Goal: Information Seeking & Learning: Check status

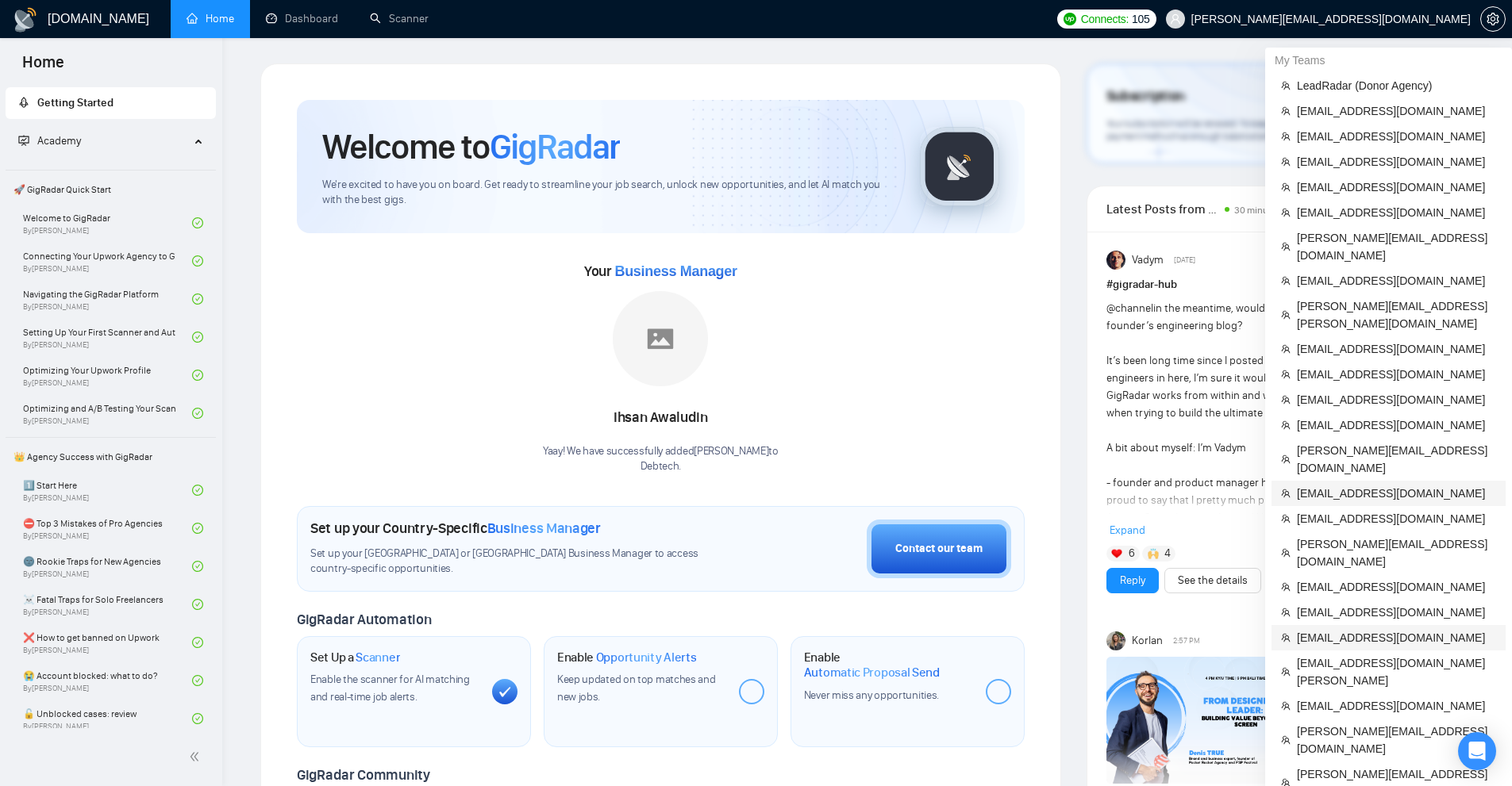
scroll to position [159, 0]
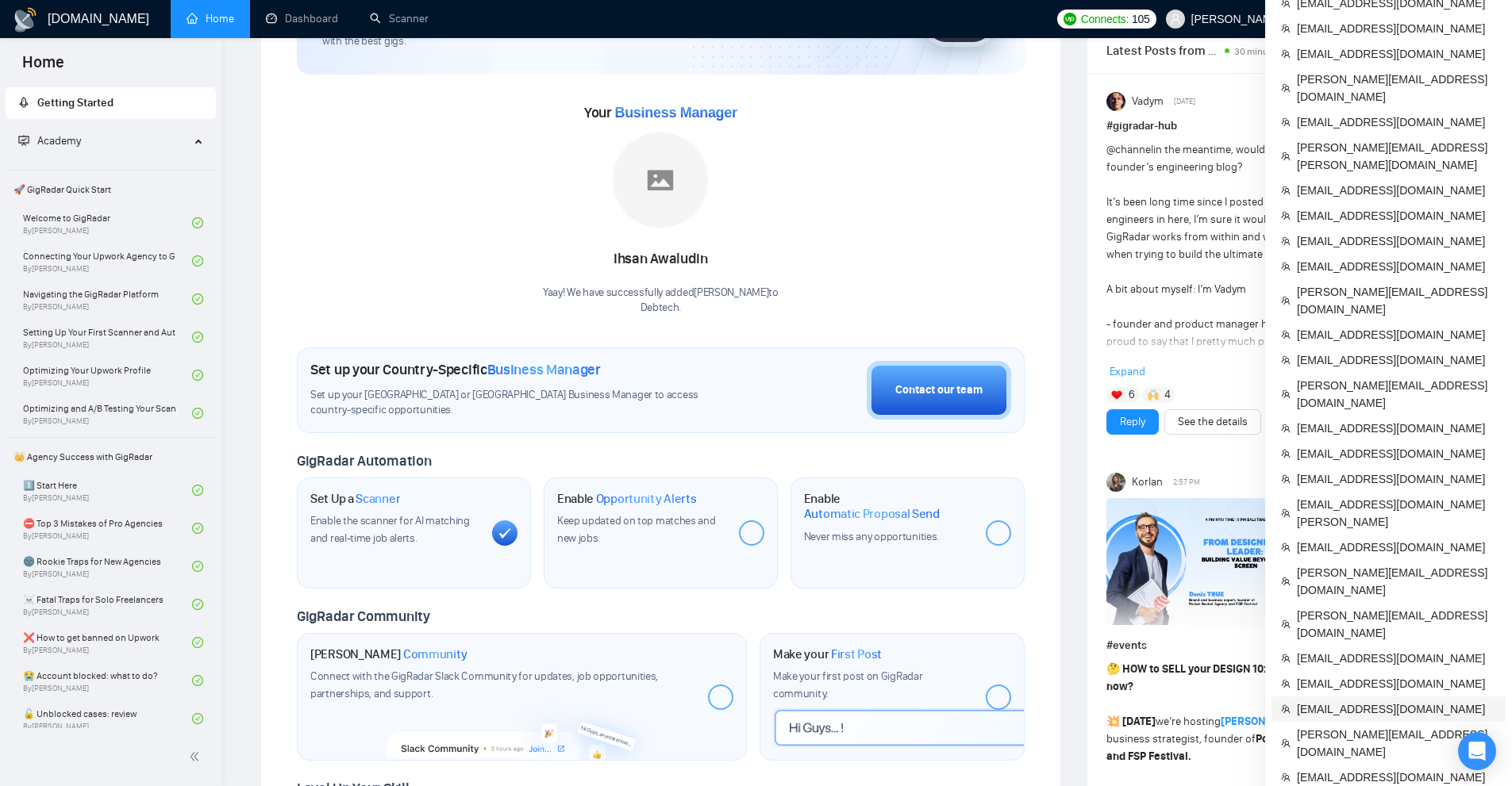
click at [1344, 700] on span "devmaxup@gmail.com" at bounding box center [1396, 709] width 199 height 17
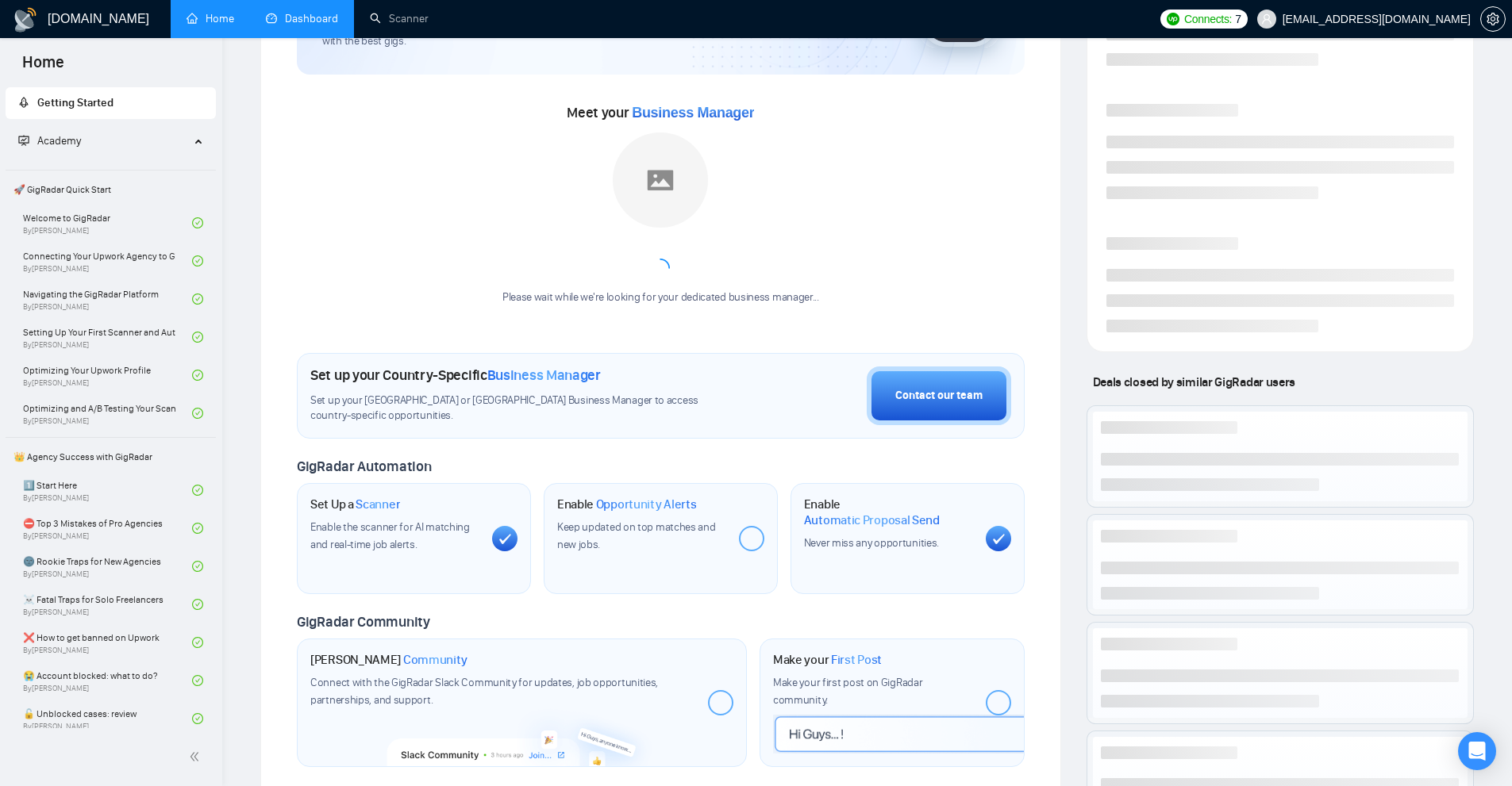
click at [293, 12] on link "Dashboard" at bounding box center [302, 18] width 72 height 13
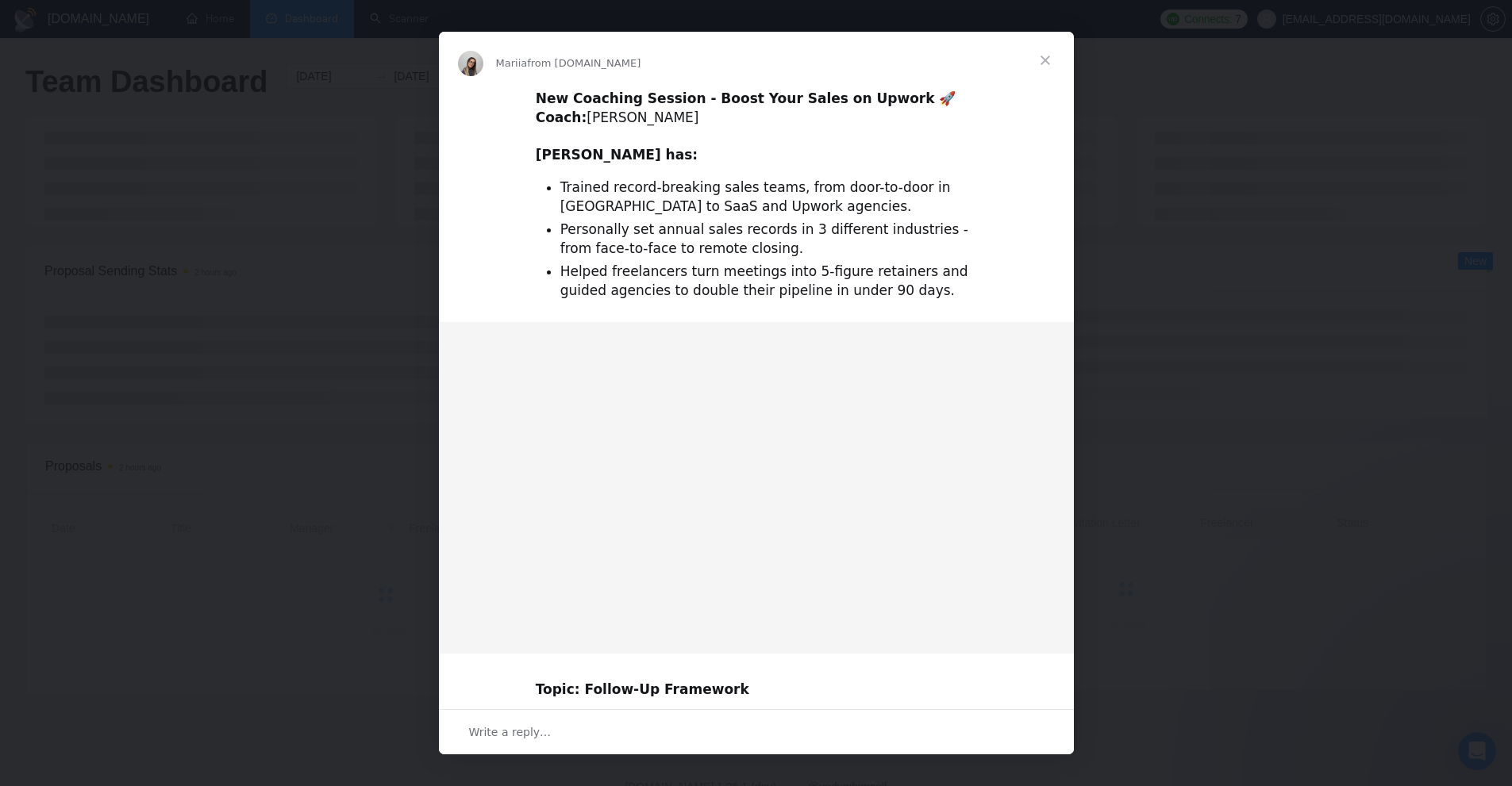
click at [1119, 255] on div "Intercom messenger" at bounding box center [756, 393] width 1512 height 786
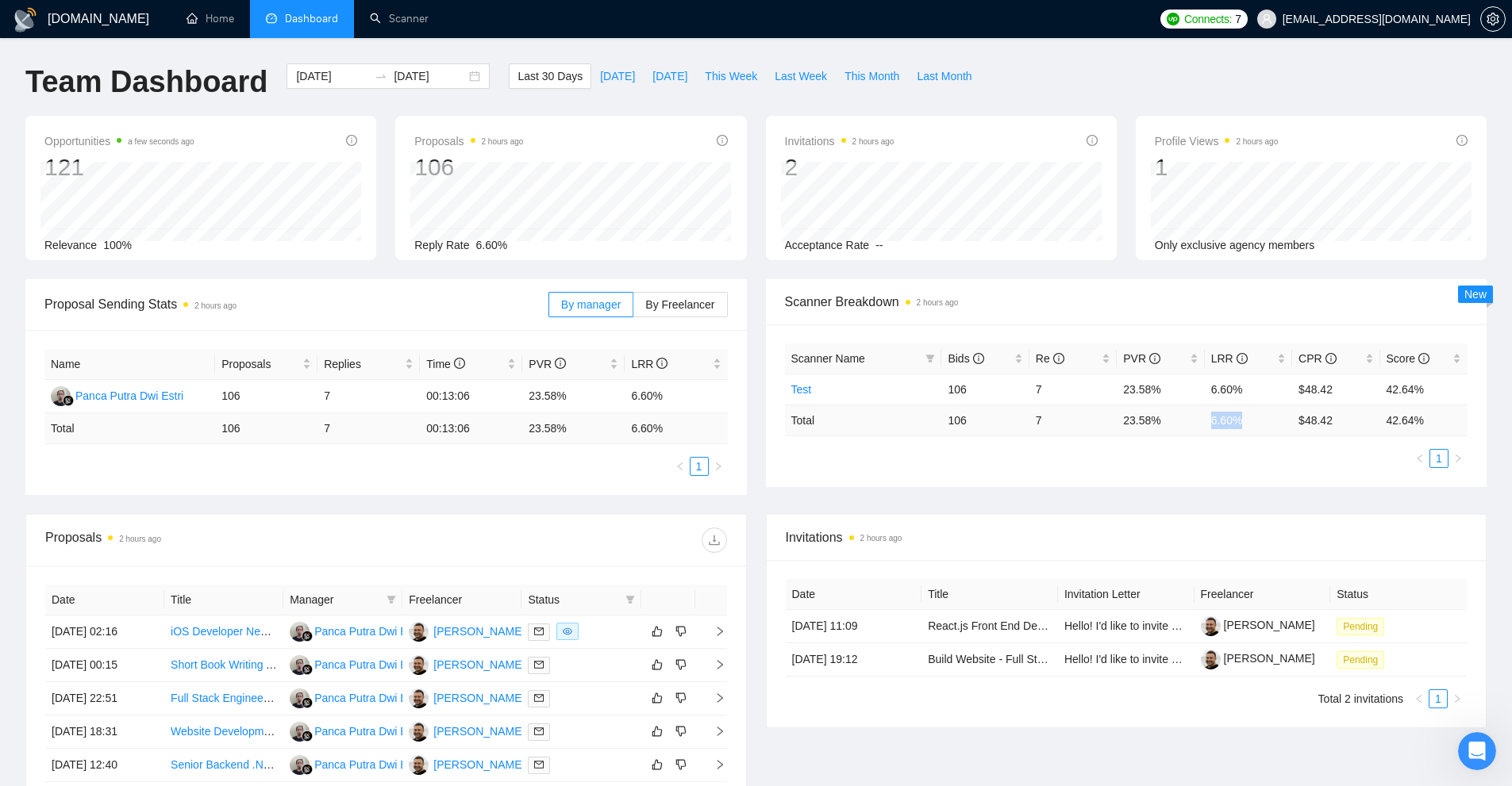
drag, startPoint x: 1206, startPoint y: 416, endPoint x: 1241, endPoint y: 421, distance: 35.4
click at [1244, 421] on tr "Total 106 7 23.58 % 6.60 % $ 48.42 42.64 %" at bounding box center [1127, 420] width 683 height 31
click at [1140, 421] on td "23.58 %" at bounding box center [1160, 420] width 87 height 31
drag, startPoint x: 1119, startPoint y: 421, endPoint x: 1271, endPoint y: 429, distance: 152.2
click at [1271, 429] on tr "Total 106 7 23.58 % 6.60 % $ 48.42 42.64 %" at bounding box center [1127, 420] width 683 height 31
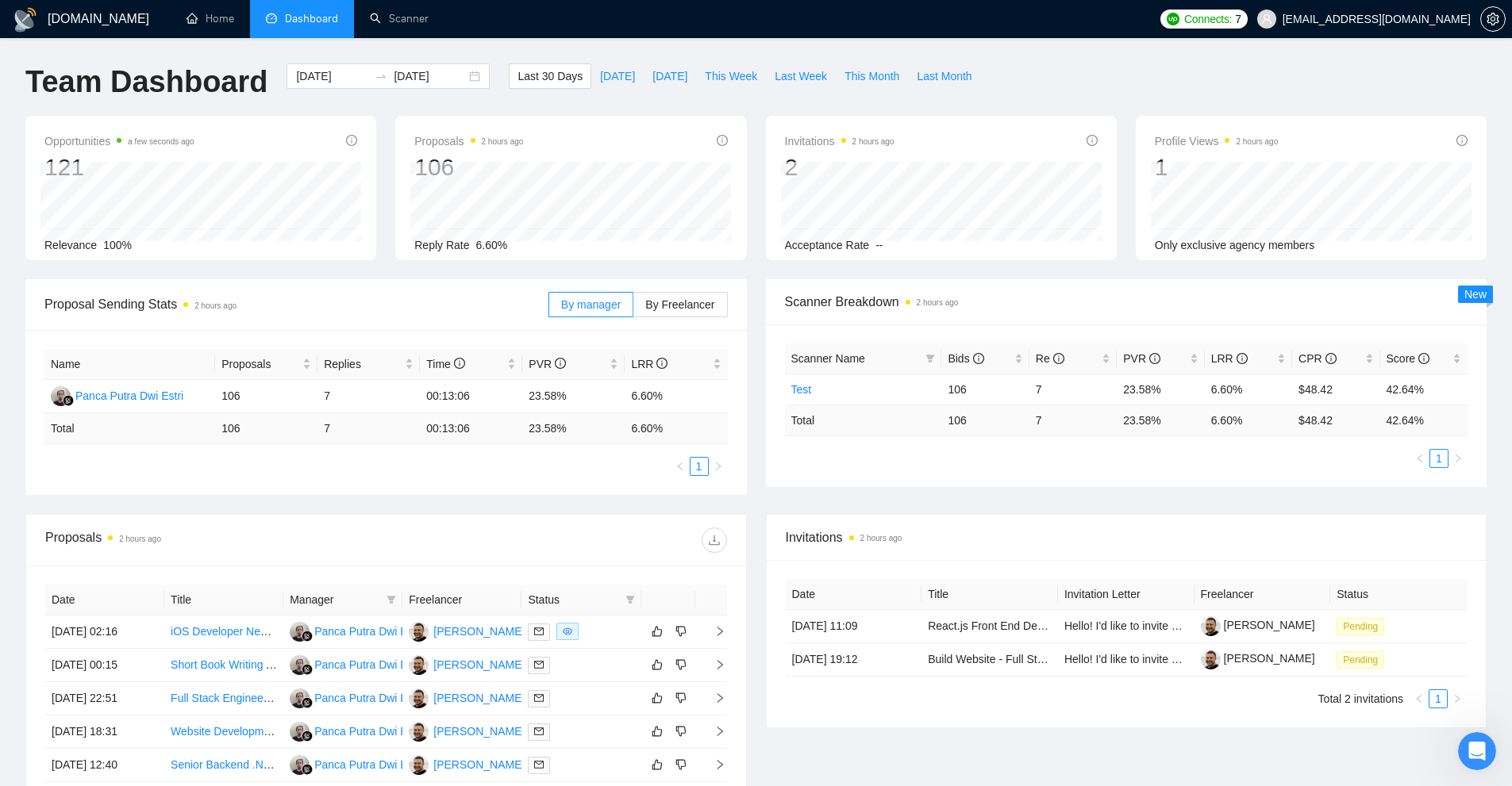
click at [1202, 458] on ul "1" at bounding box center [1127, 458] width 683 height 19
drag, startPoint x: 937, startPoint y: 426, endPoint x: 1342, endPoint y: 404, distance: 405.6
click at [1342, 404] on table "Scanner Name Bids Re PVR LRR CPR Score Test 106 7 23.58% 6.60% $48.42 42.64% To…" at bounding box center [1127, 390] width 683 height 93
click at [1262, 405] on td "6.60 %" at bounding box center [1248, 420] width 87 height 31
drag, startPoint x: 1254, startPoint y: 419, endPoint x: 1112, endPoint y: 514, distance: 170.8
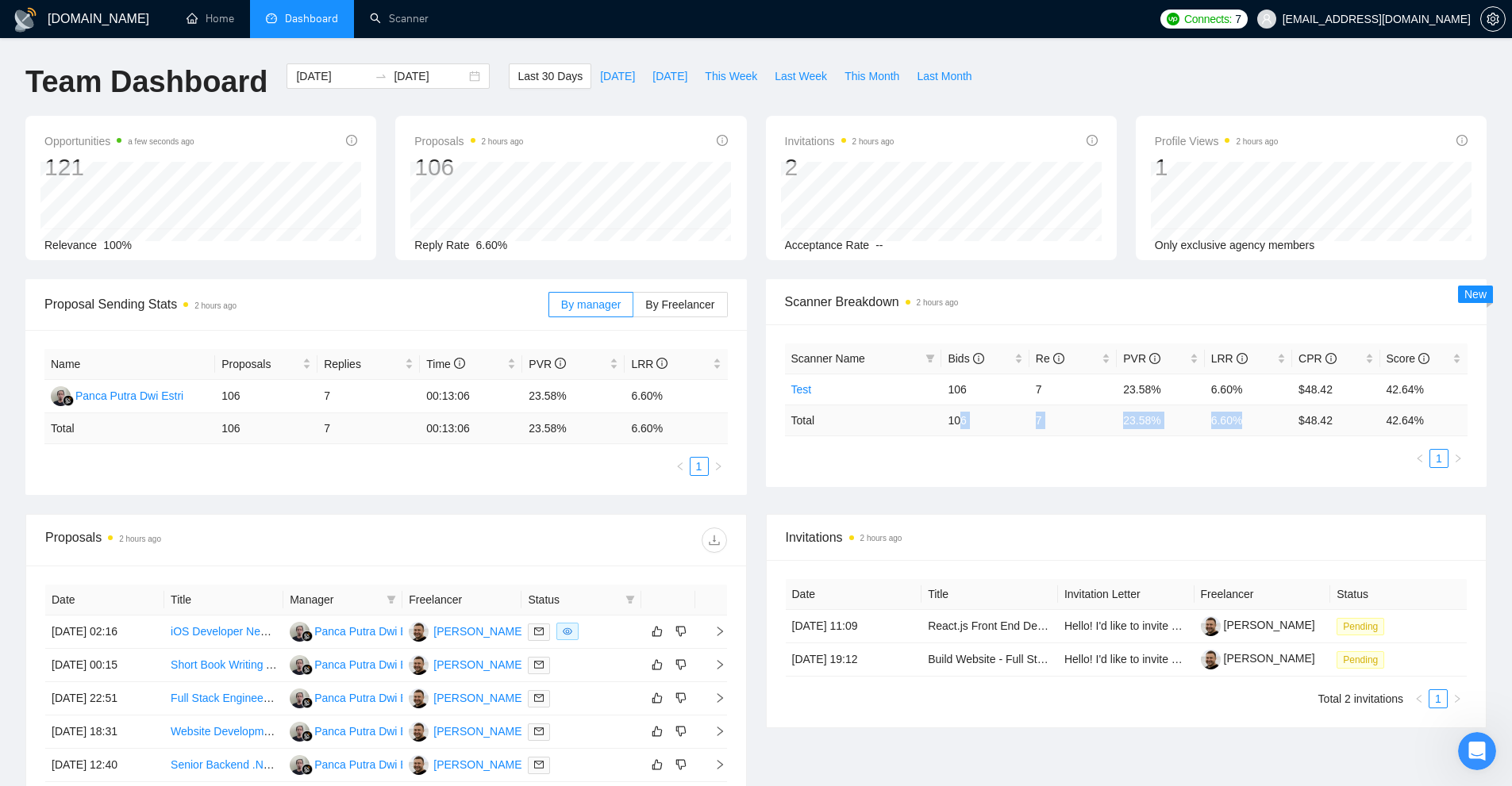
click at [962, 426] on tr "Total 106 7 23.58 % 6.60 % $ 48.42 42.64 %" at bounding box center [1127, 420] width 683 height 31
click at [1122, 454] on ul "1" at bounding box center [1127, 458] width 683 height 19
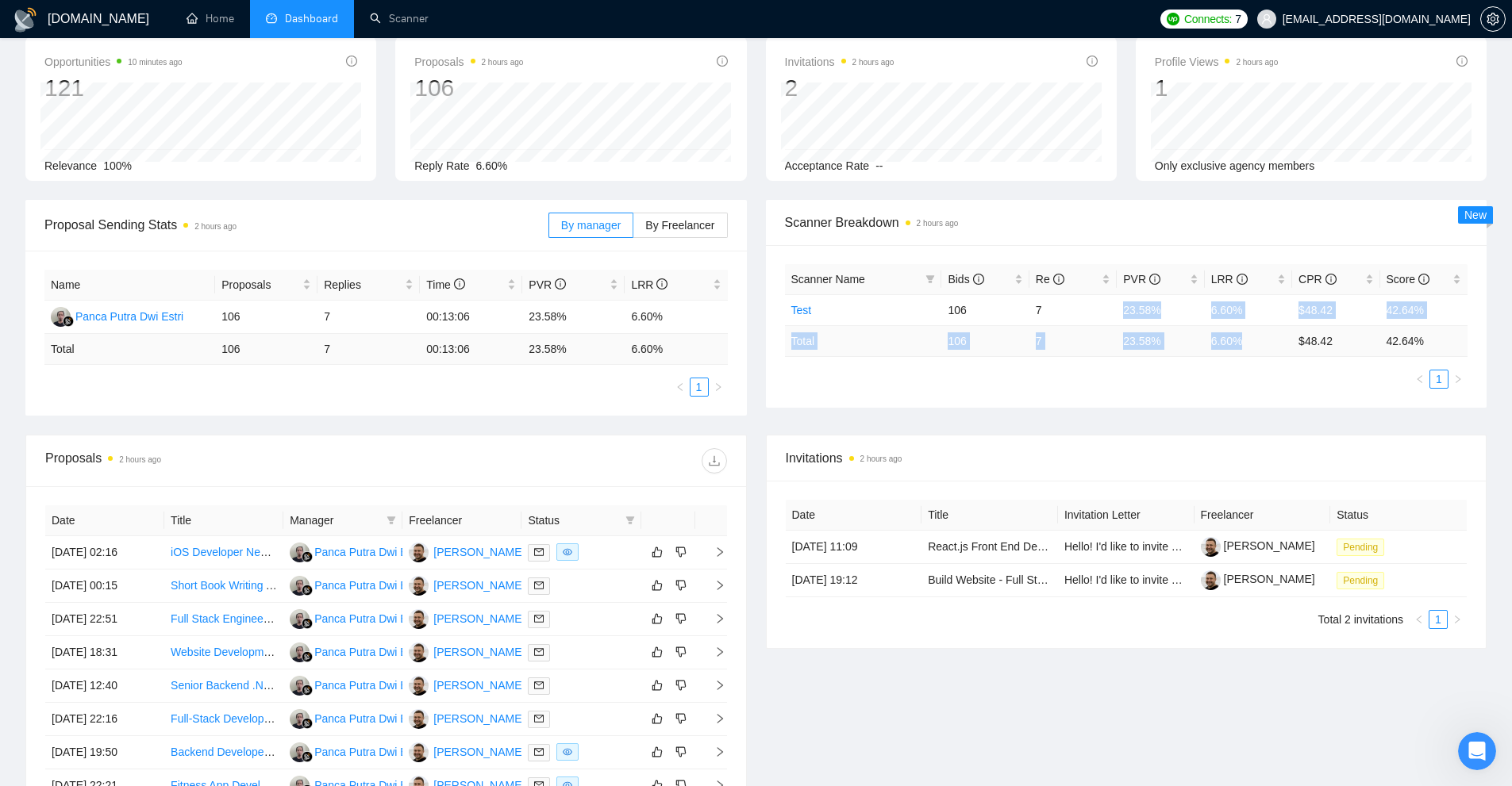
drag, startPoint x: 1246, startPoint y: 311, endPoint x: 1268, endPoint y: 340, distance: 36.4
click at [1268, 340] on table "Scanner Name Bids Re PVR LRR CPR Score Test 106 7 23.58% 6.60% $48.42 42.64% To…" at bounding box center [1127, 310] width 683 height 93
click at [1268, 340] on td "6.60 %" at bounding box center [1248, 341] width 87 height 31
drag, startPoint x: 1286, startPoint y: 330, endPoint x: 1388, endPoint y: 339, distance: 102.4
click at [1388, 339] on tr "Total 106 7 23.58 % 6.60 % $ 48.42 42.64 %" at bounding box center [1127, 341] width 683 height 31
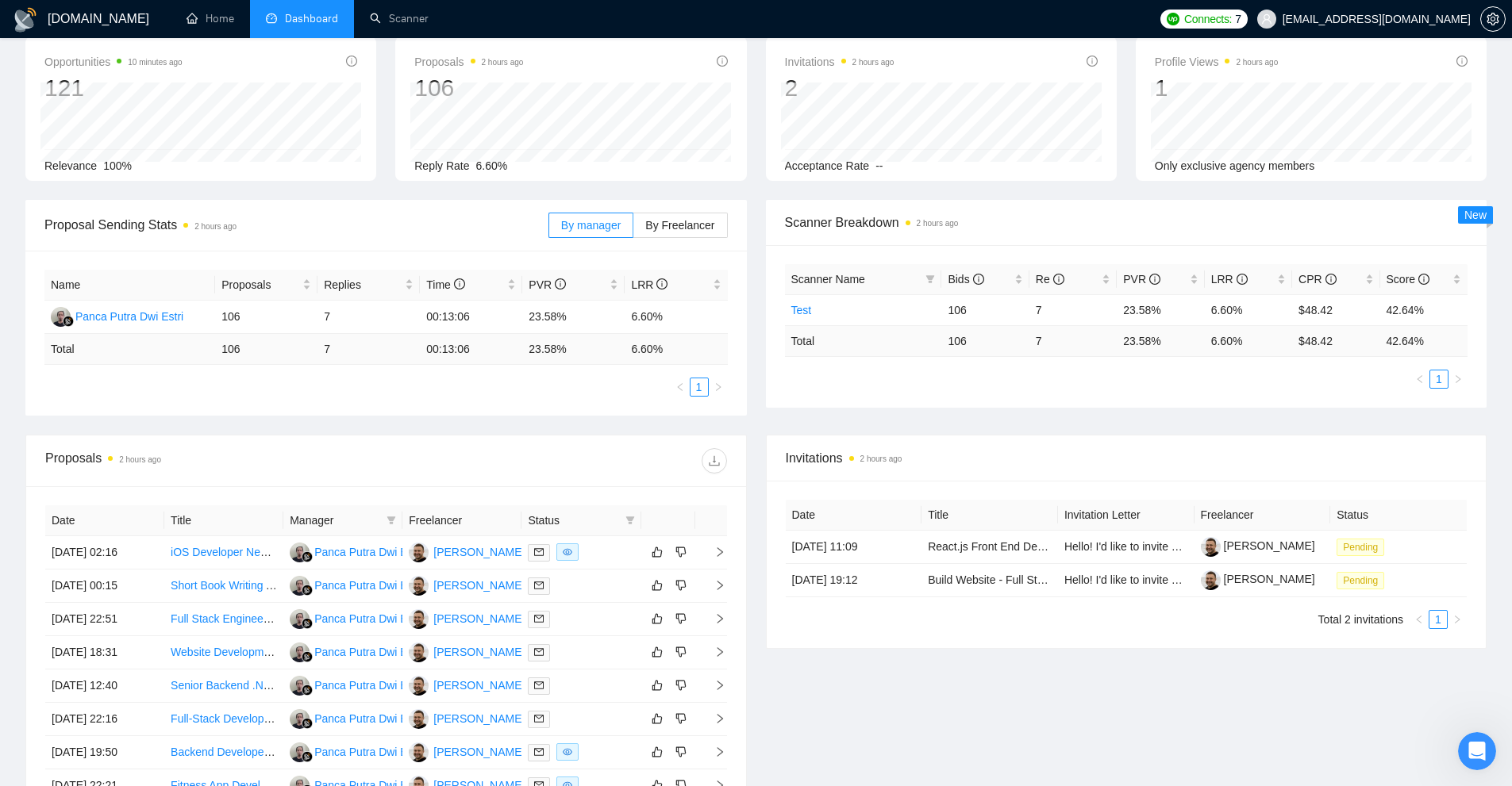
click at [1402, 339] on td "42.64 %" at bounding box center [1424, 341] width 87 height 31
drag, startPoint x: 1438, startPoint y: 334, endPoint x: 879, endPoint y: 334, distance: 559.0
click at [879, 334] on tr "Total 106 7 23.58 % 6.60 % $ 48.42 42.64 %" at bounding box center [1127, 341] width 683 height 31
click at [885, 334] on td "Total" at bounding box center [863, 341] width 157 height 31
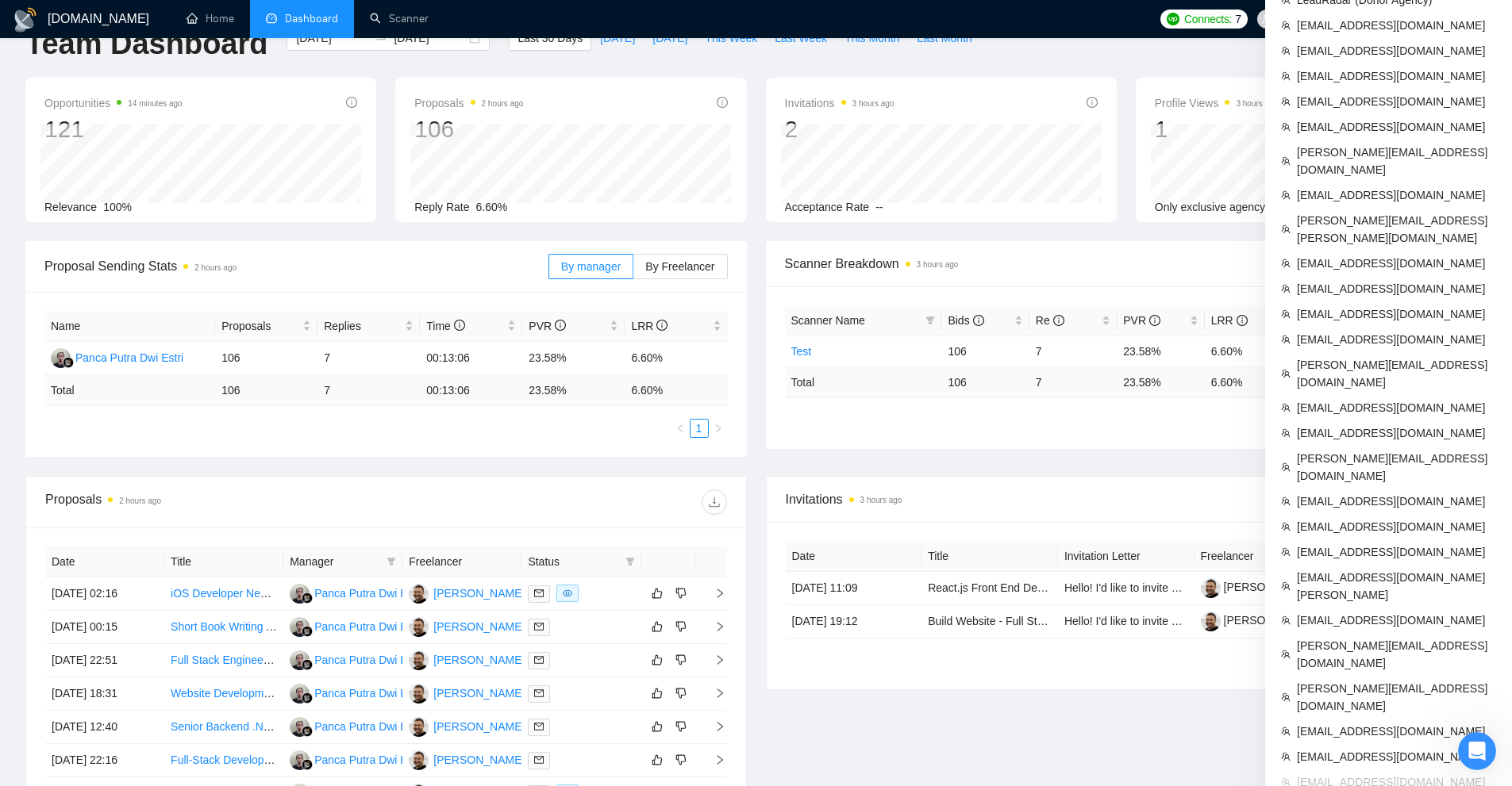
scroll to position [0, 0]
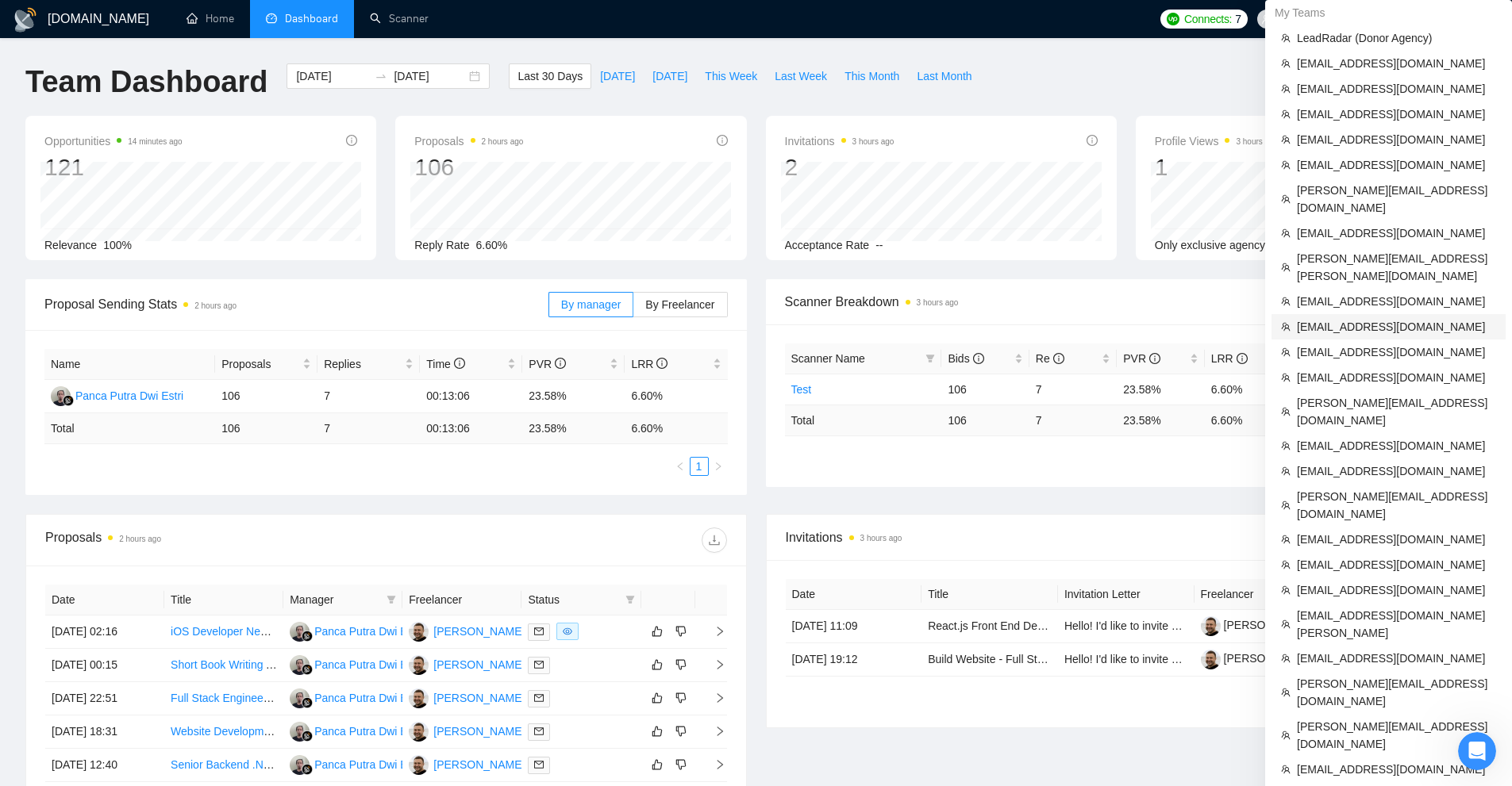
drag, startPoint x: 1335, startPoint y: 287, endPoint x: 1144, endPoint y: 246, distance: 195.4
click at [1335, 318] on span "[EMAIL_ADDRESS][DOMAIN_NAME]" at bounding box center [1396, 327] width 199 height 17
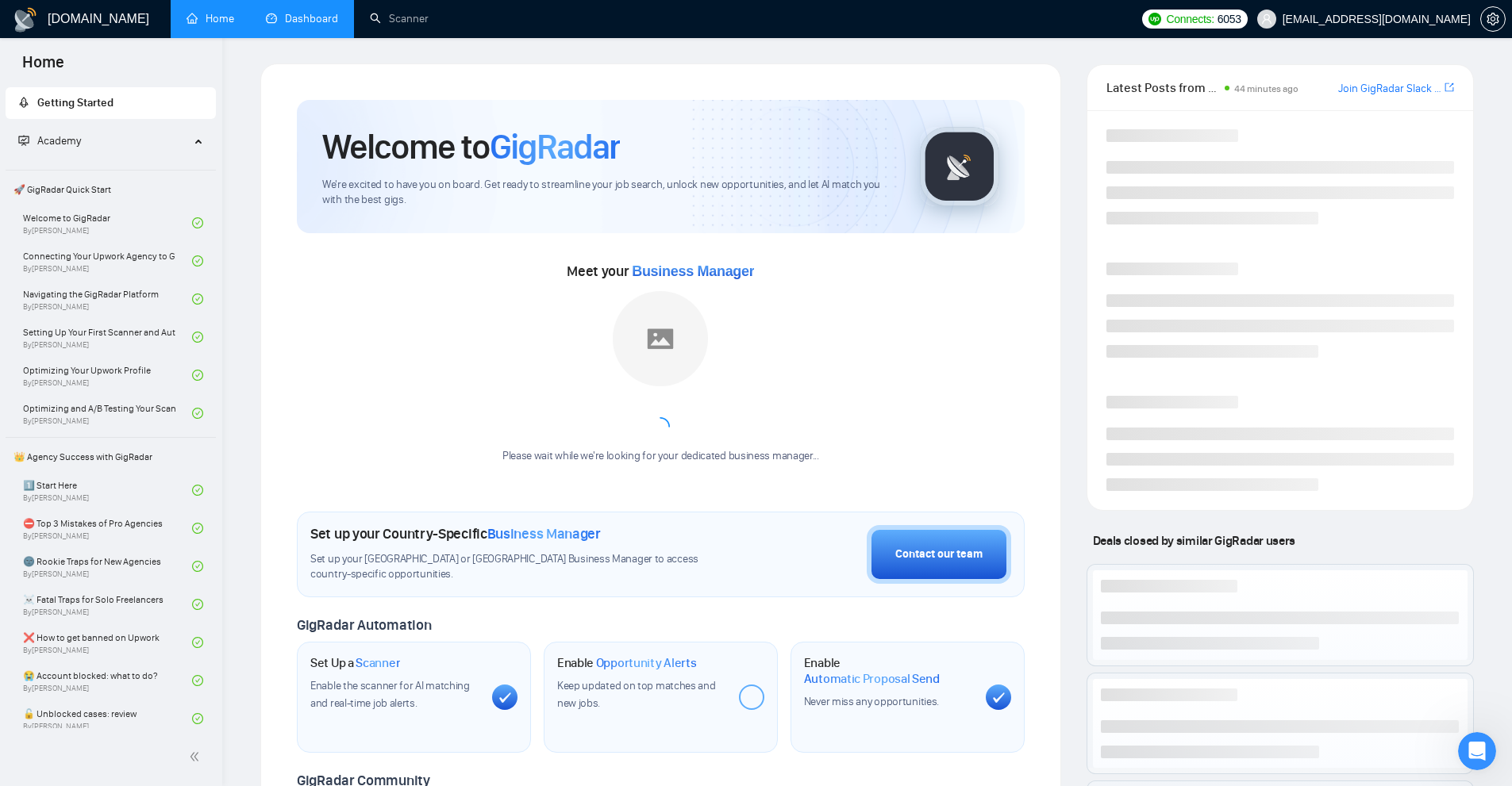
click at [319, 13] on link "Dashboard" at bounding box center [302, 18] width 72 height 13
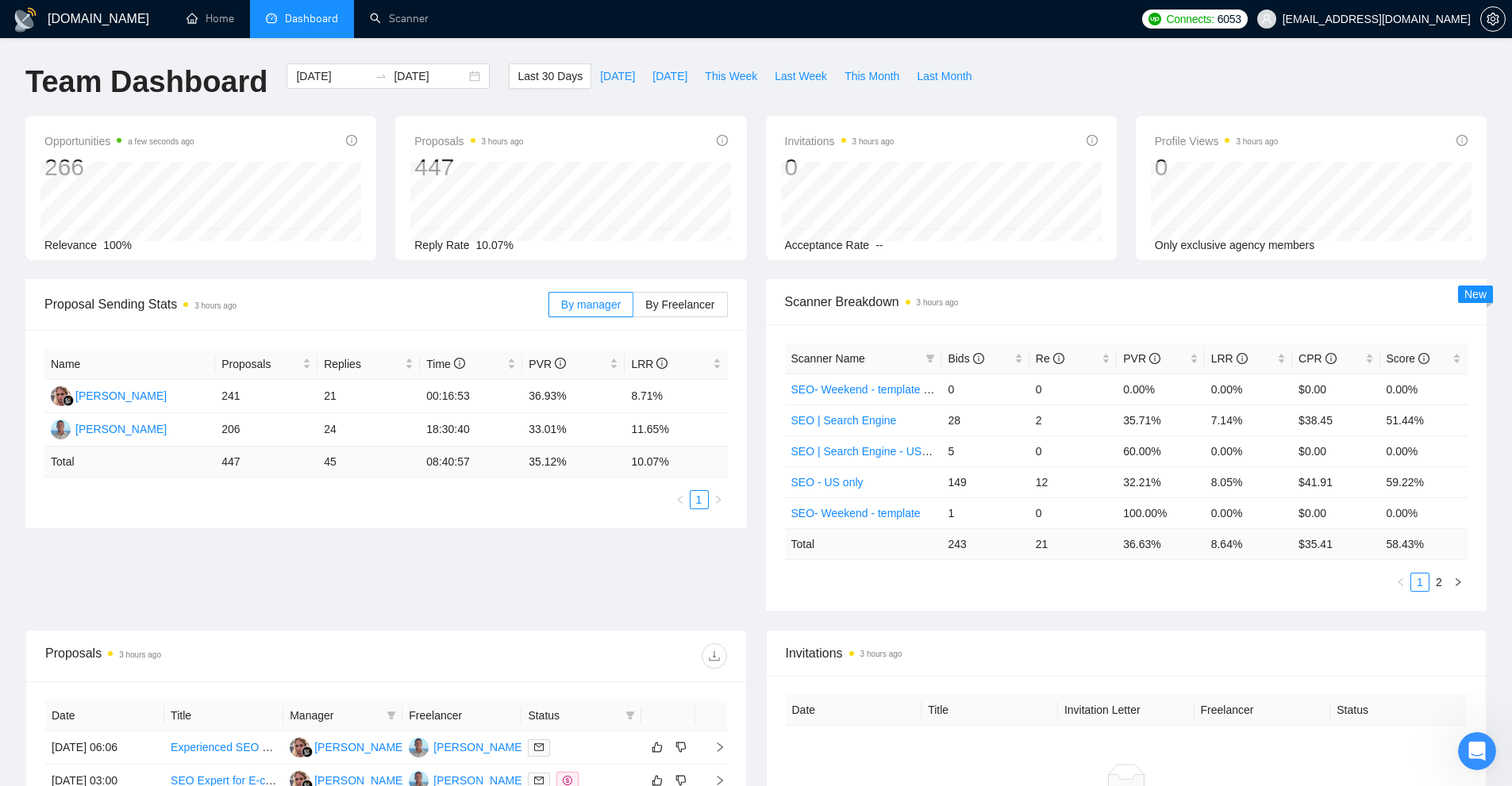
scroll to position [317, 0]
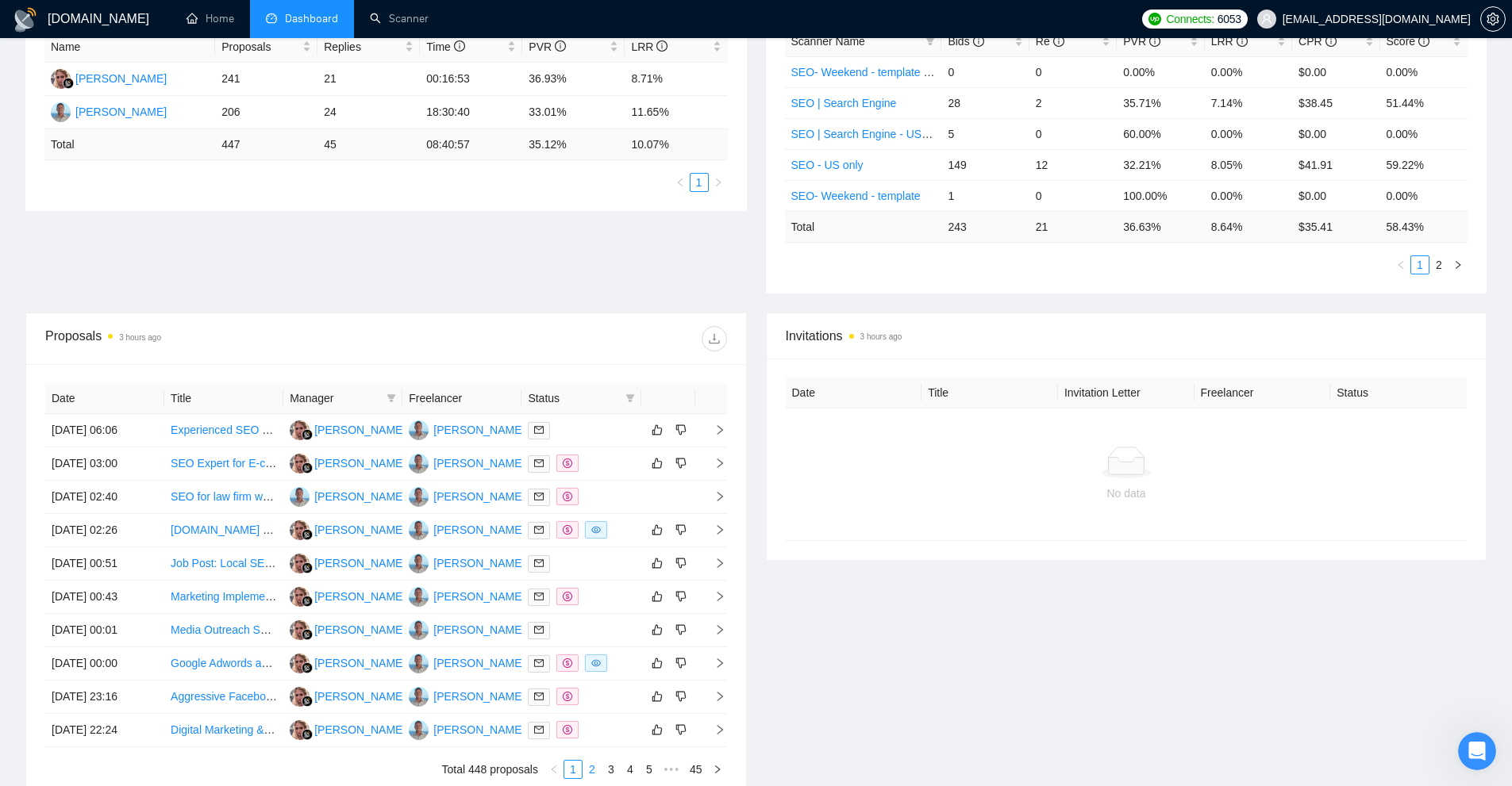
click at [584, 770] on link "2" at bounding box center [592, 770] width 17 height 17
click at [613, 760] on li "3" at bounding box center [611, 770] width 19 height 19
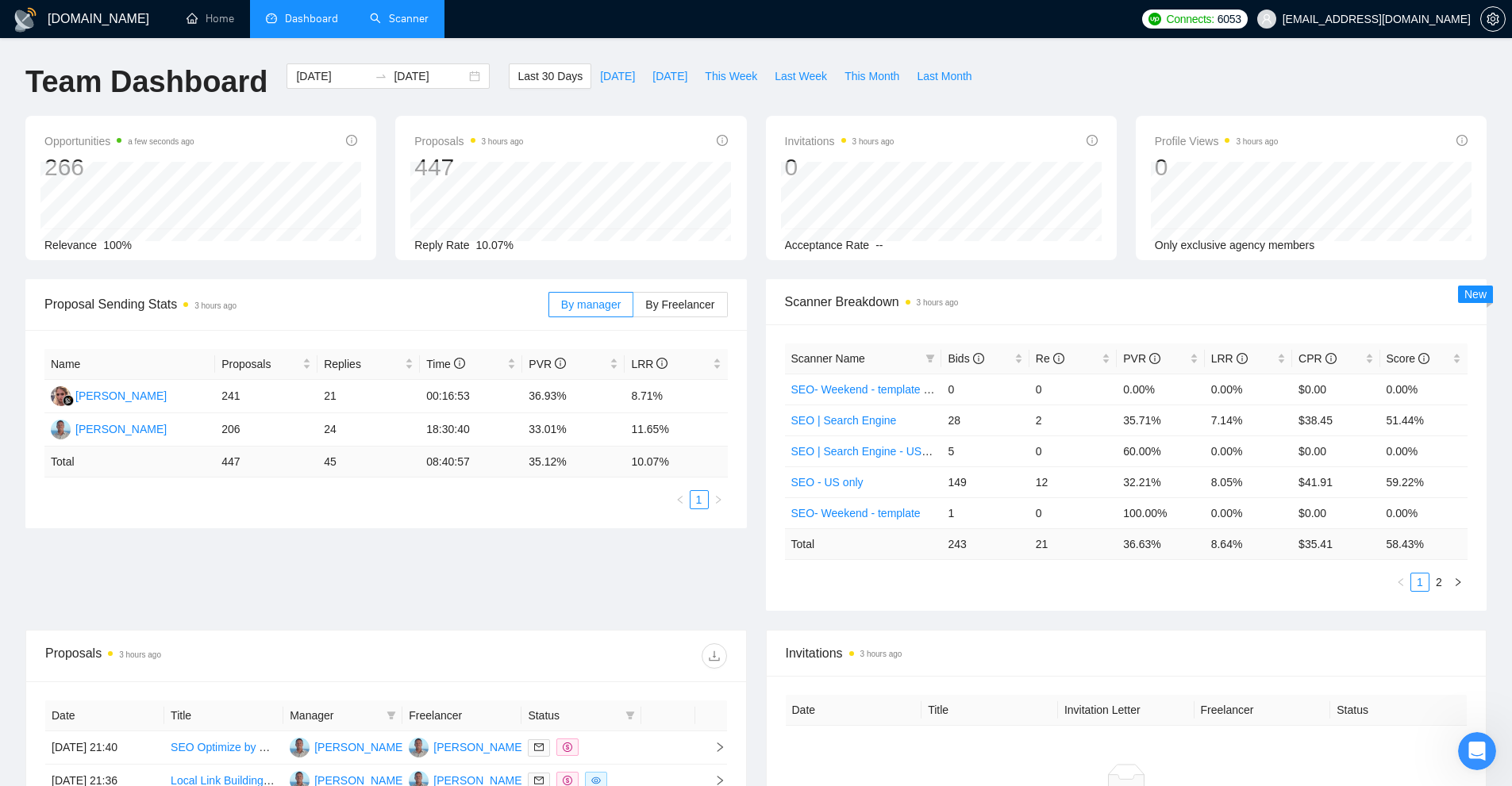
click at [389, 25] on link "Scanner" at bounding box center [399, 18] width 59 height 13
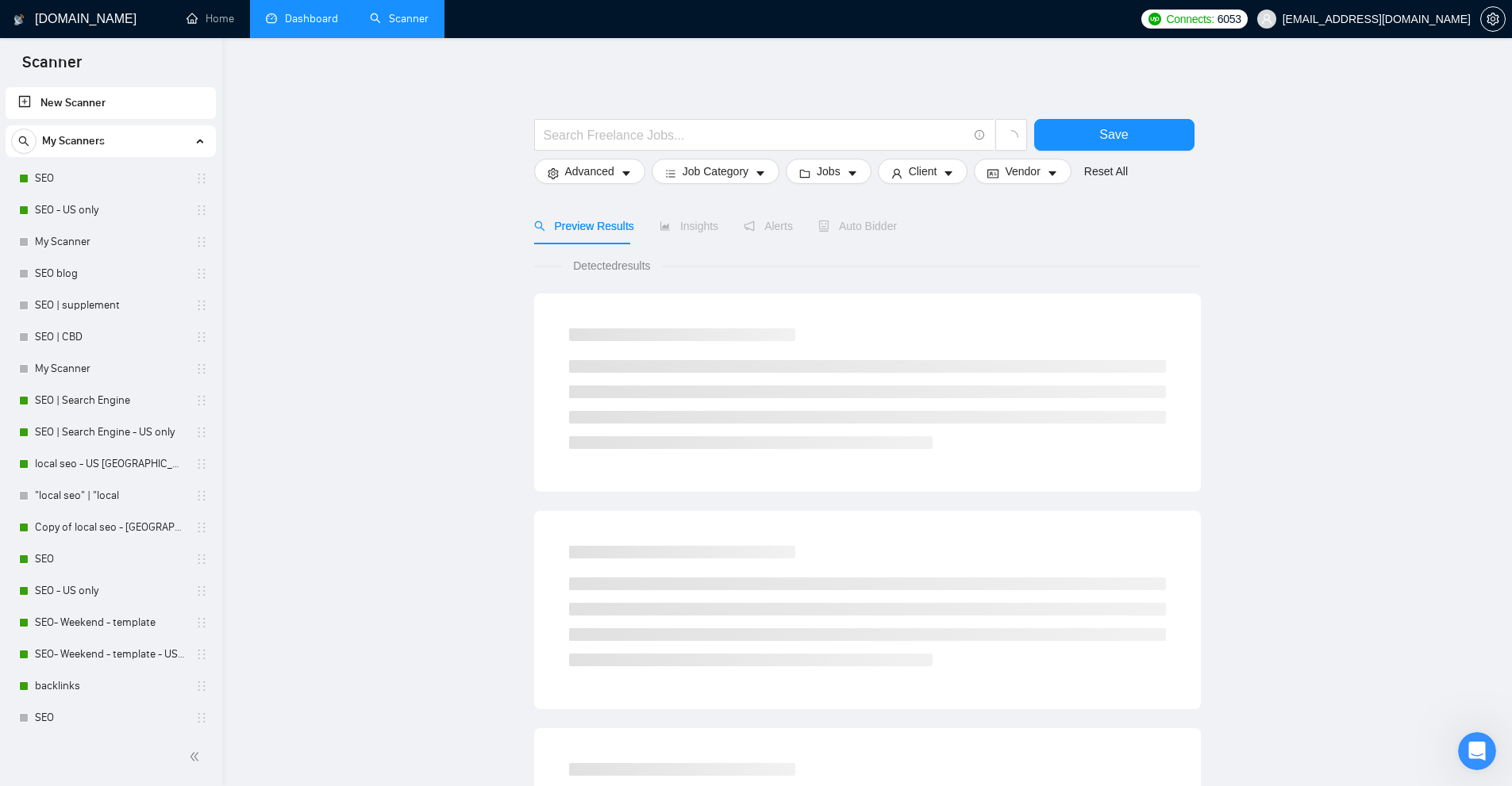
click at [305, 12] on link "Dashboard" at bounding box center [302, 18] width 72 height 13
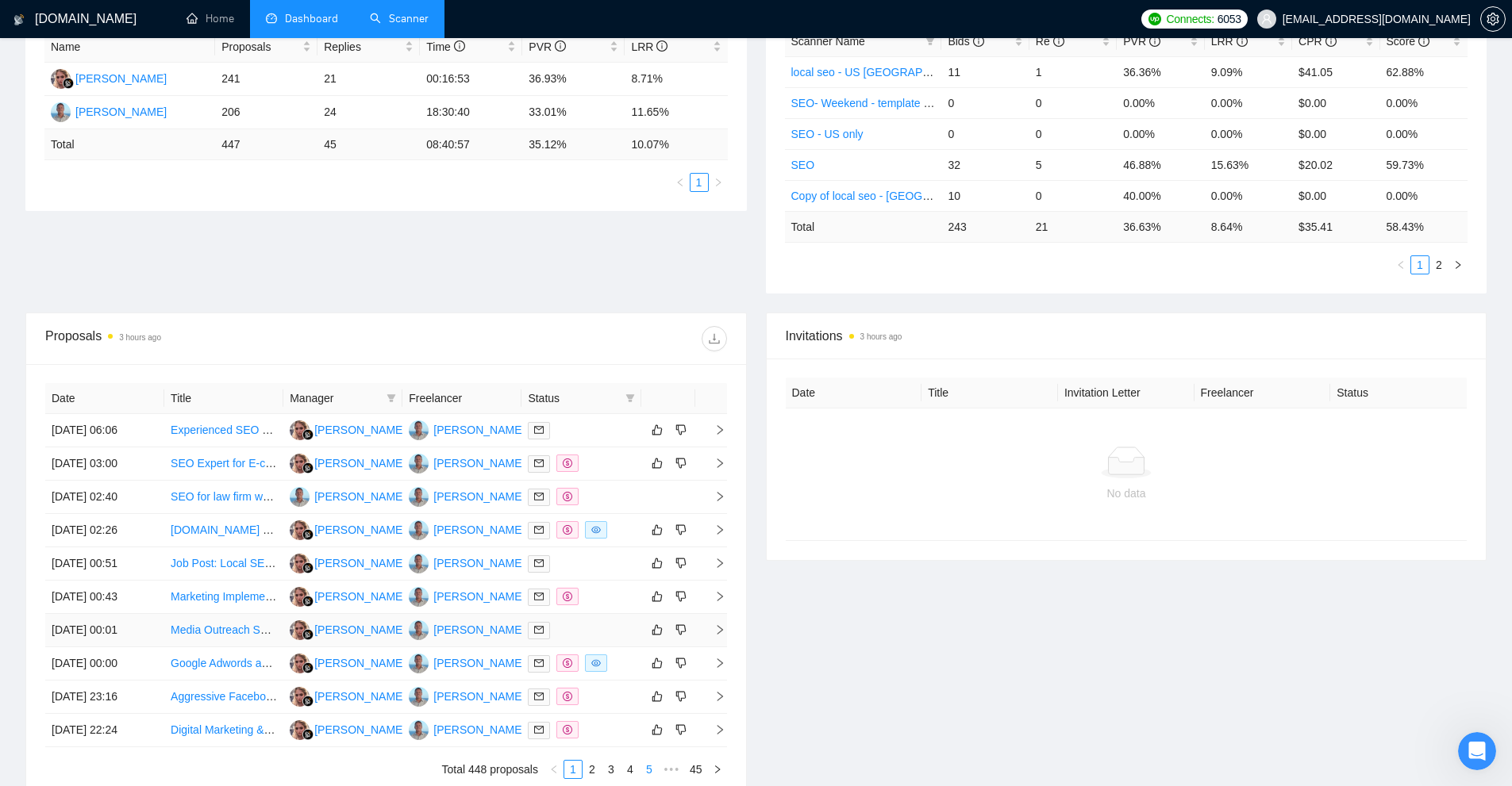
scroll to position [471, 0]
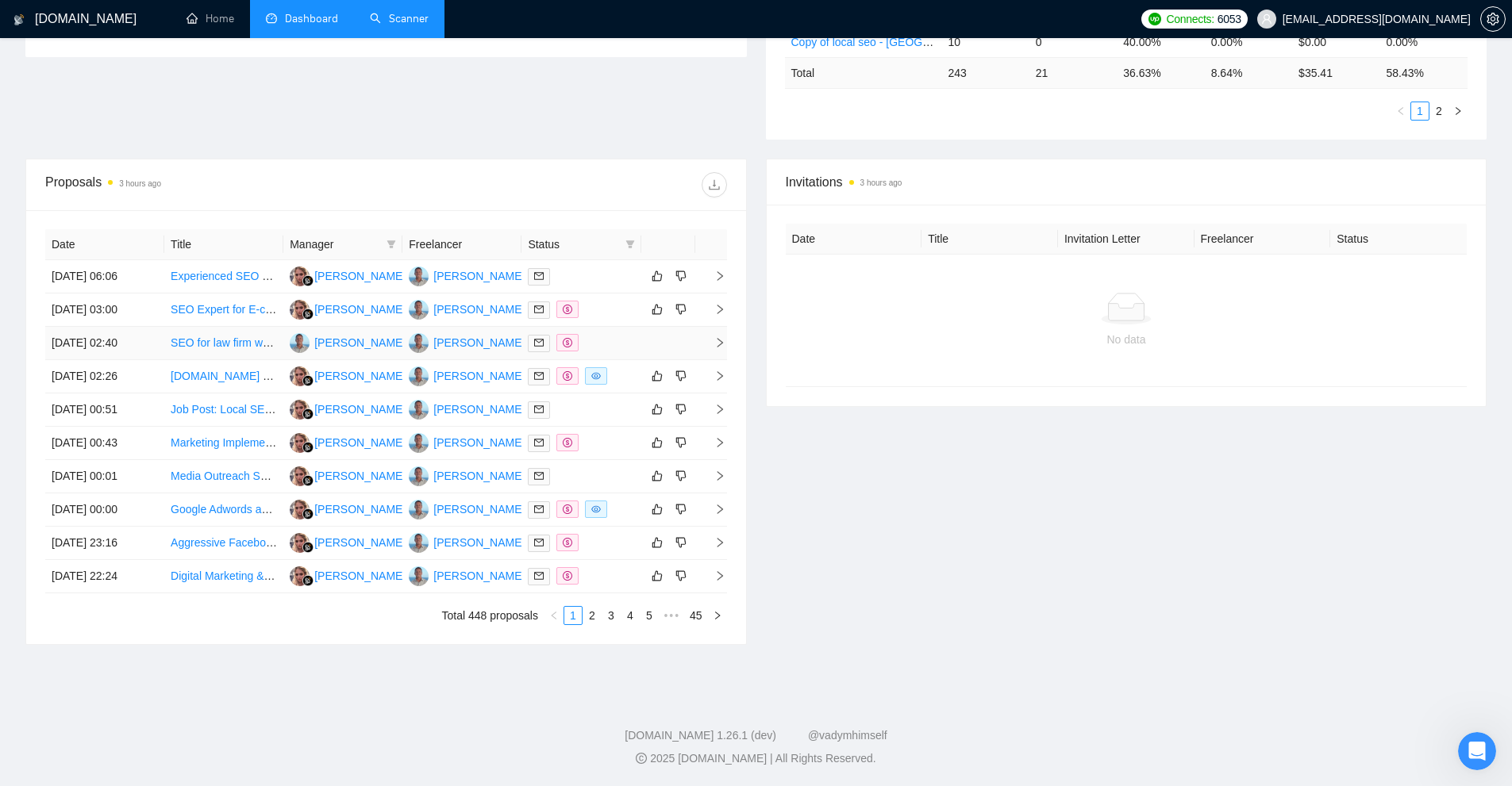
click at [626, 348] on div at bounding box center [581, 343] width 107 height 18
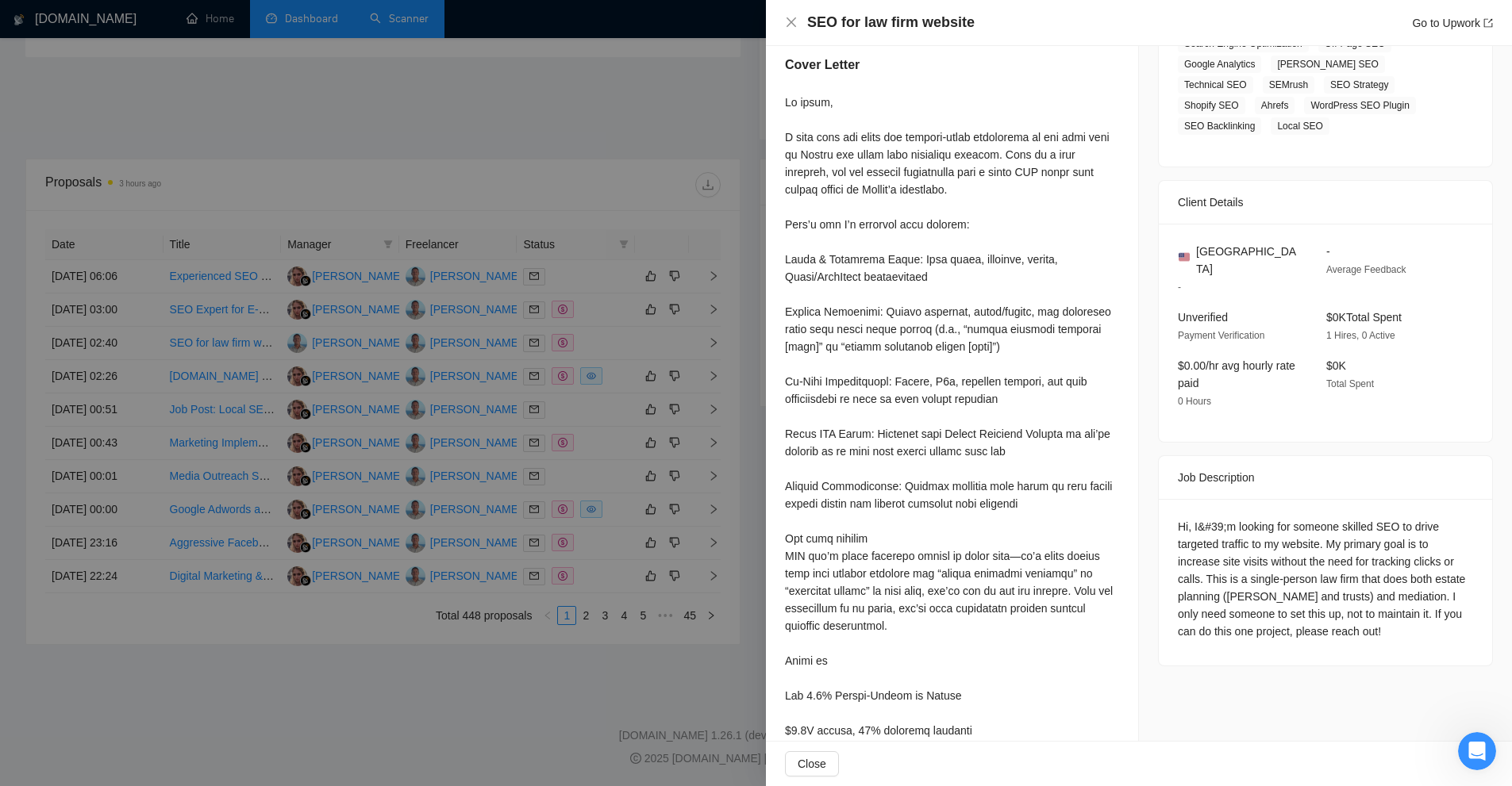
scroll to position [515, 0]
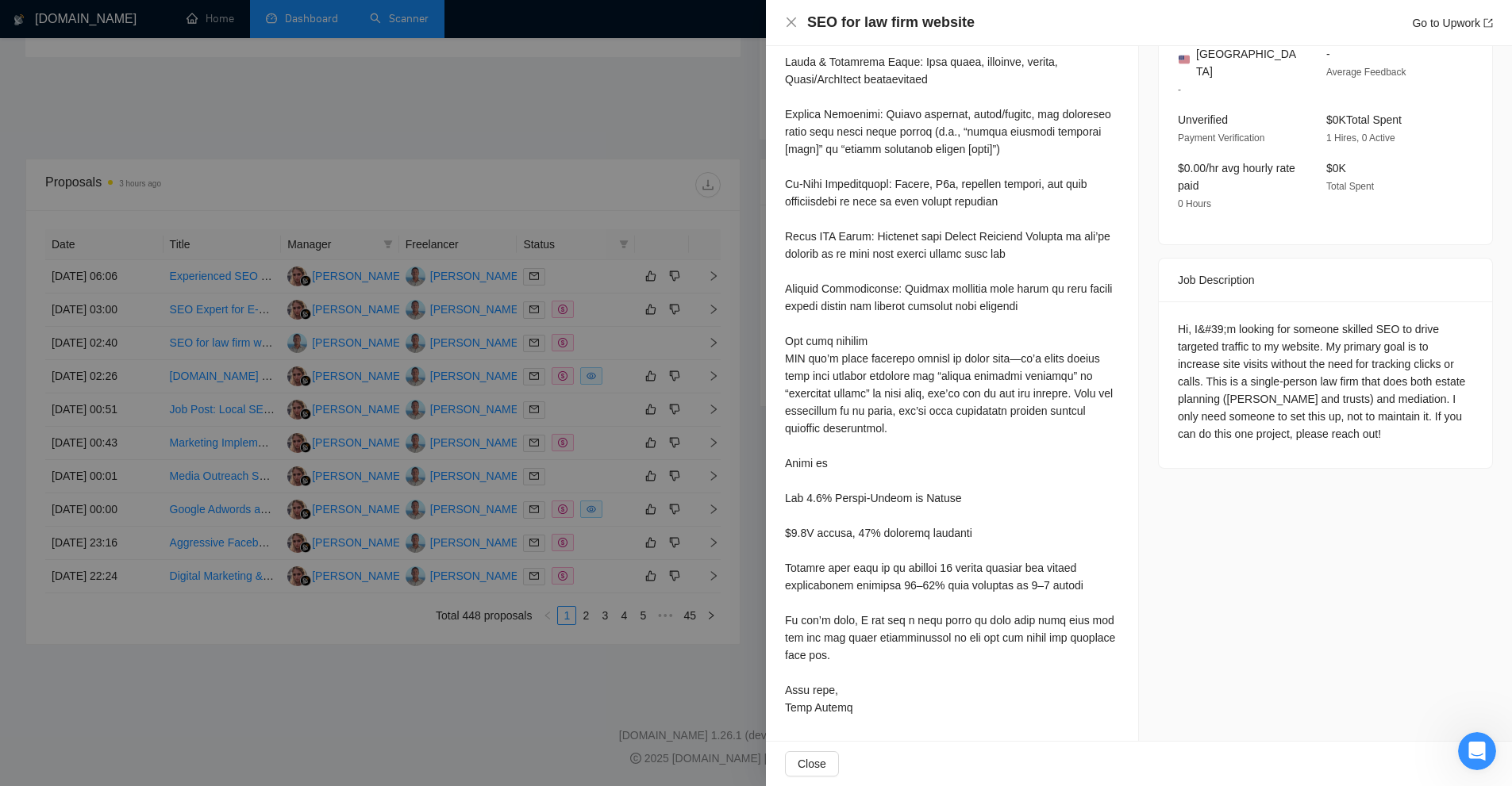
click at [657, 195] on div at bounding box center [756, 393] width 1512 height 786
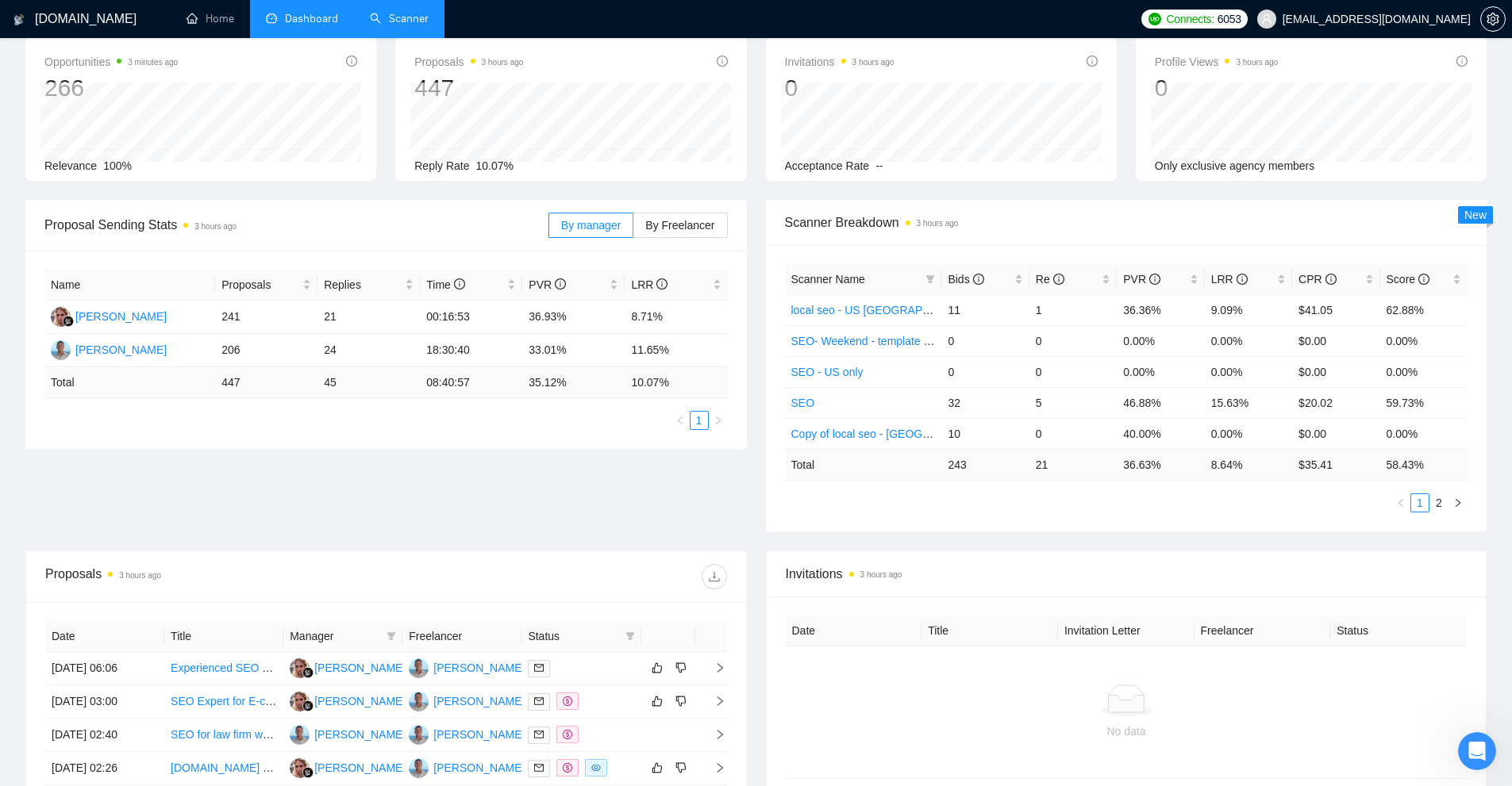
scroll to position [471, 0]
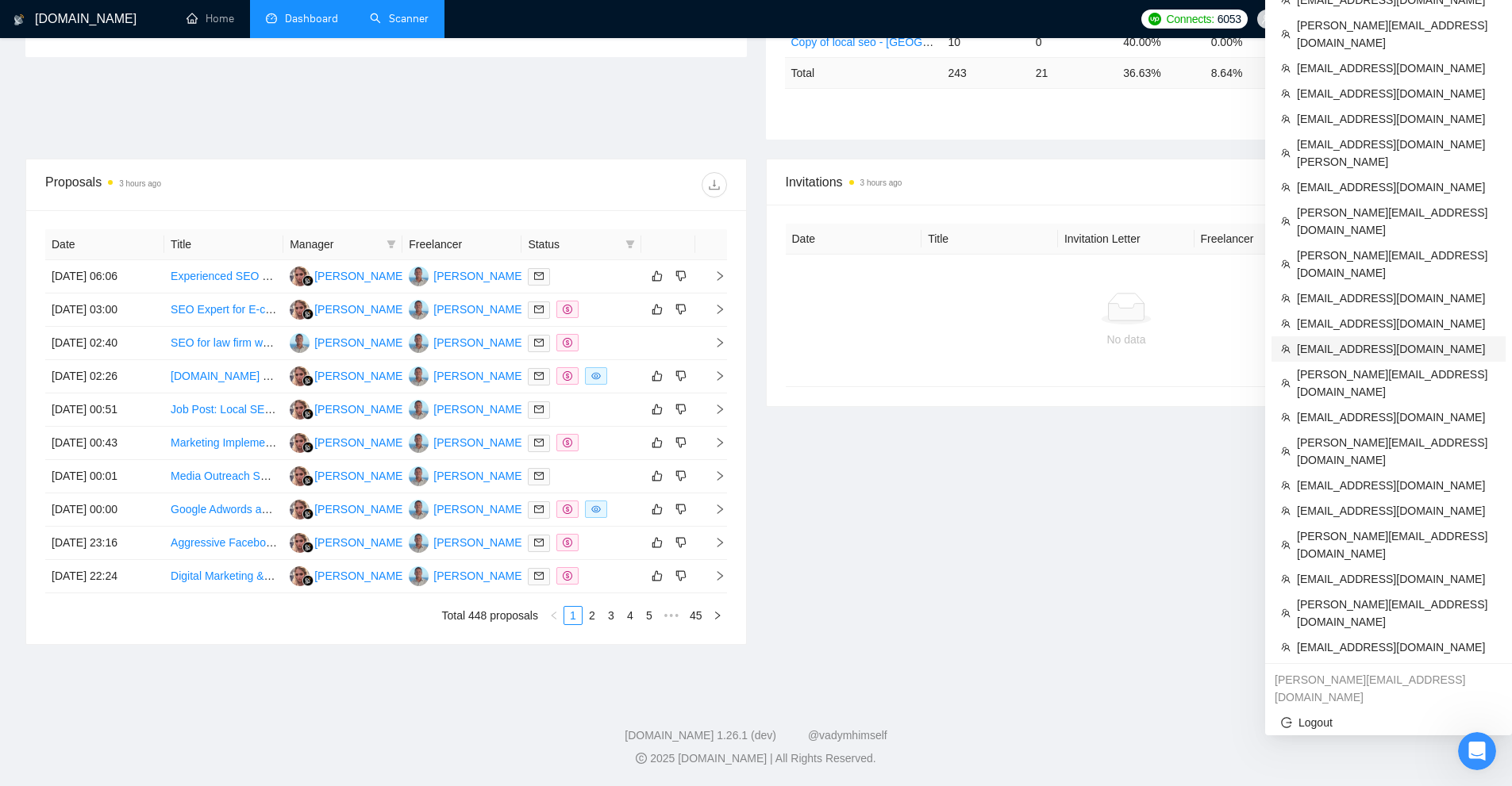
click at [1341, 336] on li "[EMAIL_ADDRESS][DOMAIN_NAME]" at bounding box center [1389, 349] width 235 height 25
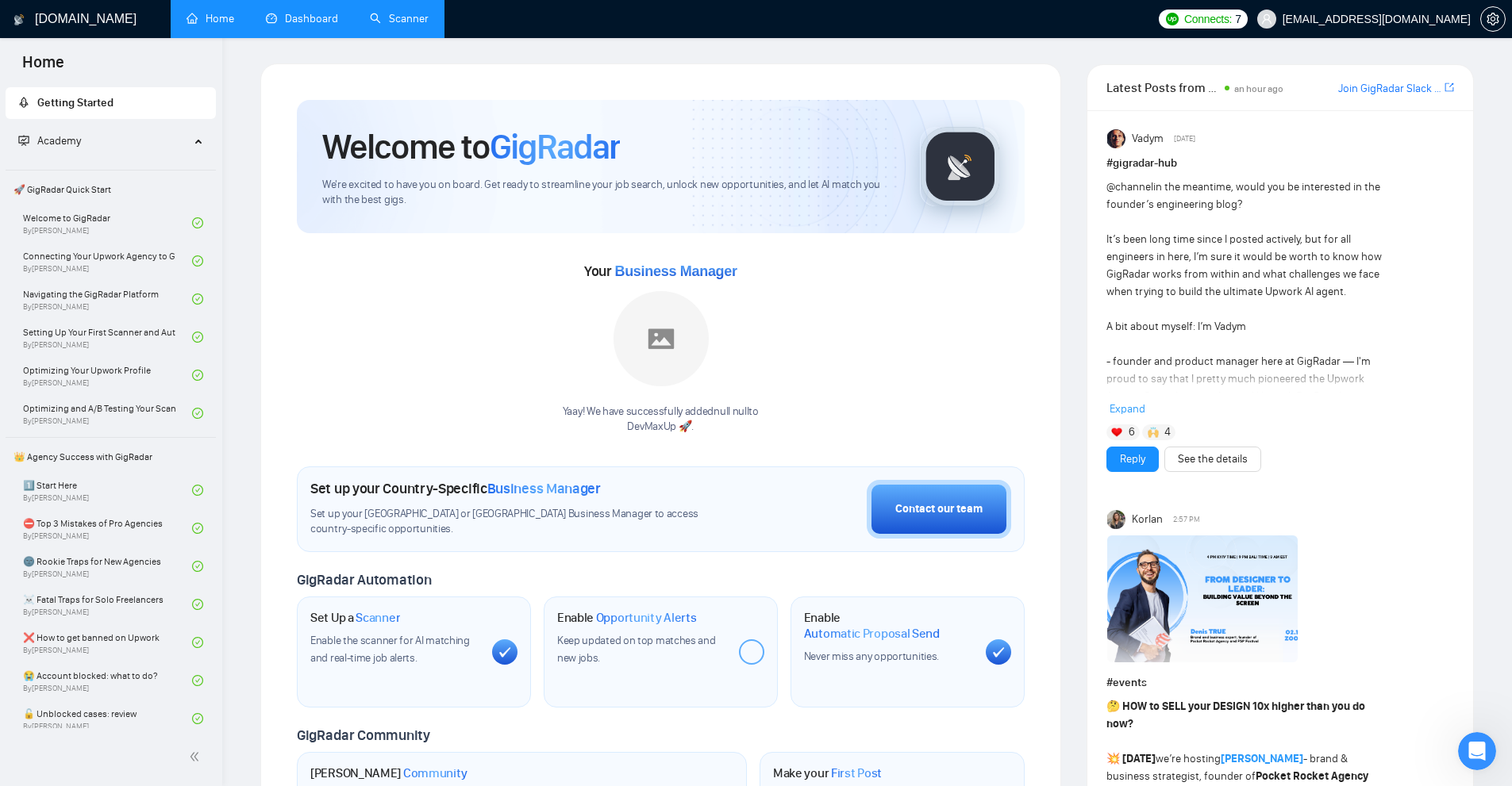
click at [298, 13] on link "Dashboard" at bounding box center [302, 18] width 72 height 13
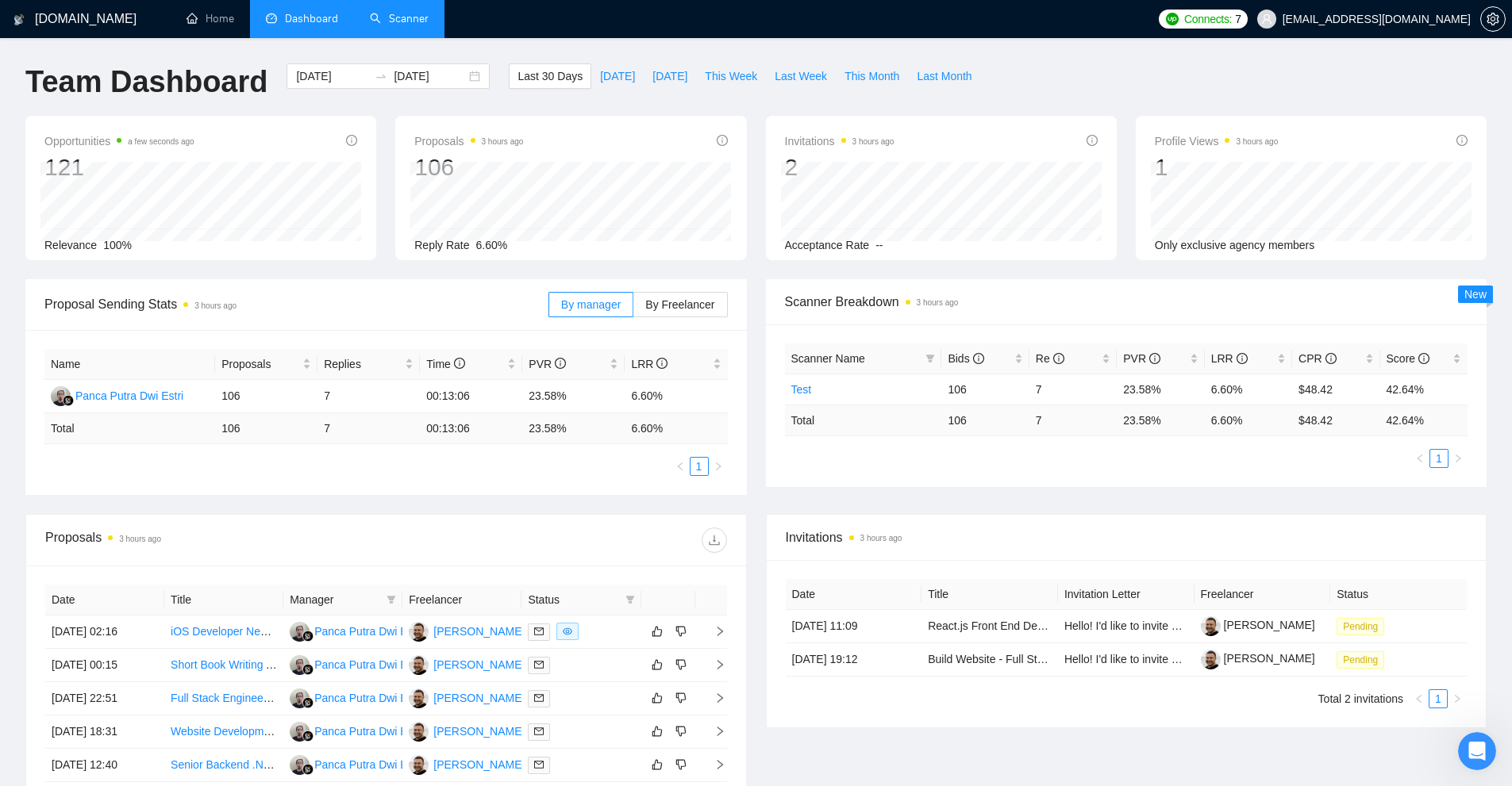
click at [1181, 468] on div "Scanner Name Bids Re PVR LRR CPR Score Test 106 7 23.58% 6.60% $48.42 42.64% To…" at bounding box center [1127, 405] width 722 height 162
drag, startPoint x: 1035, startPoint y: 426, endPoint x: 1058, endPoint y: 455, distance: 37.0
click at [1055, 419] on td "7" at bounding box center [1073, 420] width 87 height 31
click at [1056, 465] on ul "1" at bounding box center [1127, 458] width 683 height 19
click at [735, 79] on span "This Week" at bounding box center [731, 76] width 52 height 17
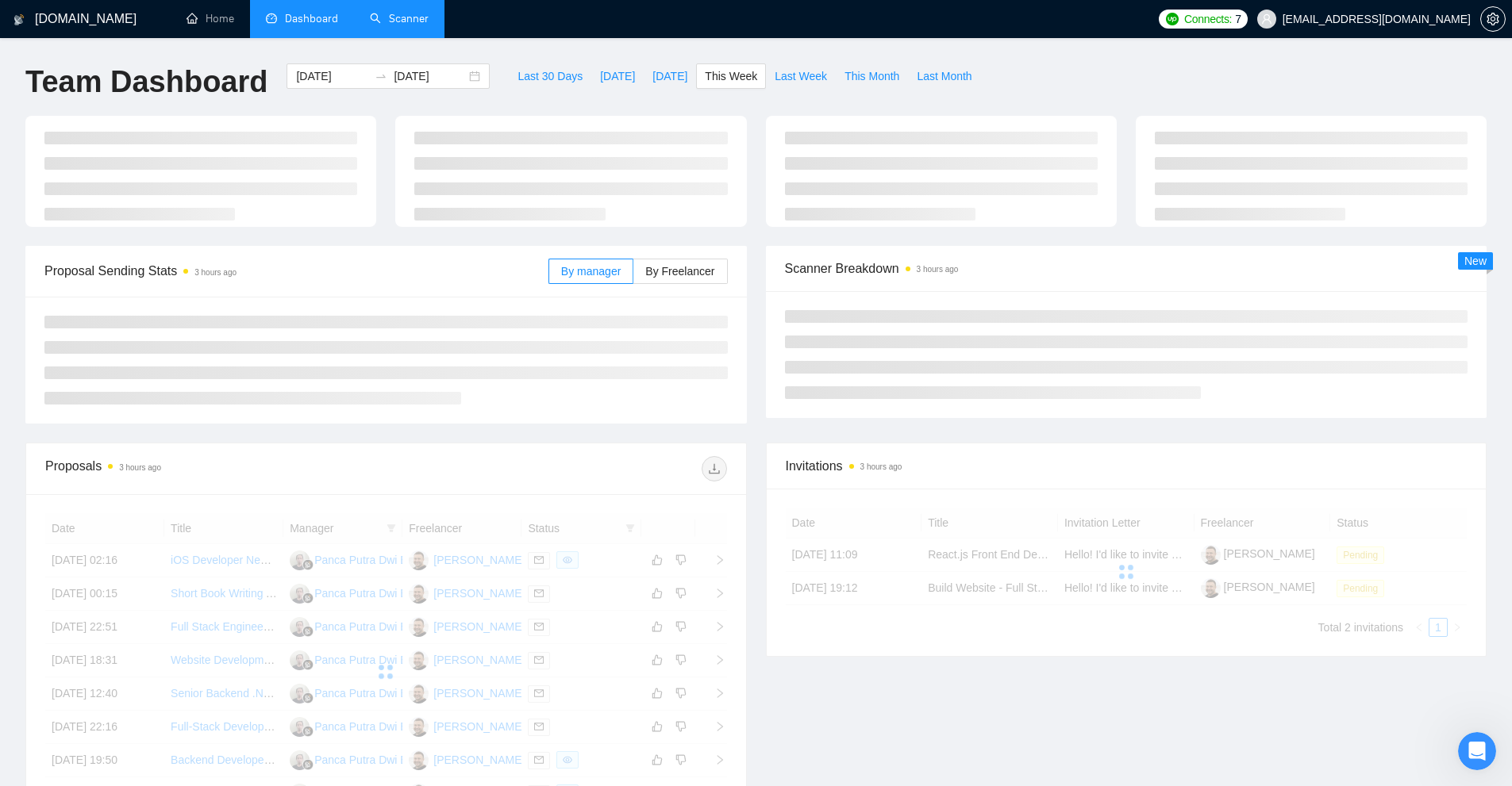
type input "2025-09-29"
type input "2025-10-05"
click at [775, 80] on span "Last Week" at bounding box center [801, 76] width 52 height 17
type input "2025-09-22"
type input "2025-09-28"
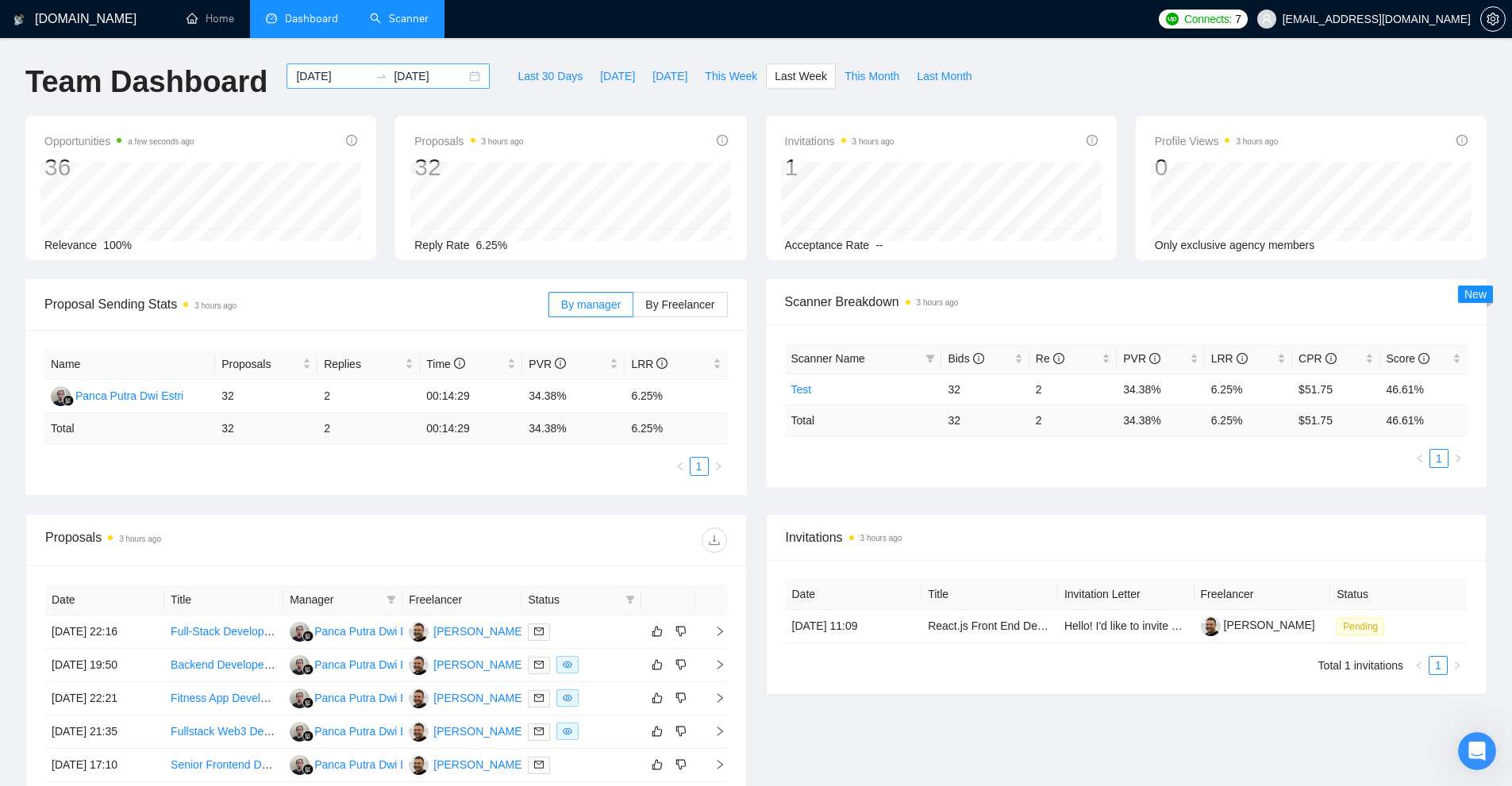
click at [314, 84] on input "2025-09-22" at bounding box center [332, 76] width 72 height 17
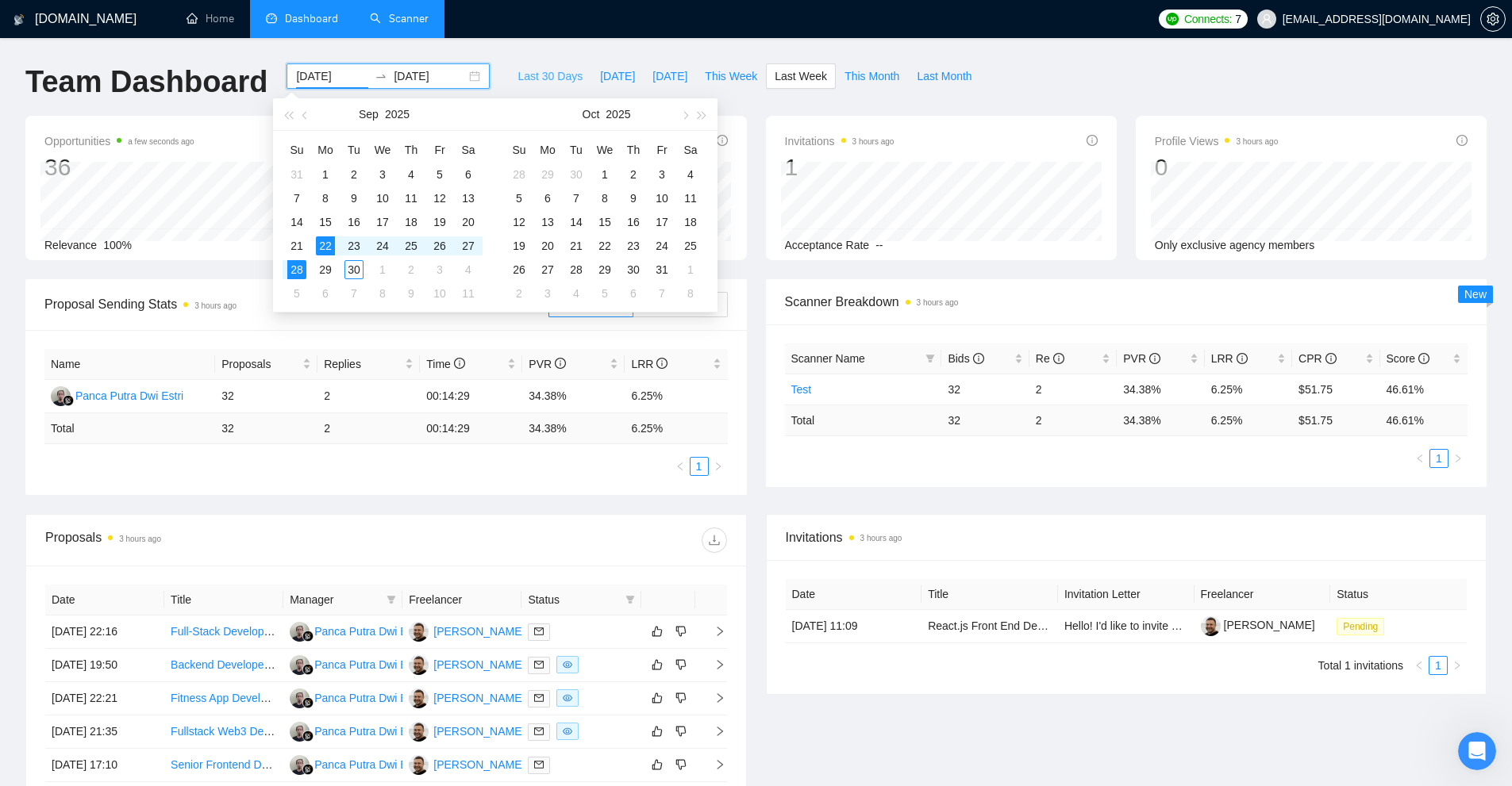
click at [517, 77] on span "Last 30 Days" at bounding box center [550, 76] width 65 height 17
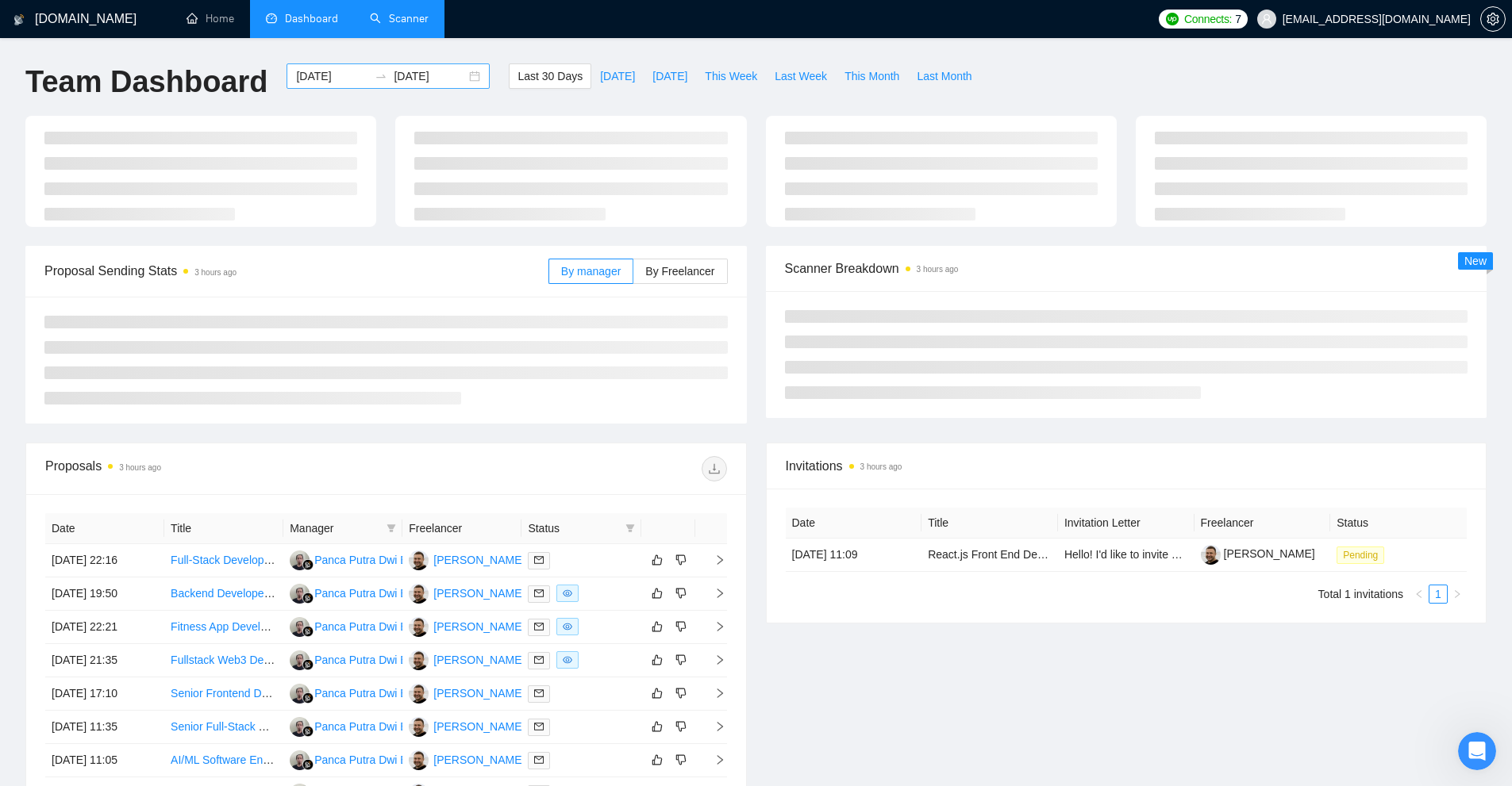
type input "[DATE]"
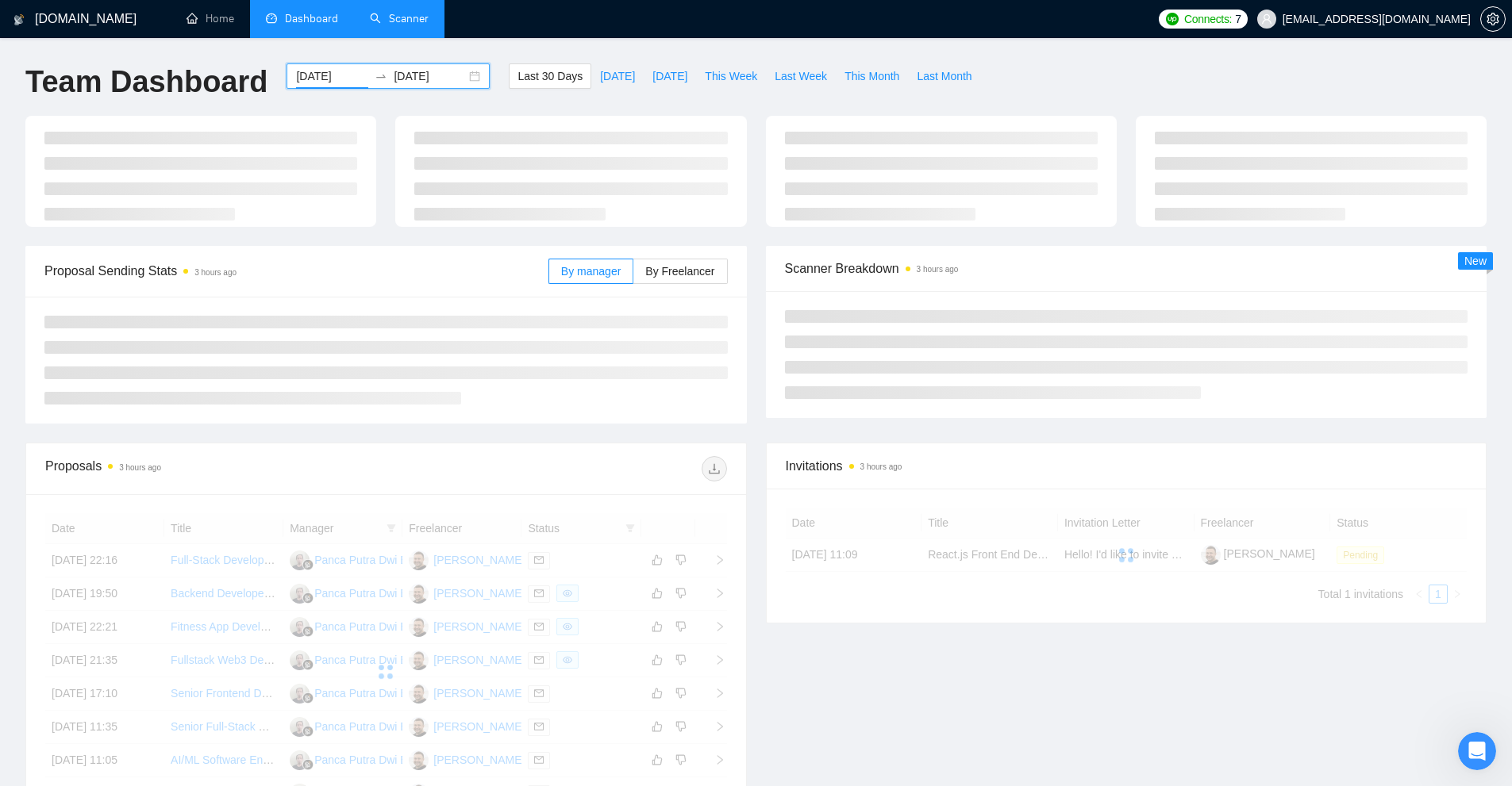
click at [320, 78] on input "[DATE]" at bounding box center [332, 76] width 72 height 17
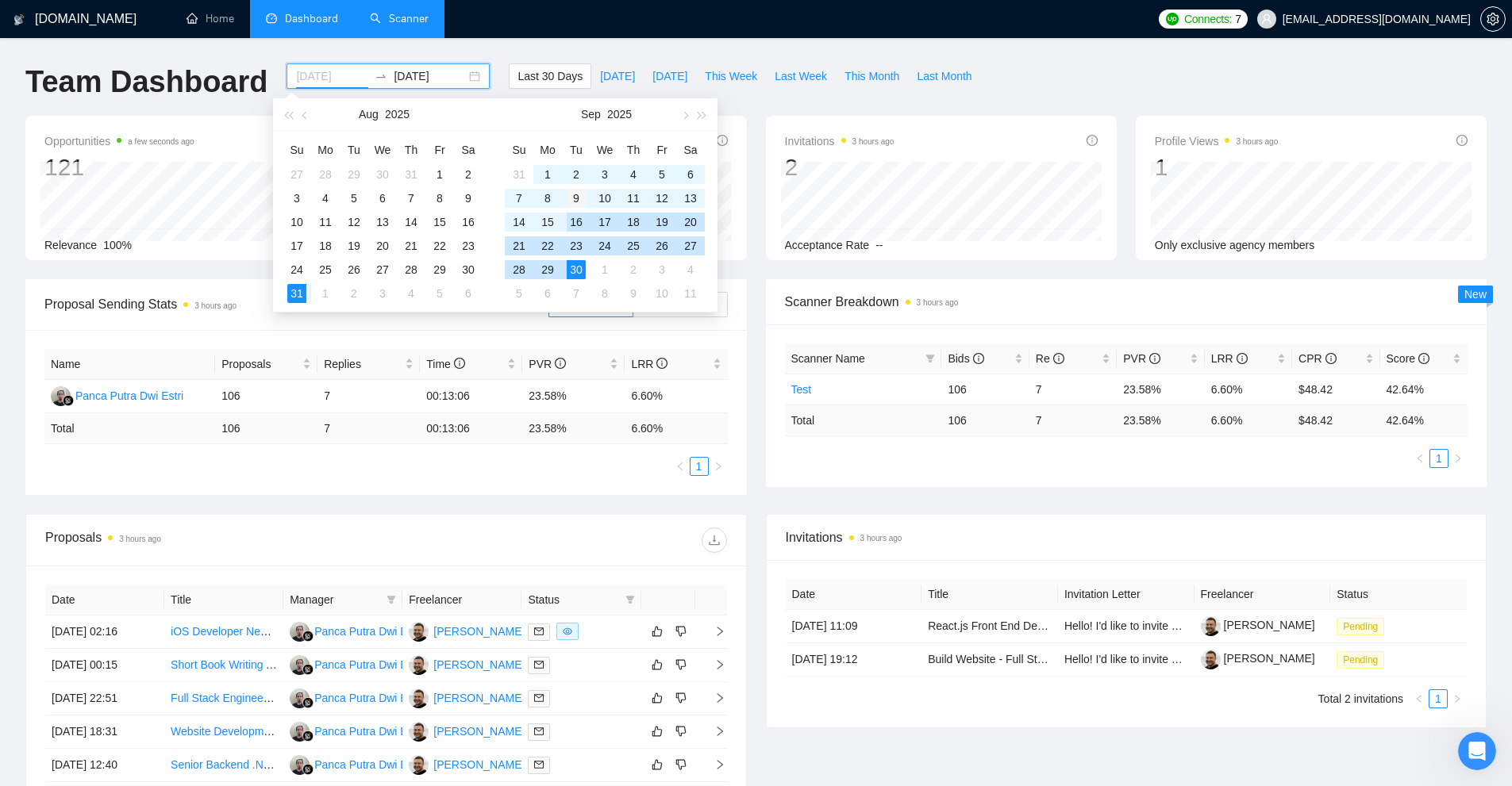
type input "2025-09-09"
click at [576, 206] on div "9" at bounding box center [577, 199] width 19 height 19
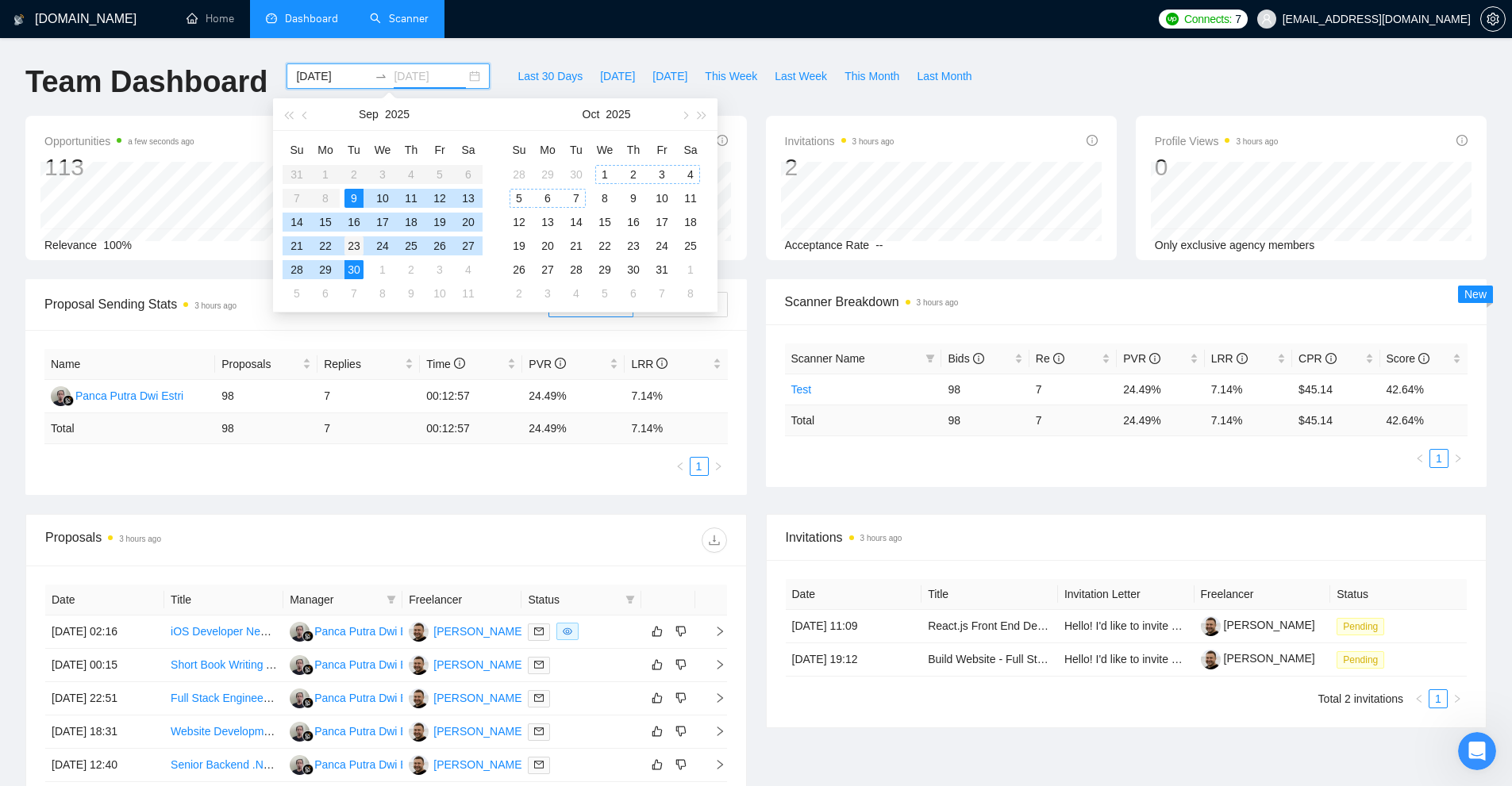
type input "2025-09-23"
click at [357, 244] on div "23" at bounding box center [354, 246] width 19 height 19
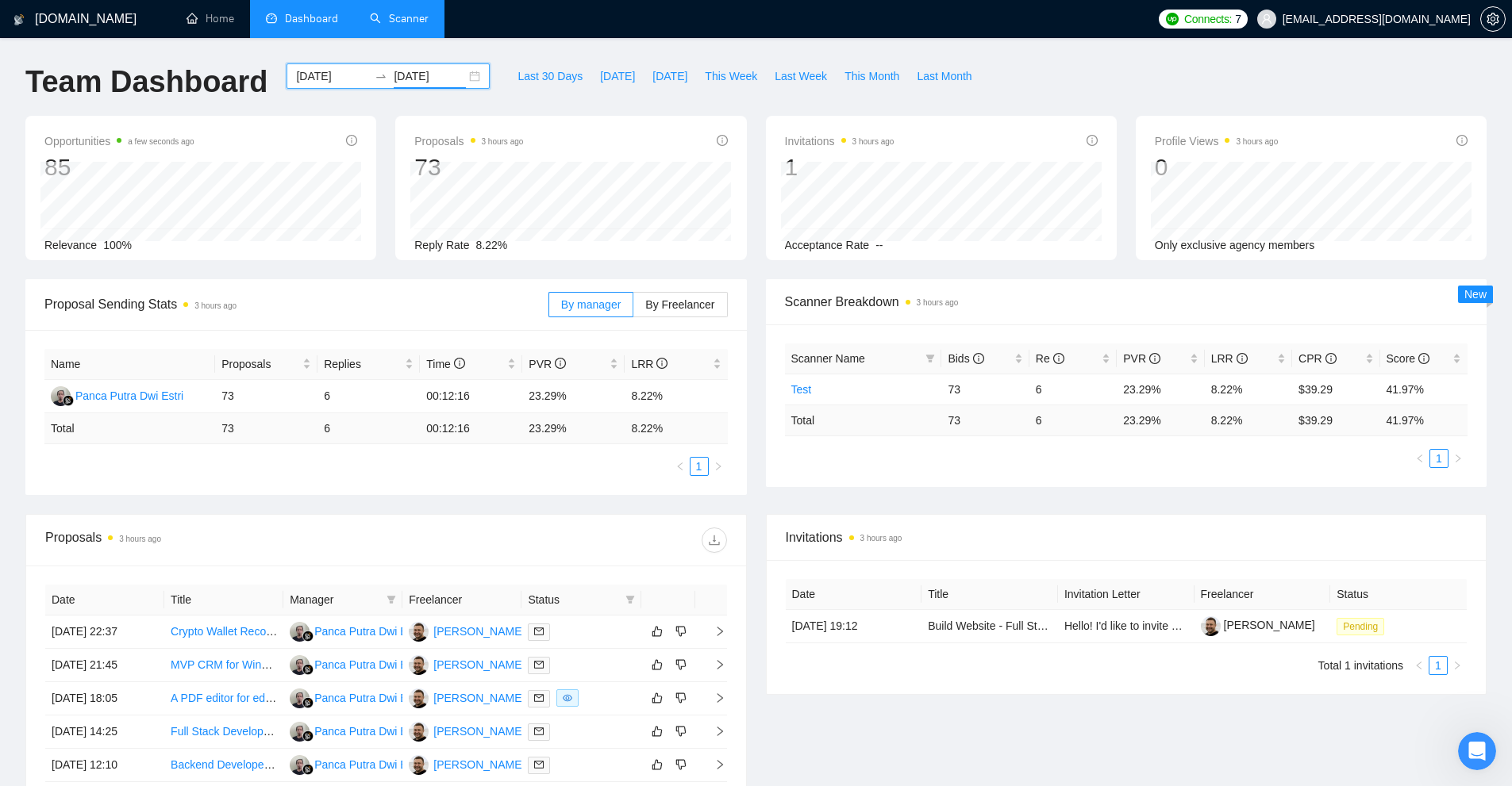
click at [1010, 454] on ul "1" at bounding box center [1127, 458] width 683 height 19
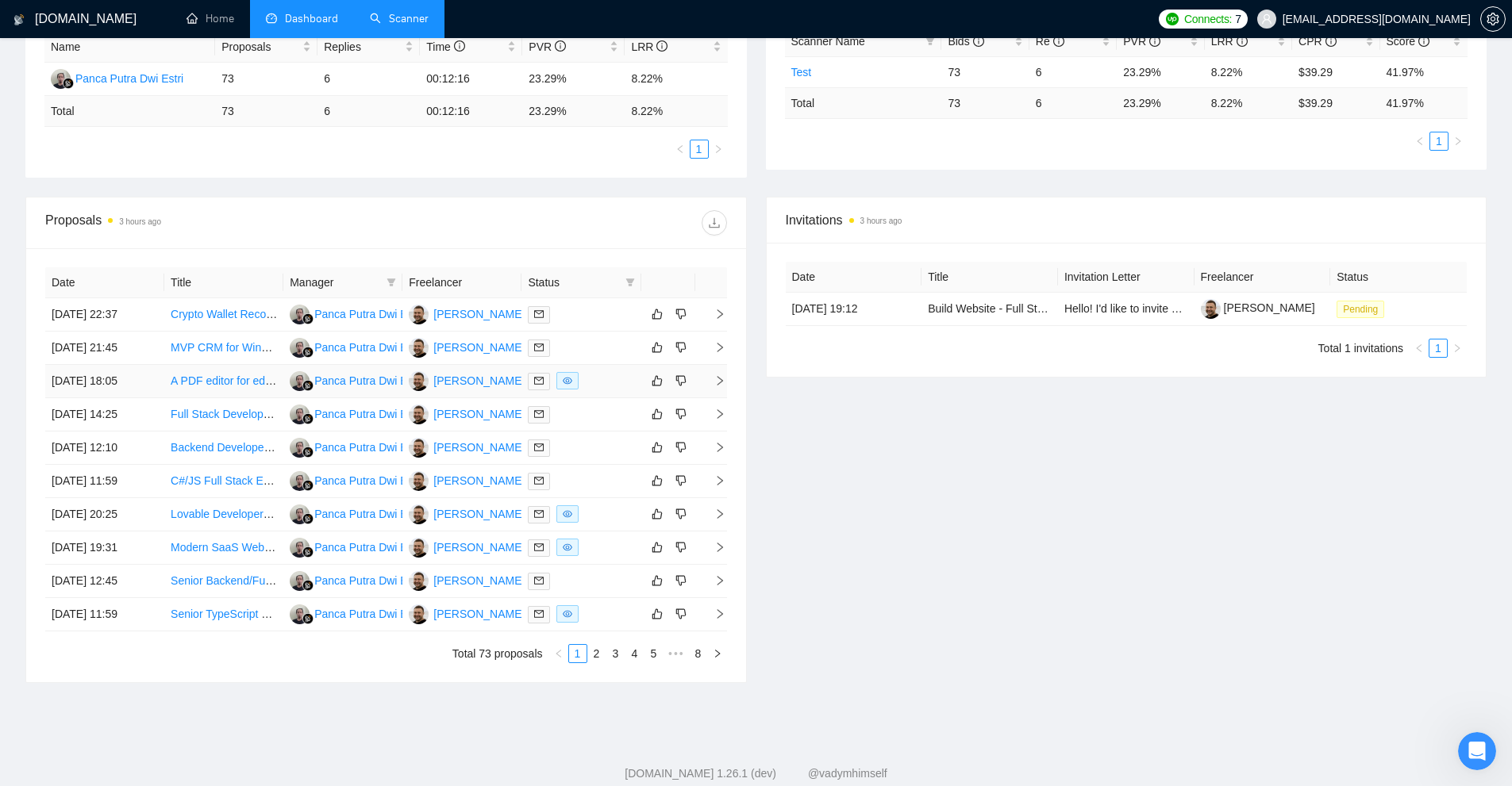
click at [618, 379] on div at bounding box center [581, 381] width 107 height 18
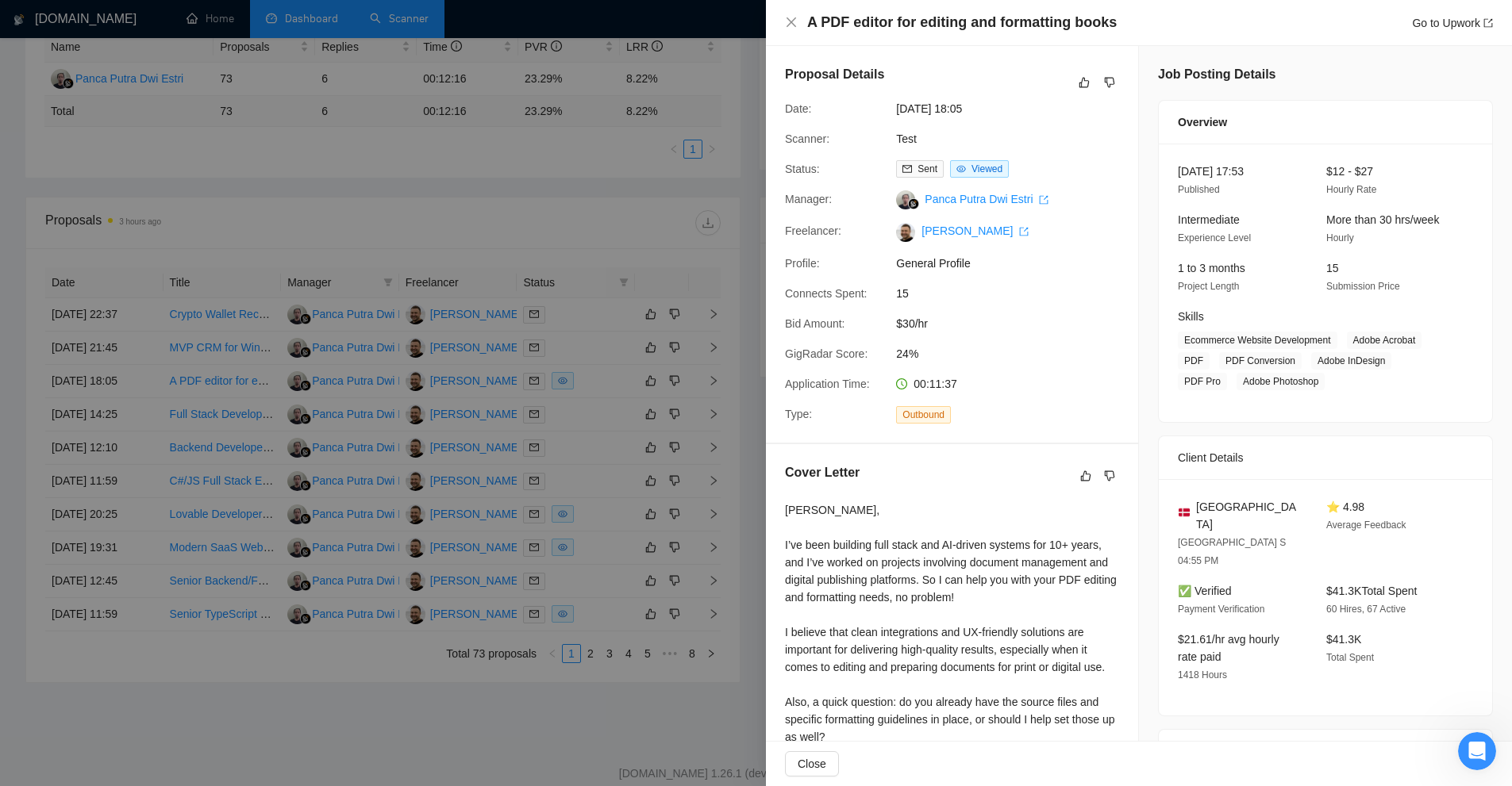
scroll to position [370, 0]
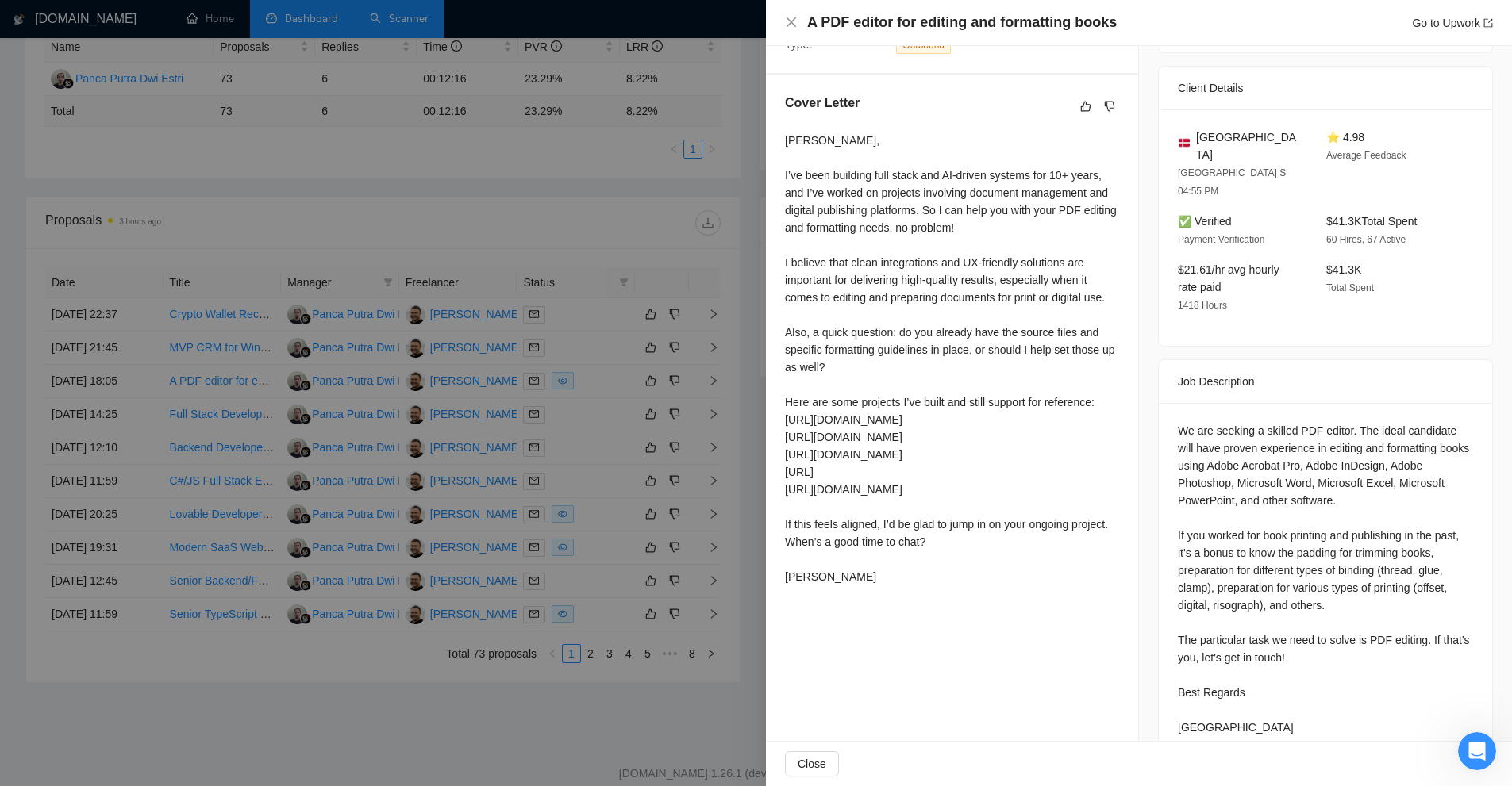
click at [488, 402] on div at bounding box center [756, 393] width 1512 height 786
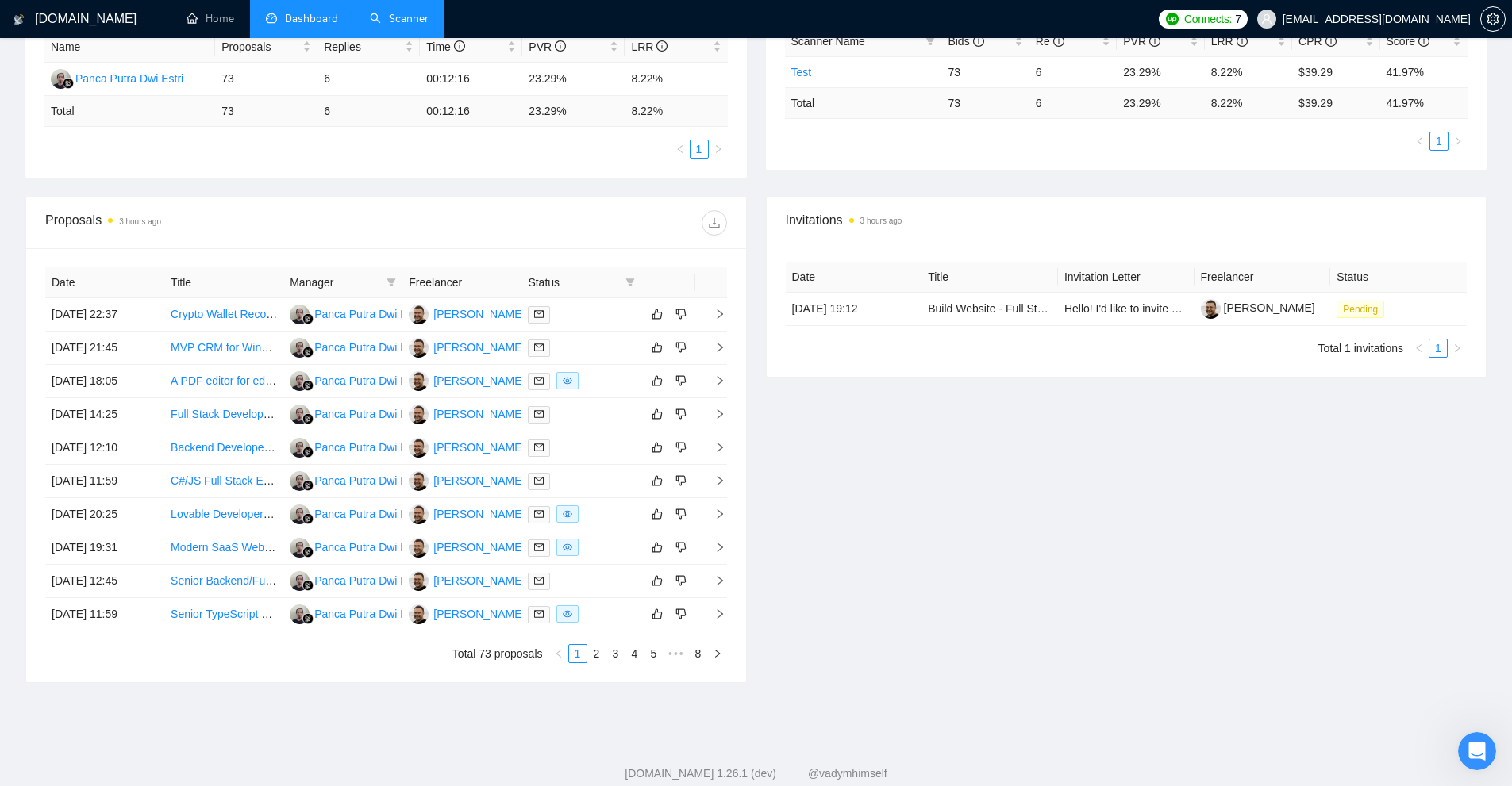
scroll to position [0, 0]
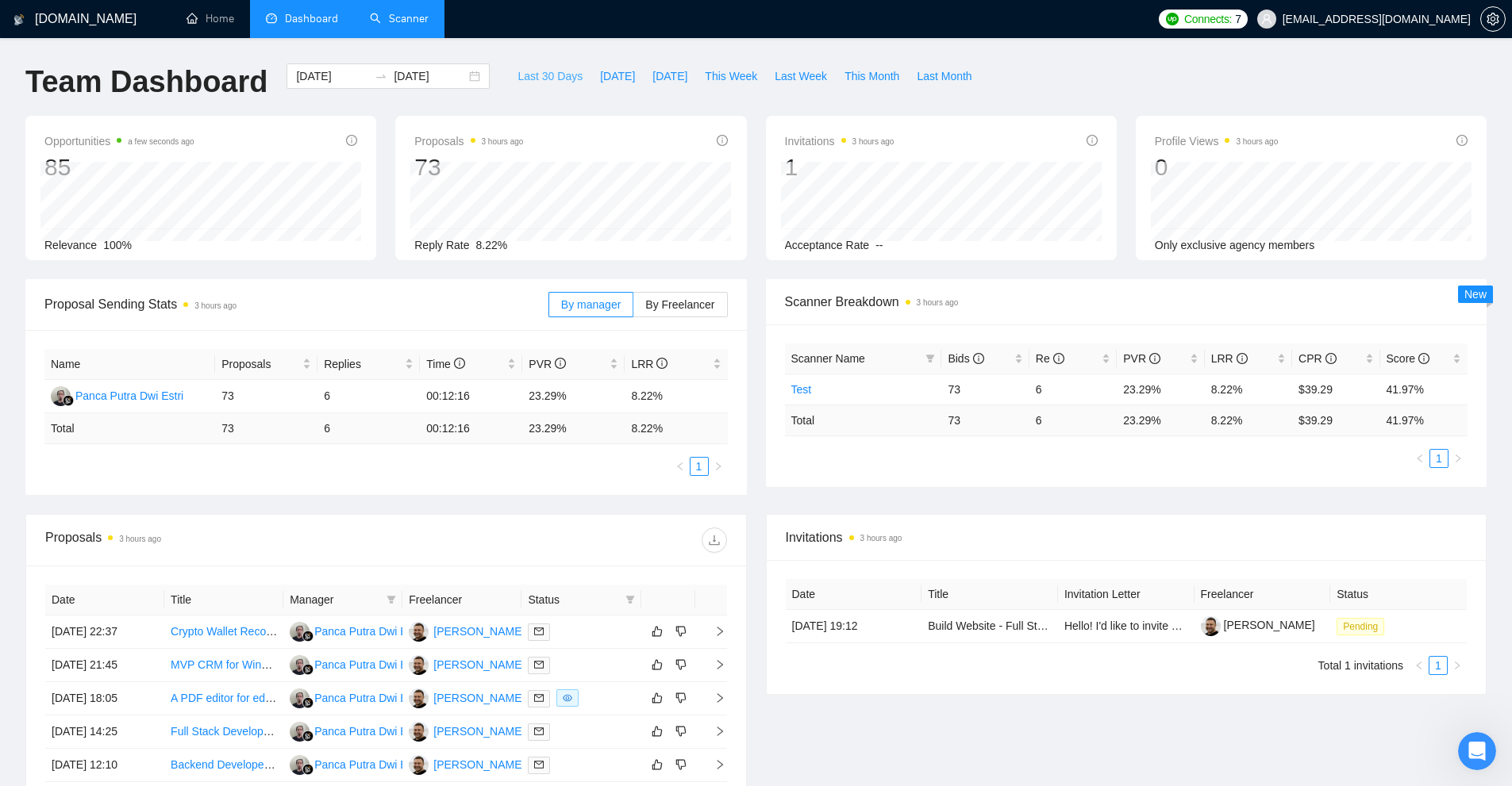
click at [517, 65] on button "Last 30 Days" at bounding box center [550, 76] width 83 height 25
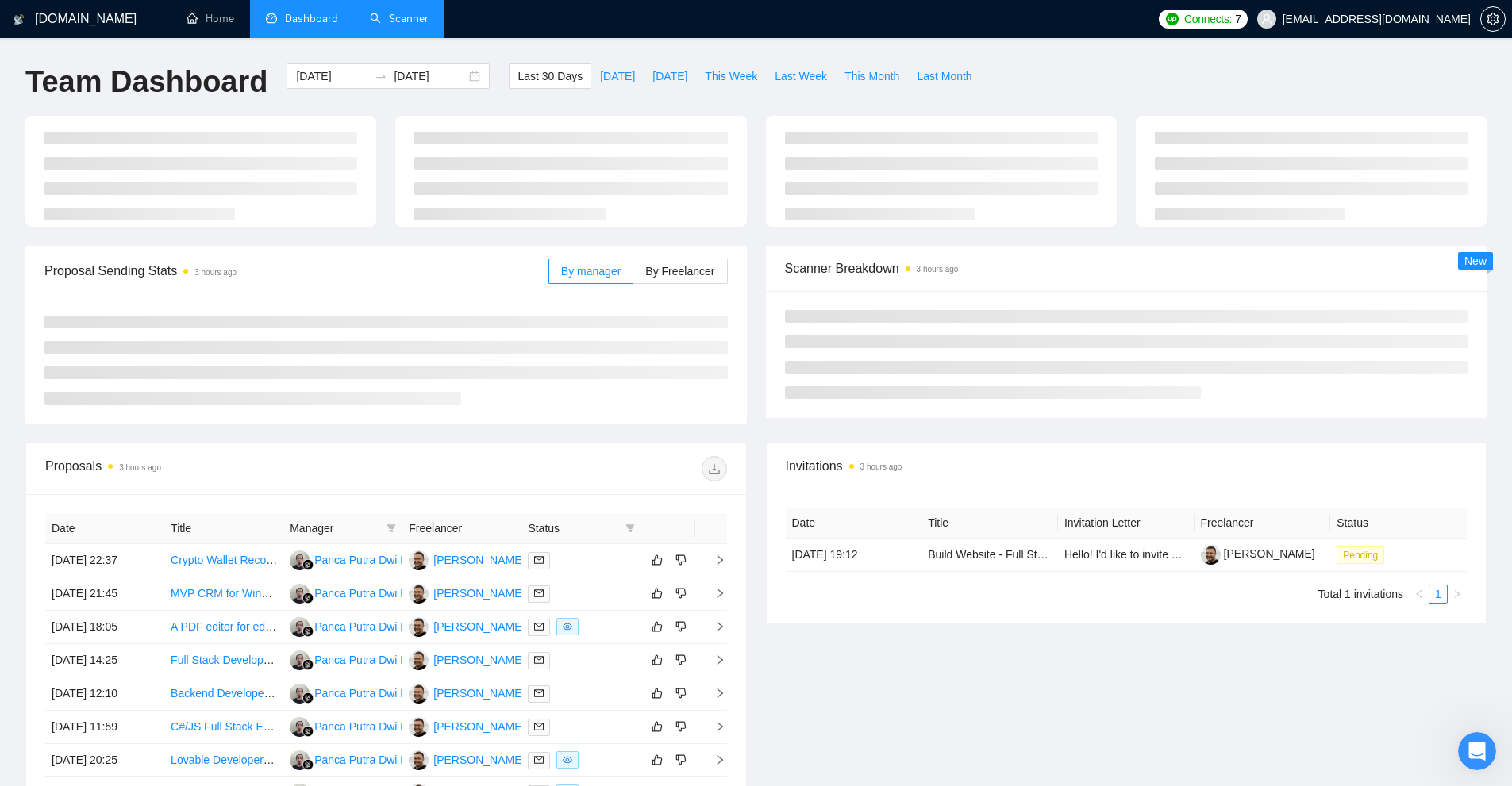
type input "[DATE]"
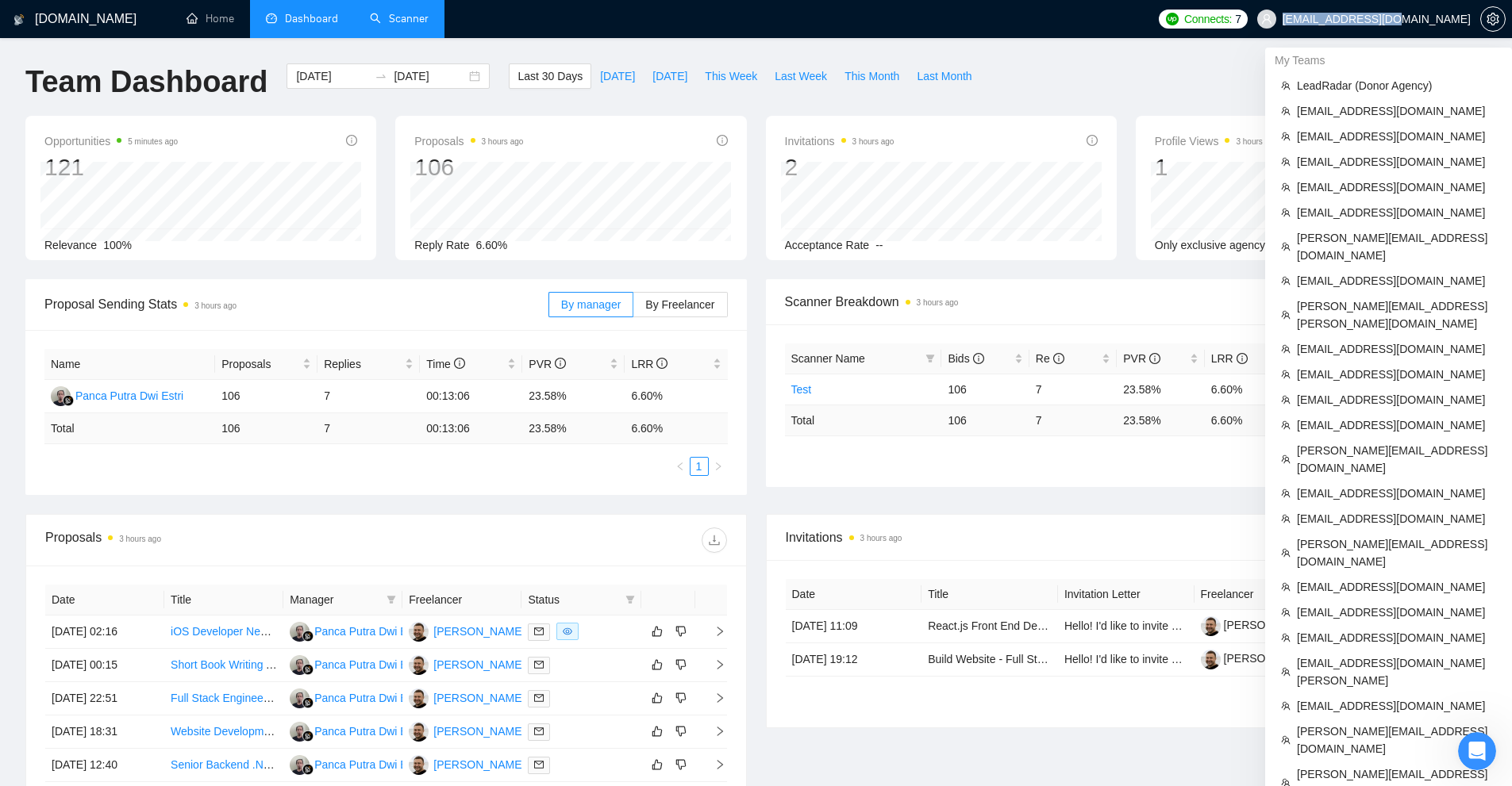
copy span "[EMAIL_ADDRESS][DOMAIN_NAME]"
drag, startPoint x: 1360, startPoint y: 20, endPoint x: 1467, endPoint y: 20, distance: 107.0
click at [1467, 19] on span "[EMAIL_ADDRESS][DOMAIN_NAME]" at bounding box center [1376, 19] width 188 height 0
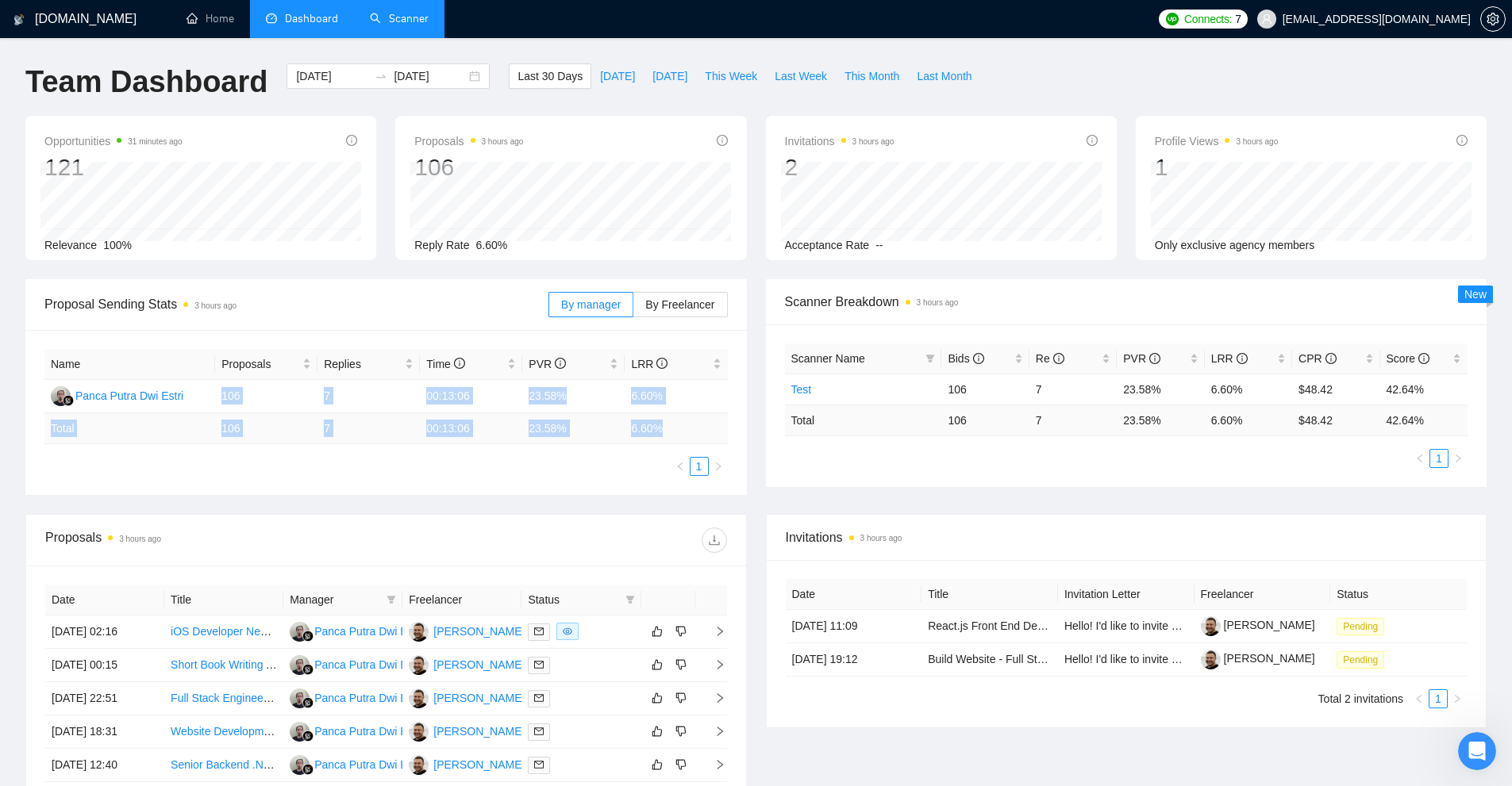
drag, startPoint x: 219, startPoint y: 404, endPoint x: 700, endPoint y: 429, distance: 481.6
click at [700, 429] on table "Name Proposals Replies Time PVR LRR Panca Putra Dwi Estri 106 7 00:13:06 23.58%…" at bounding box center [385, 396] width 683 height 95
click at [700, 429] on td "6.60 %" at bounding box center [676, 429] width 103 height 31
drag, startPoint x: 700, startPoint y: 429, endPoint x: 494, endPoint y: 397, distance: 208.5
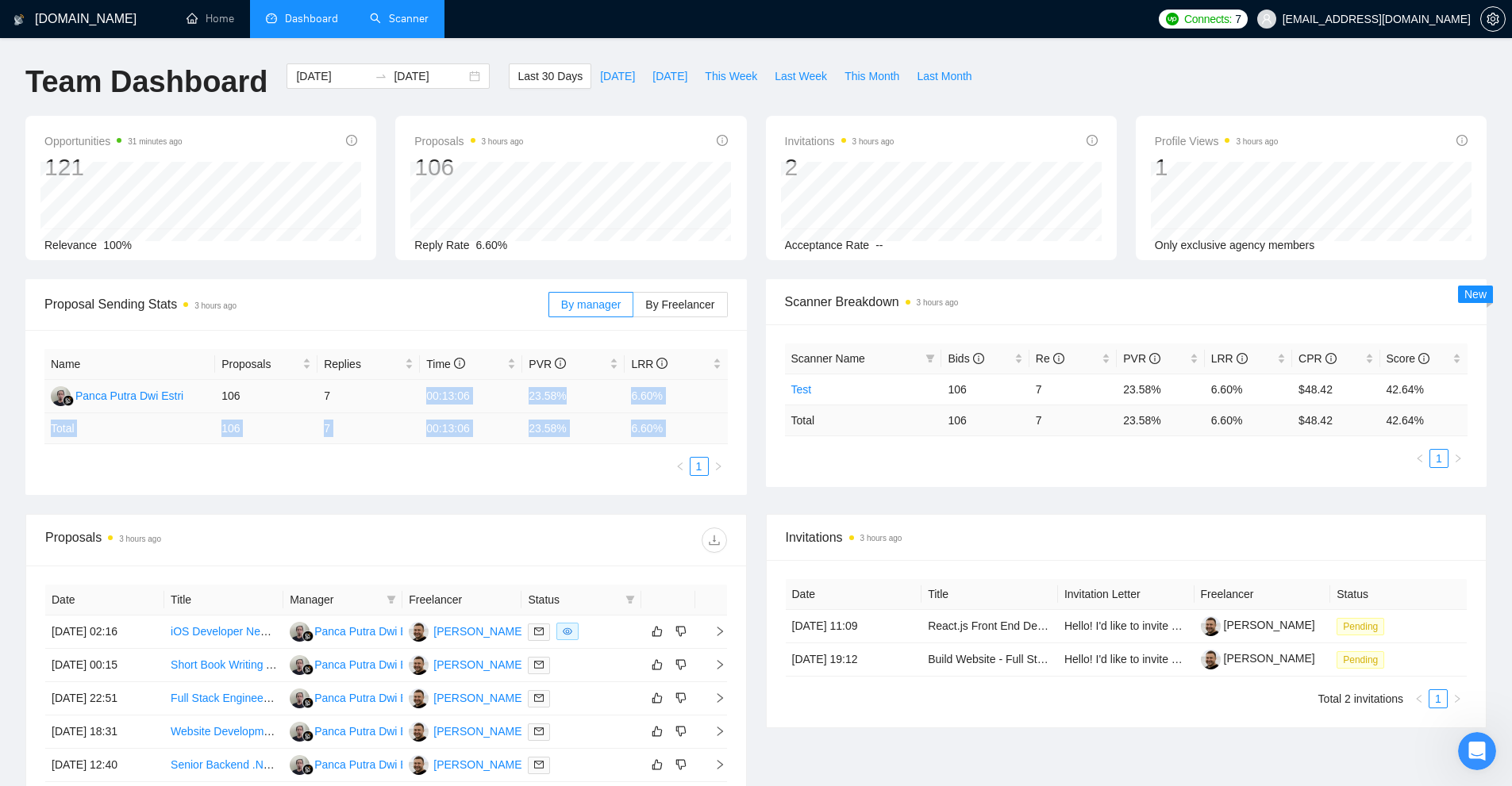
click at [494, 397] on table "Name Proposals Replies Time PVR LRR Panca Putra Dwi Estri 106 7 00:13:06 23.58%…" at bounding box center [385, 396] width 683 height 95
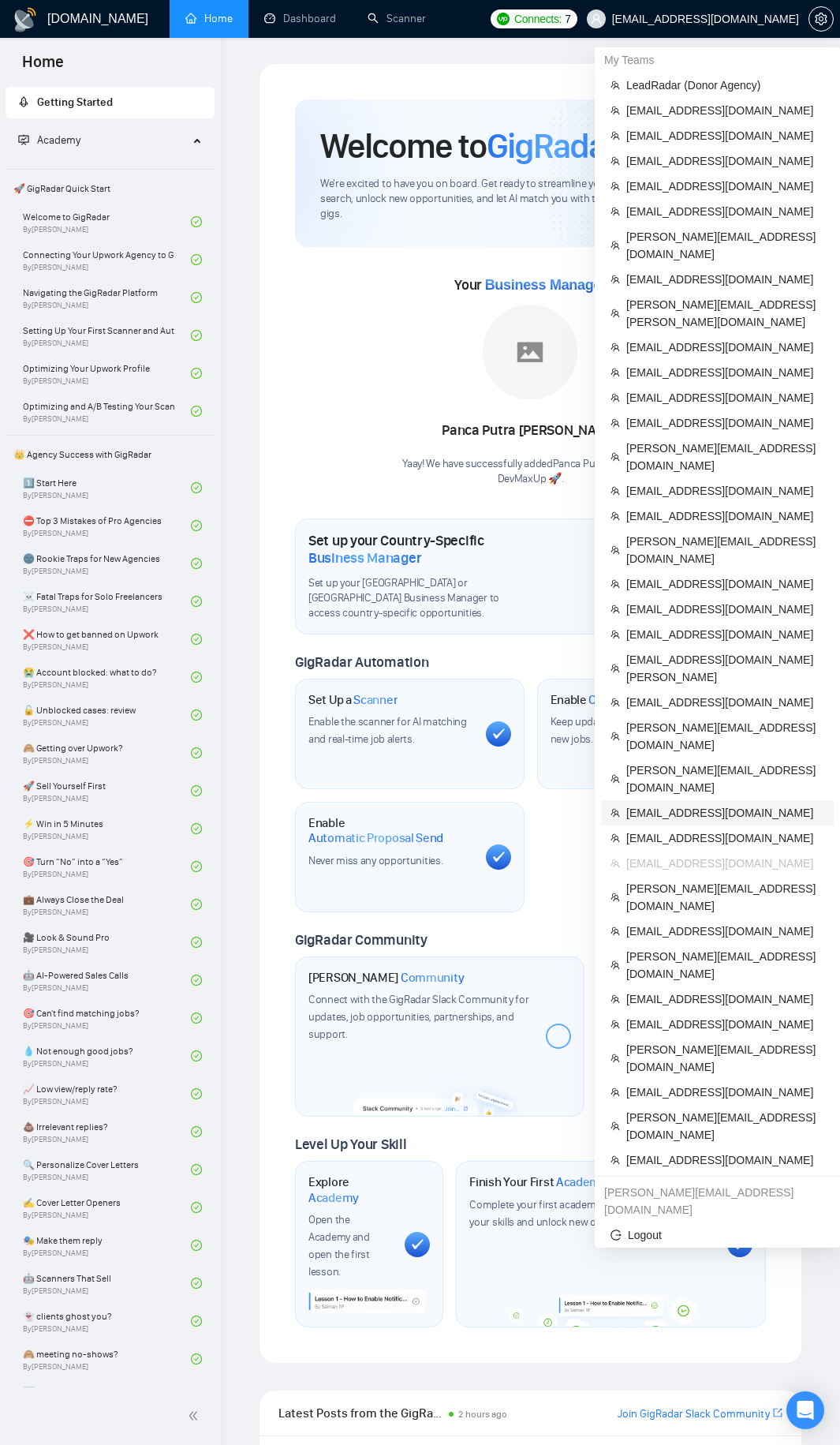
click at [668, 804] on span "[EMAIL_ADDRESS][DOMAIN_NAME]" at bounding box center [725, 812] width 198 height 17
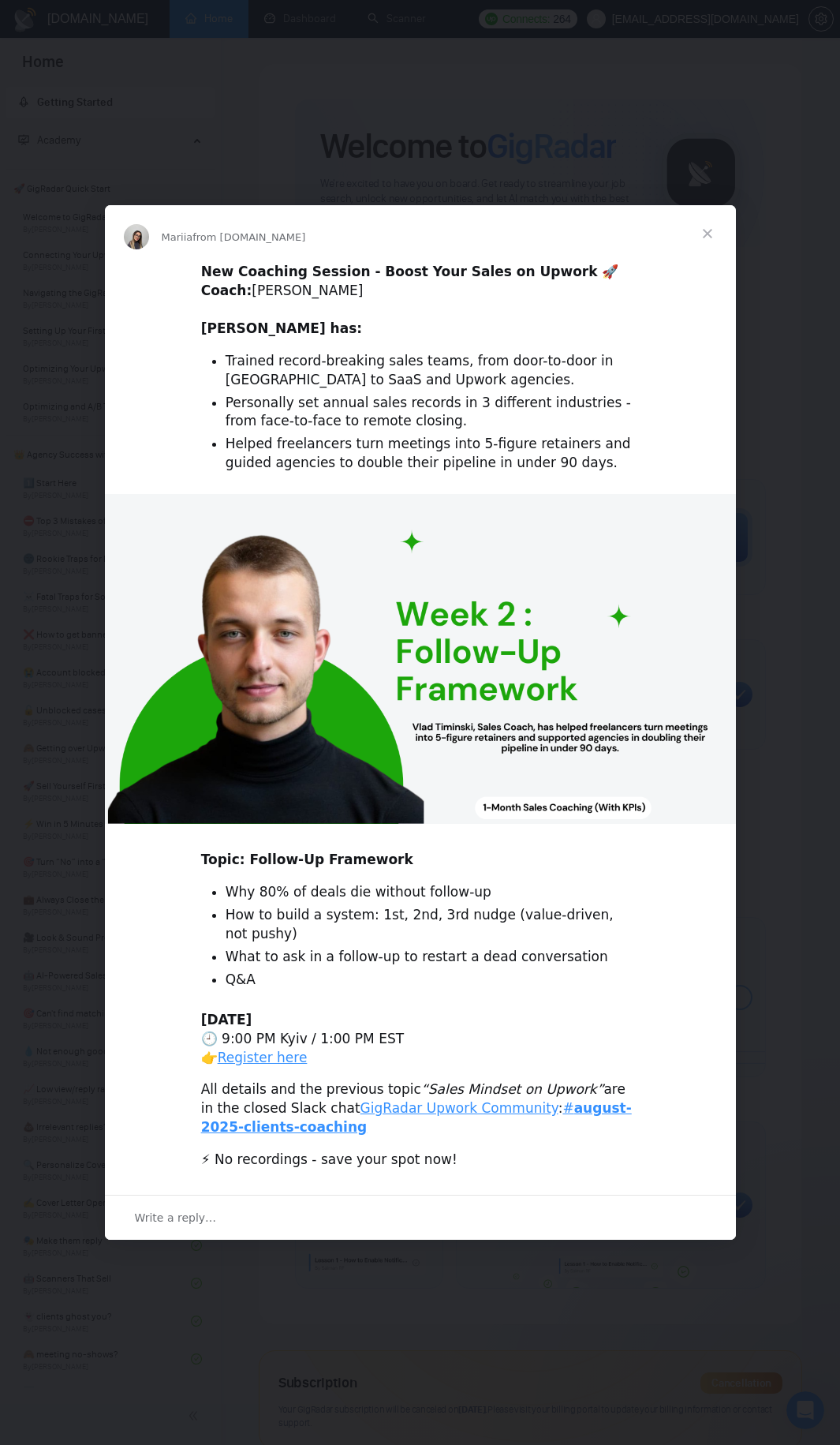
click at [582, 174] on div "Intercom messenger" at bounding box center [420, 722] width 840 height 1445
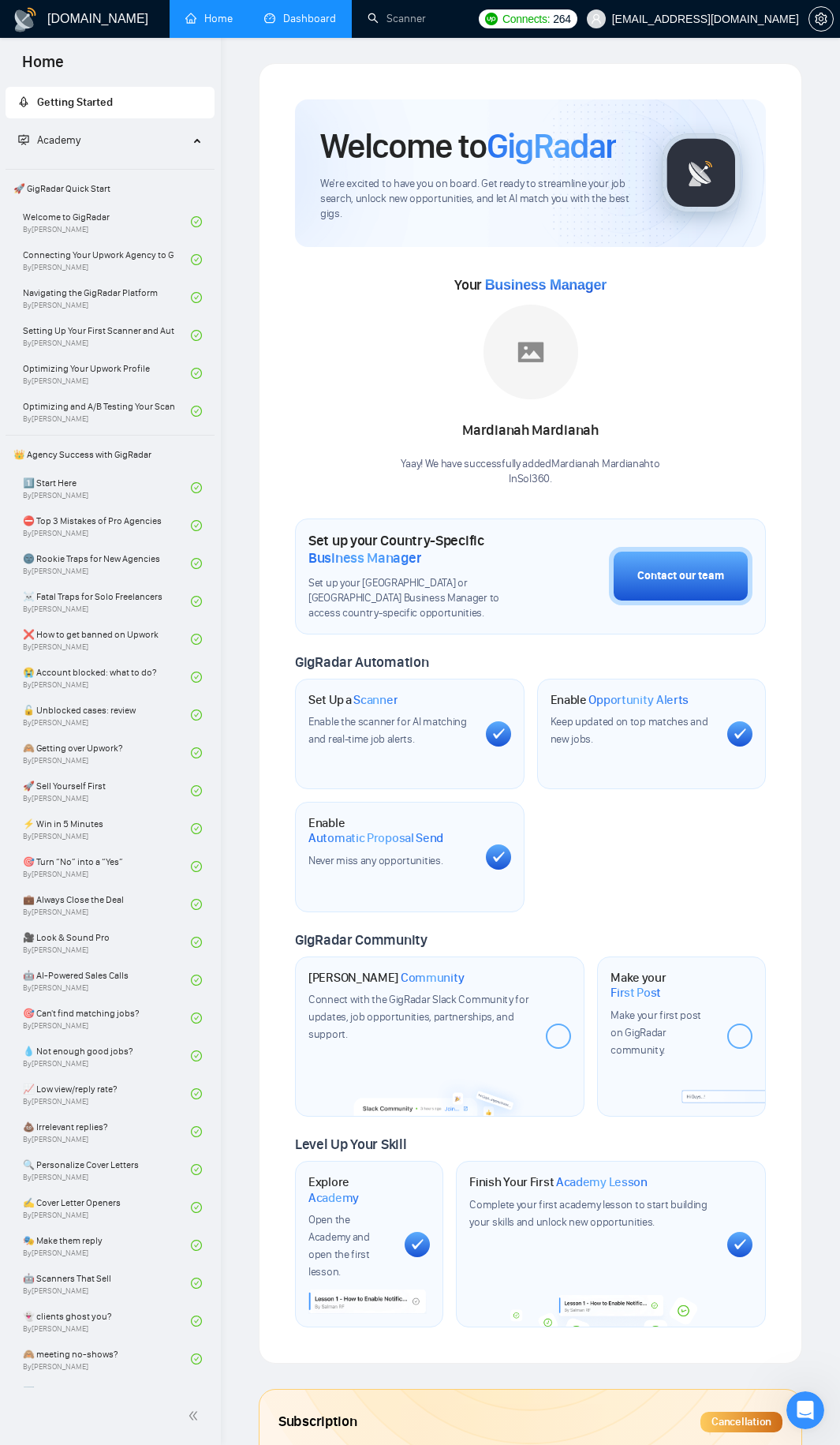
click at [303, 24] on link "Dashboard" at bounding box center [300, 18] width 72 height 13
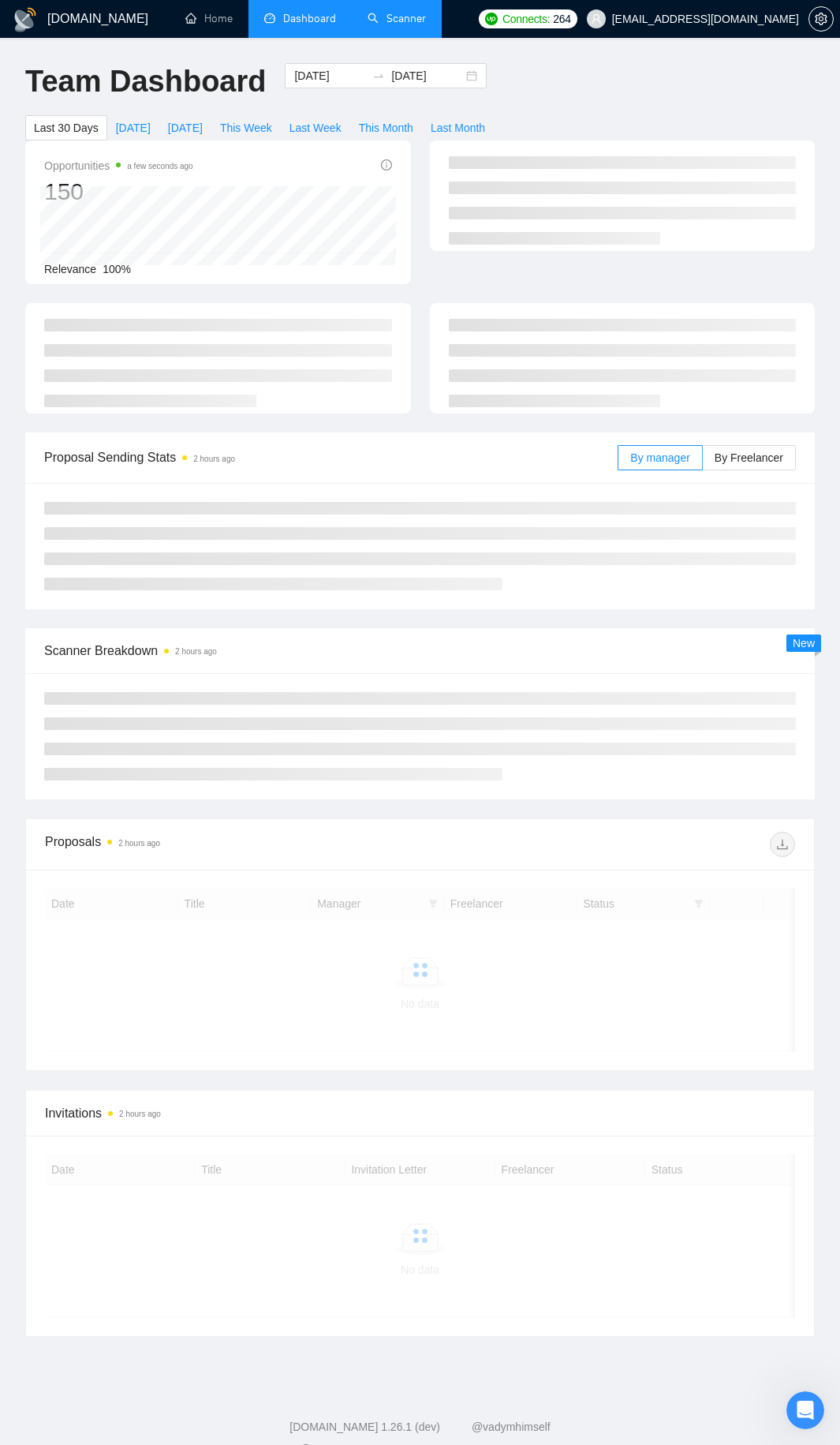
click at [387, 25] on link "Scanner" at bounding box center [397, 18] width 58 height 13
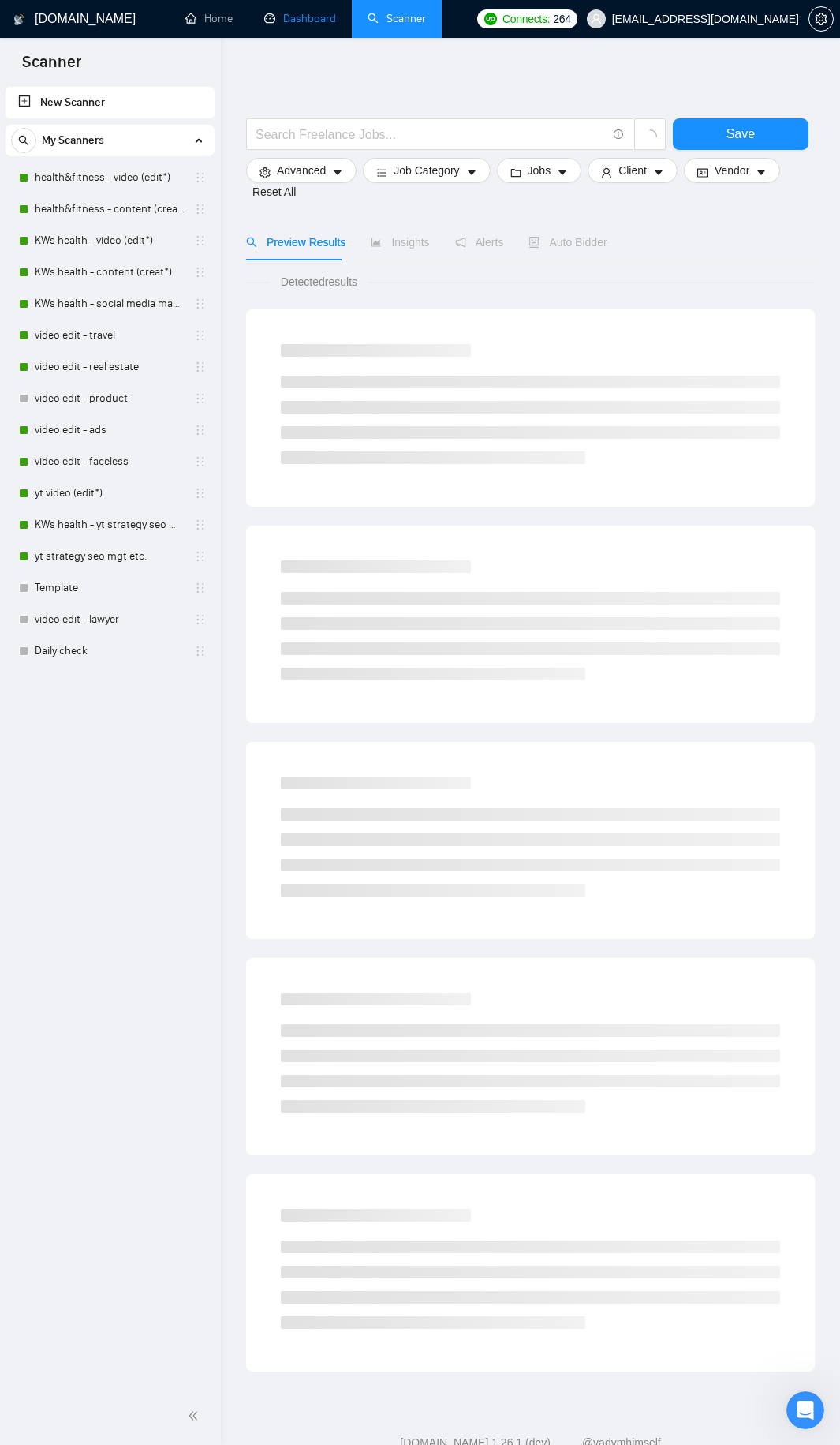
click at [320, 25] on link "Dashboard" at bounding box center [300, 18] width 72 height 13
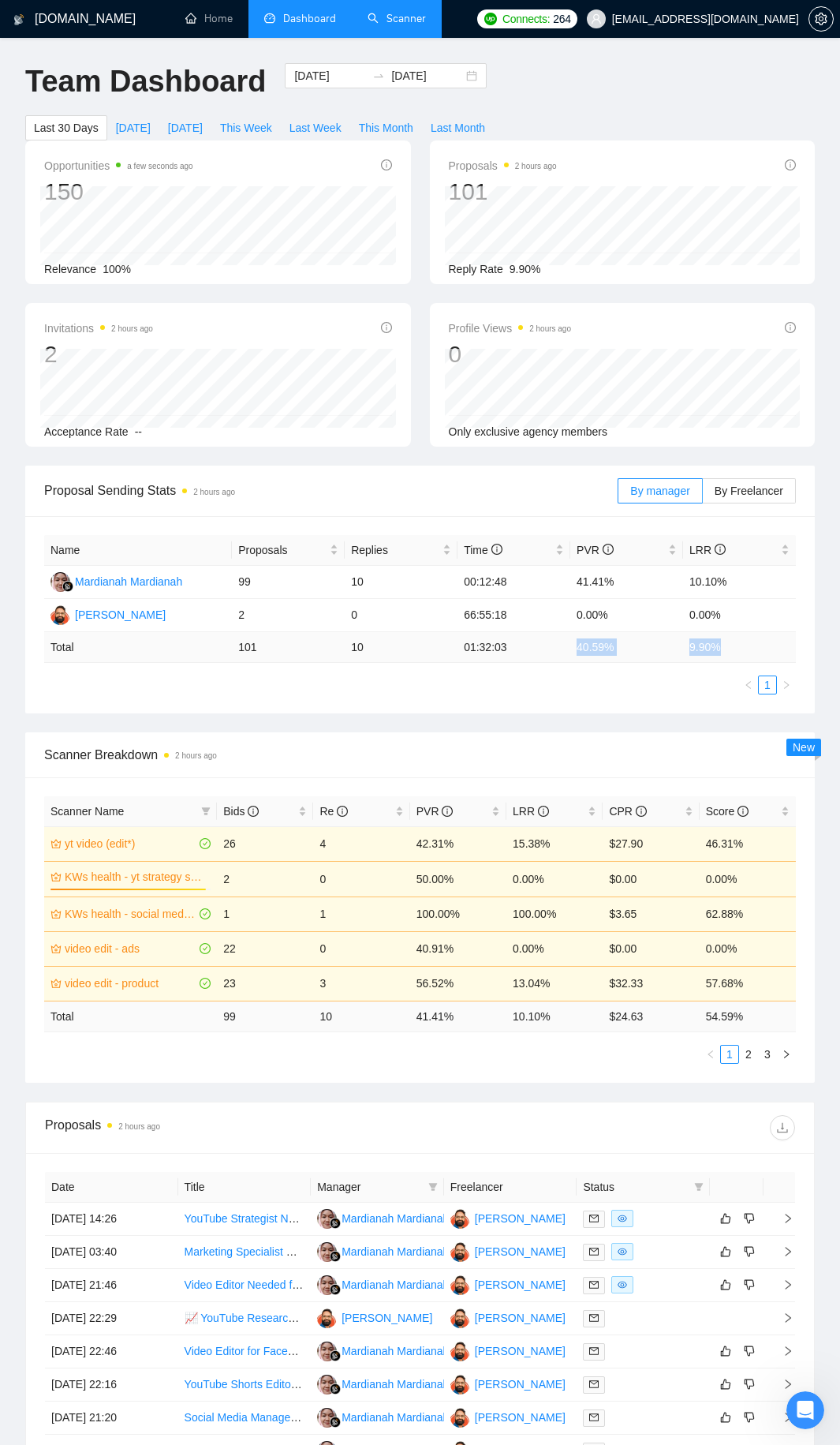
drag, startPoint x: 564, startPoint y: 651, endPoint x: 724, endPoint y: 654, distance: 160.0
click at [724, 654] on tr "Total 101 10 01:32:03 40.59 % 9.90 %" at bounding box center [420, 647] width 752 height 31
click at [738, 653] on td "9.90 %" at bounding box center [740, 647] width 113 height 31
drag, startPoint x: 753, startPoint y: 647, endPoint x: 564, endPoint y: 647, distance: 189.0
click at [564, 647] on tr "Total 101 10 01:32:03 40.59 % 9.90 %" at bounding box center [420, 647] width 752 height 31
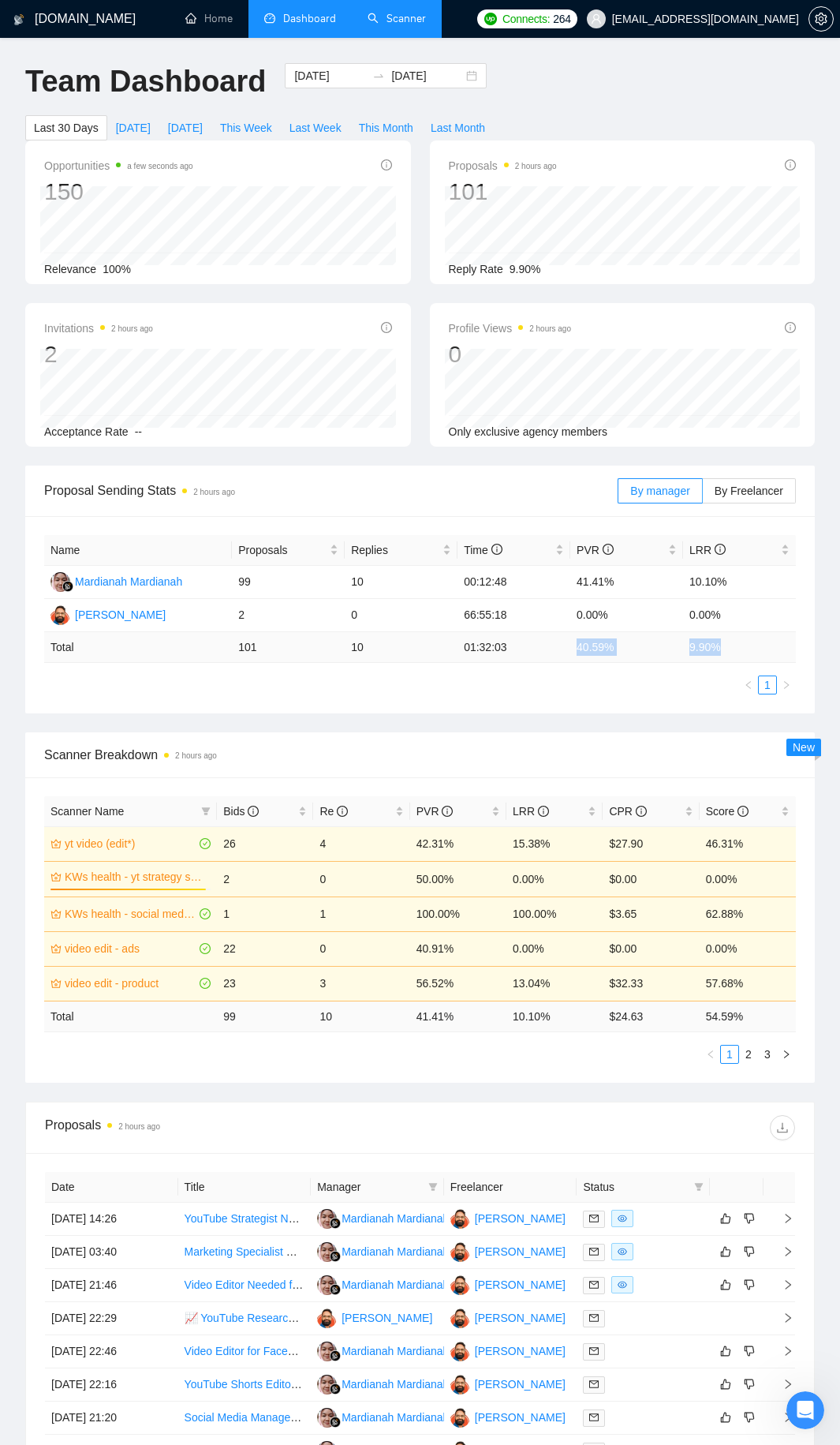
click at [564, 647] on td "01:32:03" at bounding box center [514, 647] width 113 height 31
drag, startPoint x: 564, startPoint y: 647, endPoint x: 745, endPoint y: 650, distance: 181.0
click at [745, 650] on tr "Total 101 10 01:32:03 40.59 % 9.90 %" at bounding box center [420, 647] width 752 height 31
click at [745, 650] on td "9.90 %" at bounding box center [740, 647] width 113 height 31
drag, startPoint x: 776, startPoint y: 647, endPoint x: 562, endPoint y: 650, distance: 214.0
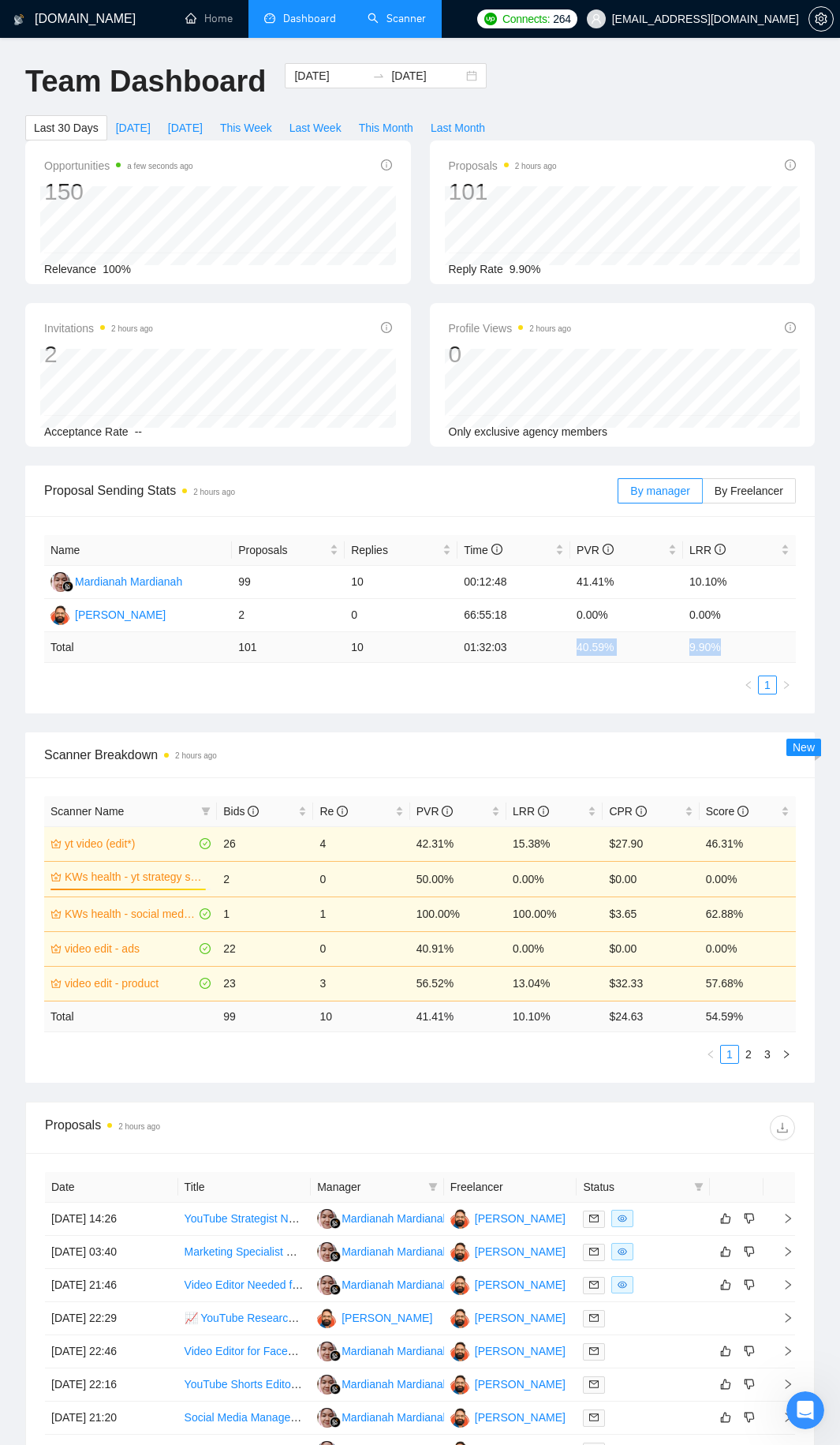
click at [562, 650] on tr "Total 101 10 01:32:03 40.59 % 9.90 %" at bounding box center [420, 647] width 752 height 31
click at [562, 655] on td "01:32:03" at bounding box center [514, 647] width 113 height 31
drag, startPoint x: 738, startPoint y: 584, endPoint x: 568, endPoint y: 579, distance: 170.1
click at [575, 575] on tr "[PERSON_NAME] 99 10 00:12:48 41.41% 10.10%" at bounding box center [420, 582] width 752 height 33
click at [565, 680] on ul "1" at bounding box center [420, 685] width 752 height 19
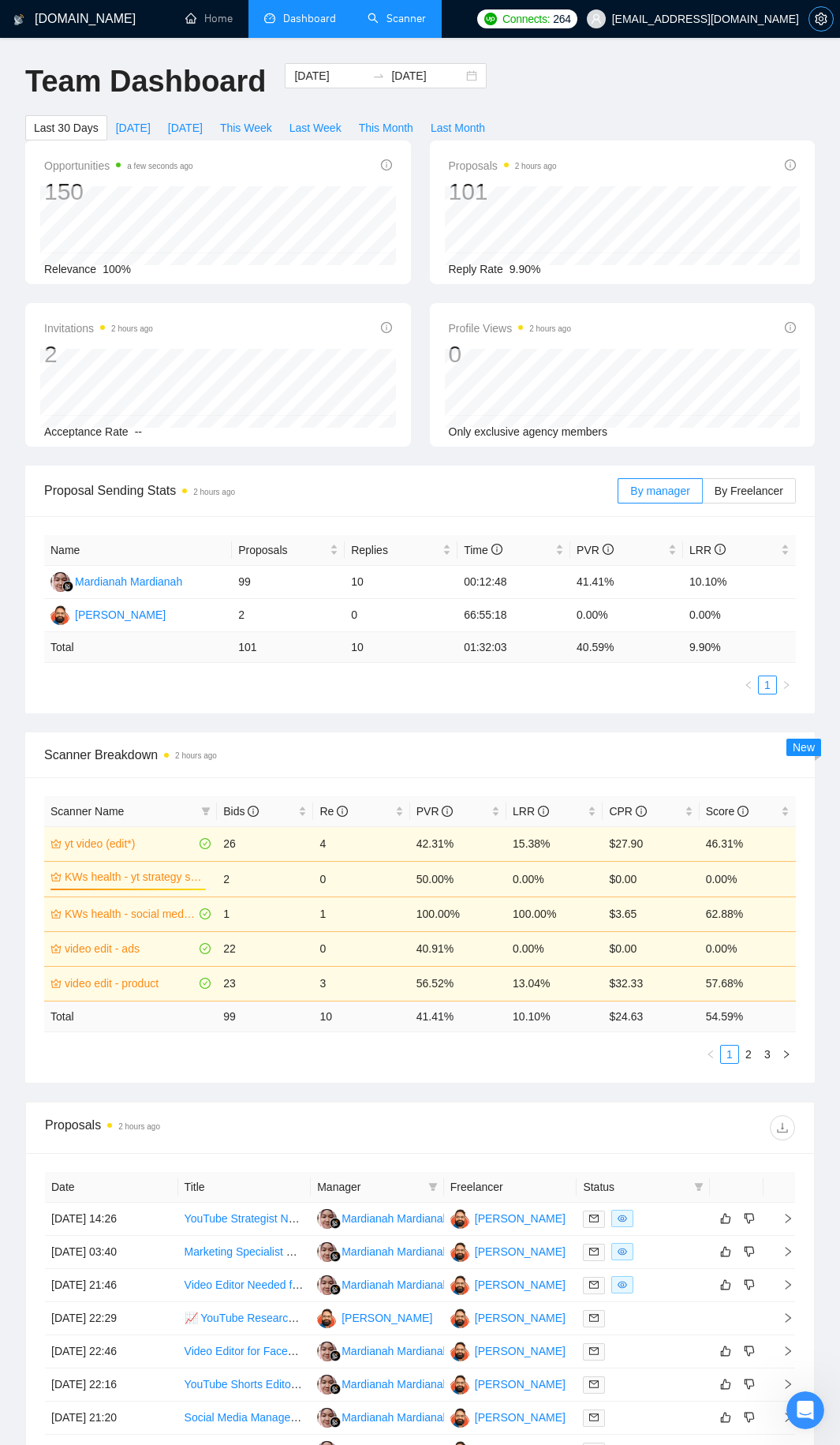
click at [816, 16] on icon "setting" at bounding box center [821, 18] width 11 height 12
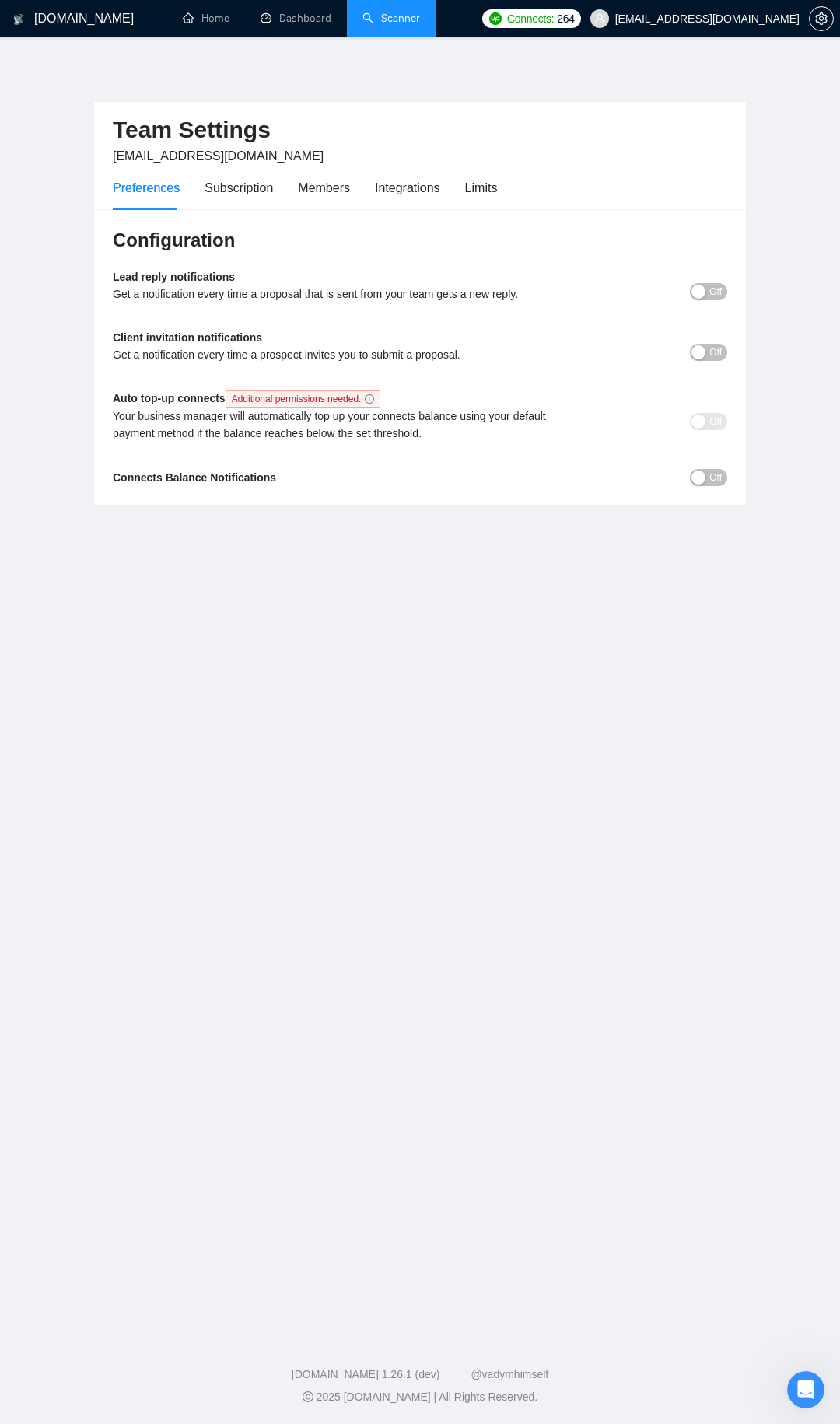
click at [444, 179] on div "Preferences Subscription Members Integrations Limits" at bounding box center [305, 187] width 384 height 44
click at [460, 186] on div "Preferences Subscription Members Integrations Limits" at bounding box center [305, 187] width 384 height 44
click at [465, 189] on div "Limits" at bounding box center [481, 187] width 33 height 20
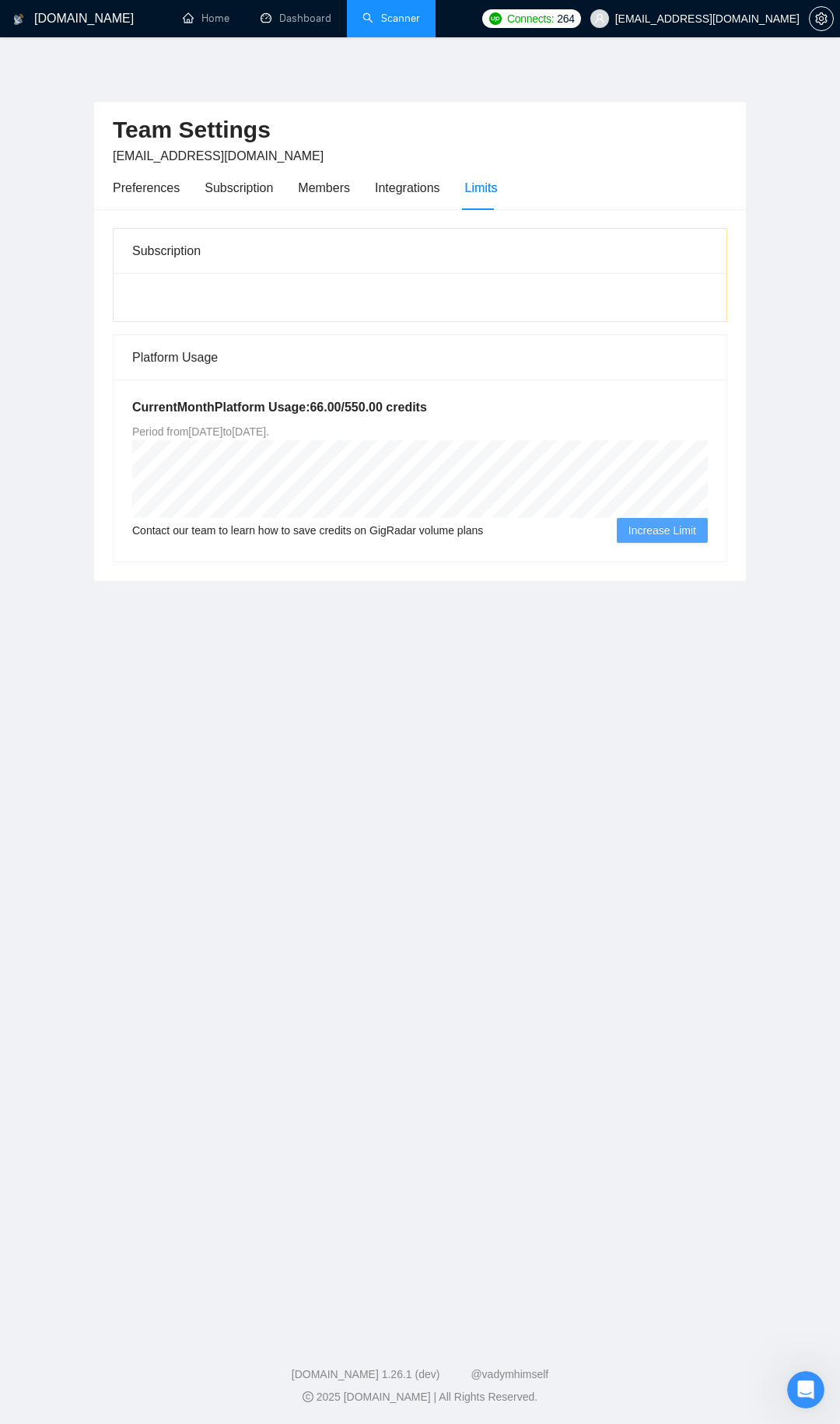
click at [321, 492] on div "Current Month Platform Usage: 66.00 / 550.00 credits Period from [DATE] to [DAT…" at bounding box center [420, 470] width 613 height 182
click at [301, 11] on link "Dashboard" at bounding box center [296, 18] width 71 height 13
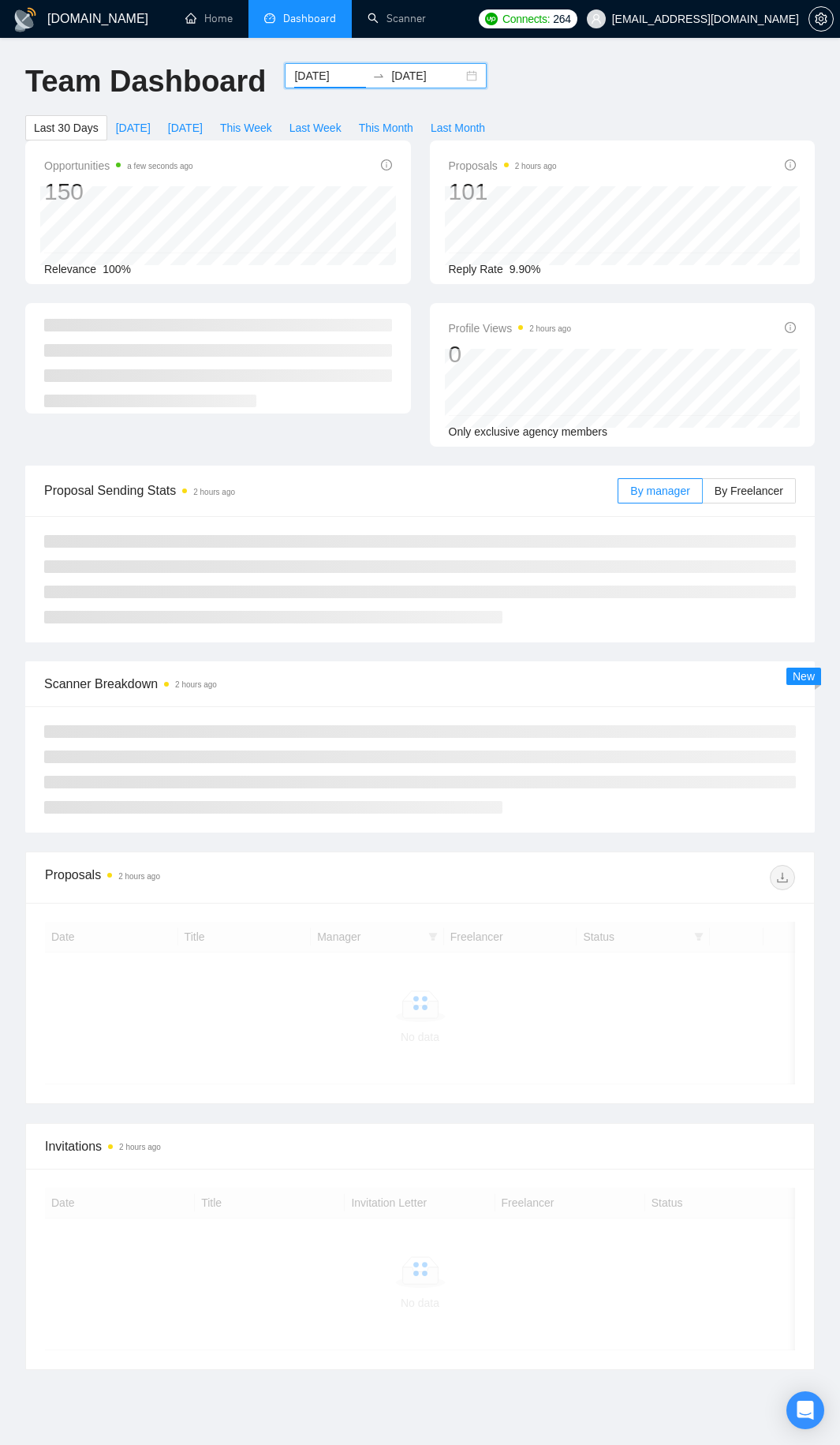
click at [323, 79] on input "[DATE]" at bounding box center [330, 75] width 72 height 17
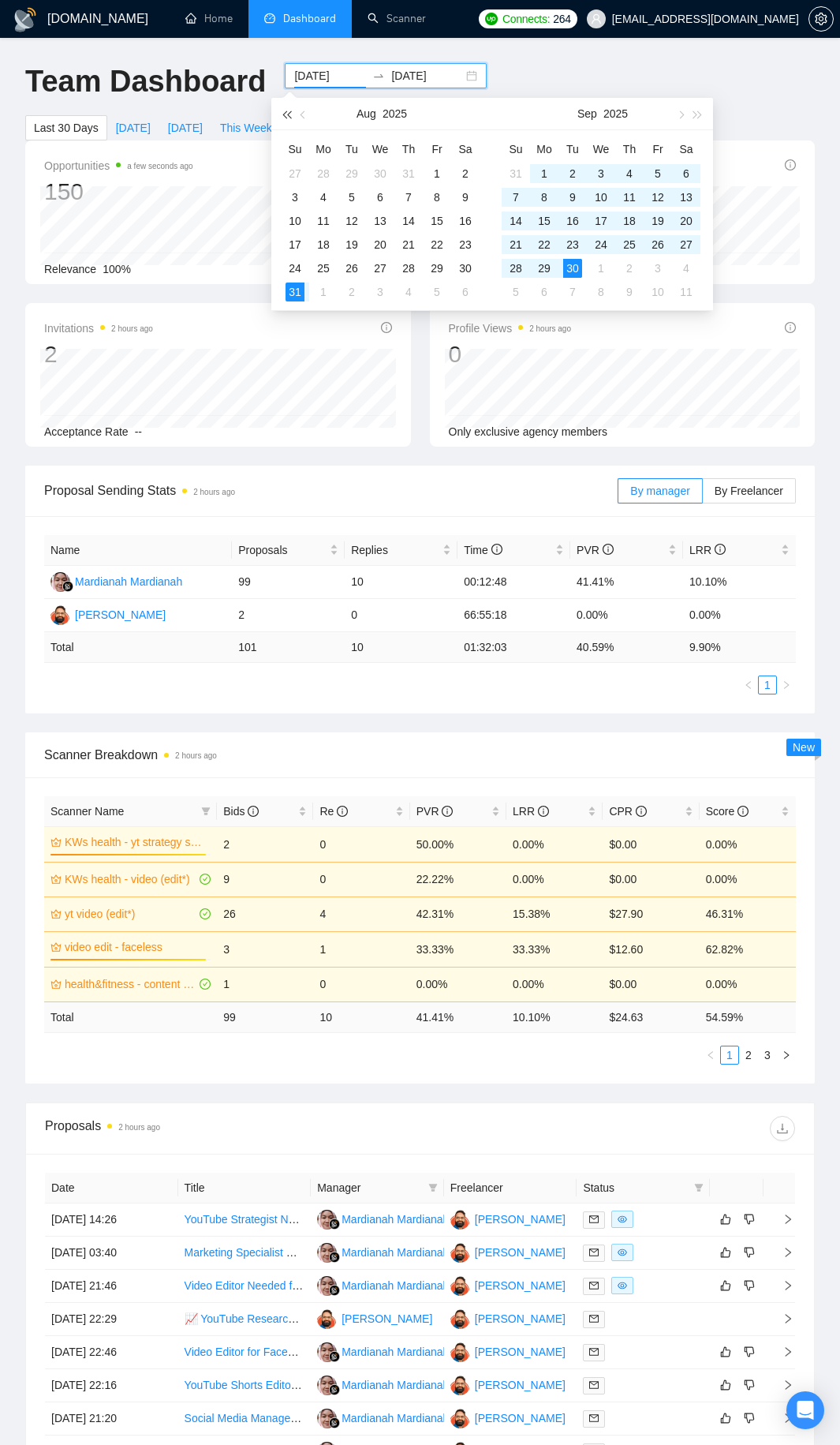
click at [283, 119] on button "button" at bounding box center [287, 113] width 17 height 32
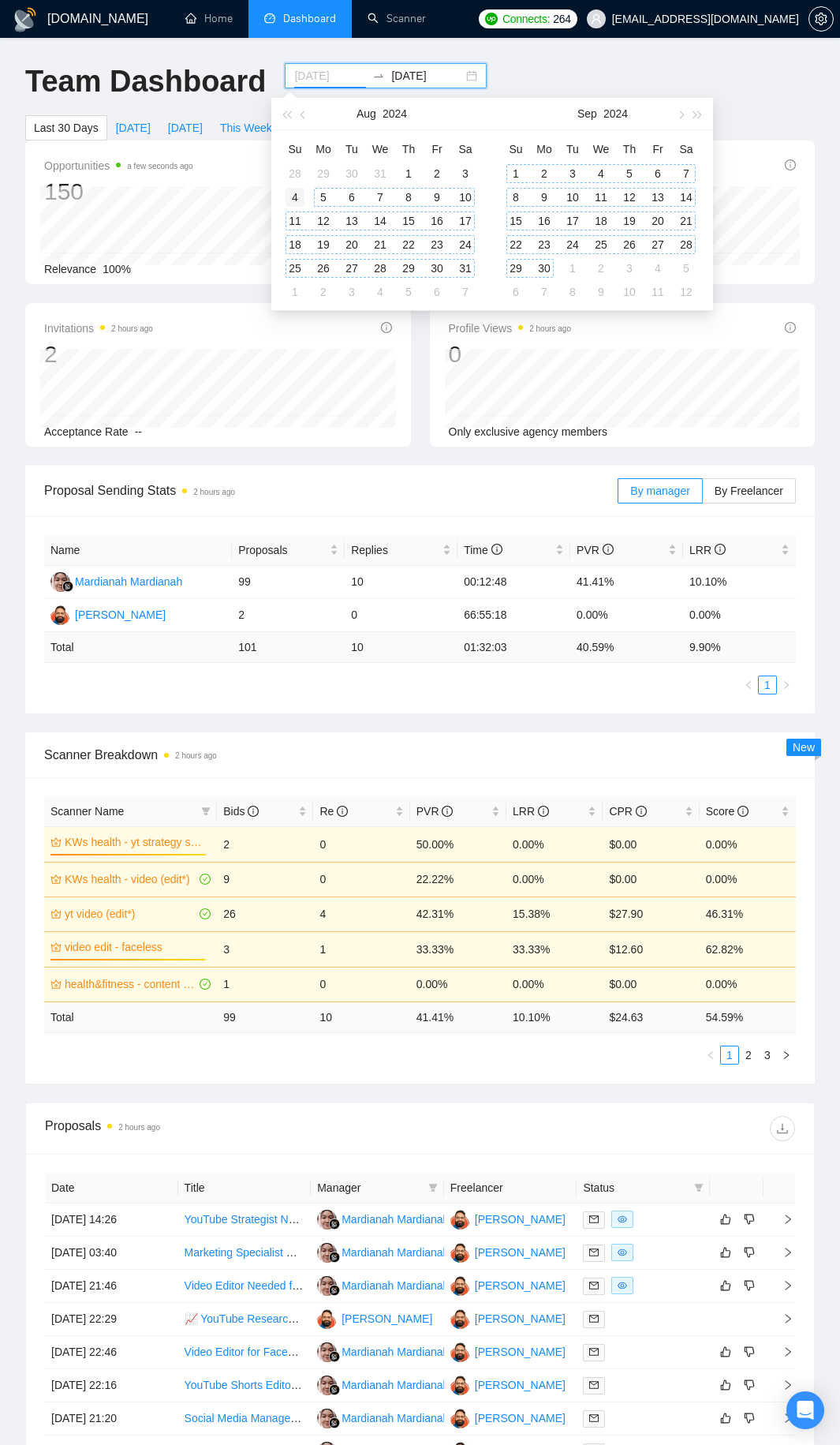
type input "2024-08-04"
click at [302, 197] on div "4" at bounding box center [295, 198] width 19 height 19
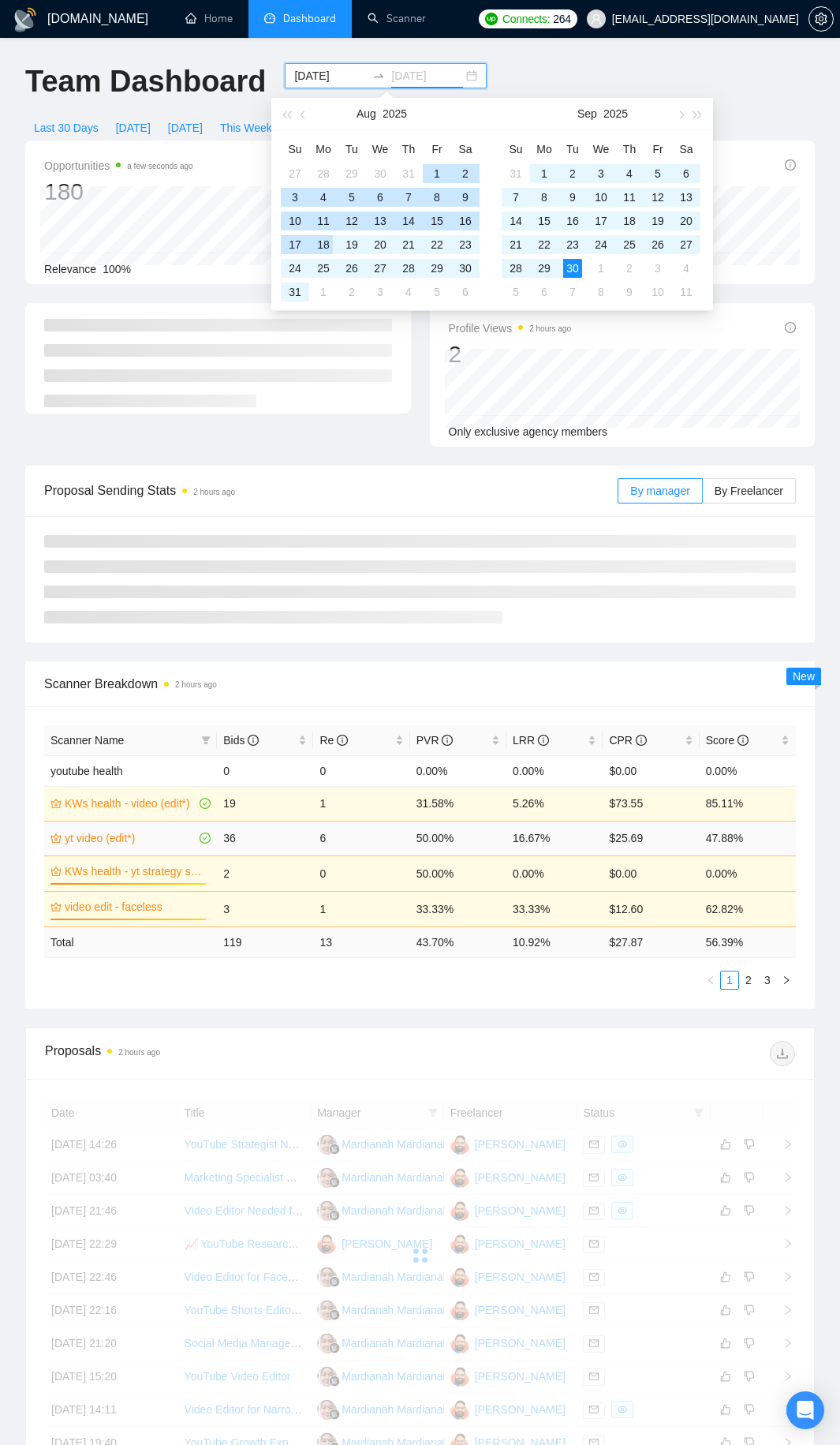
type input "[DATE]"
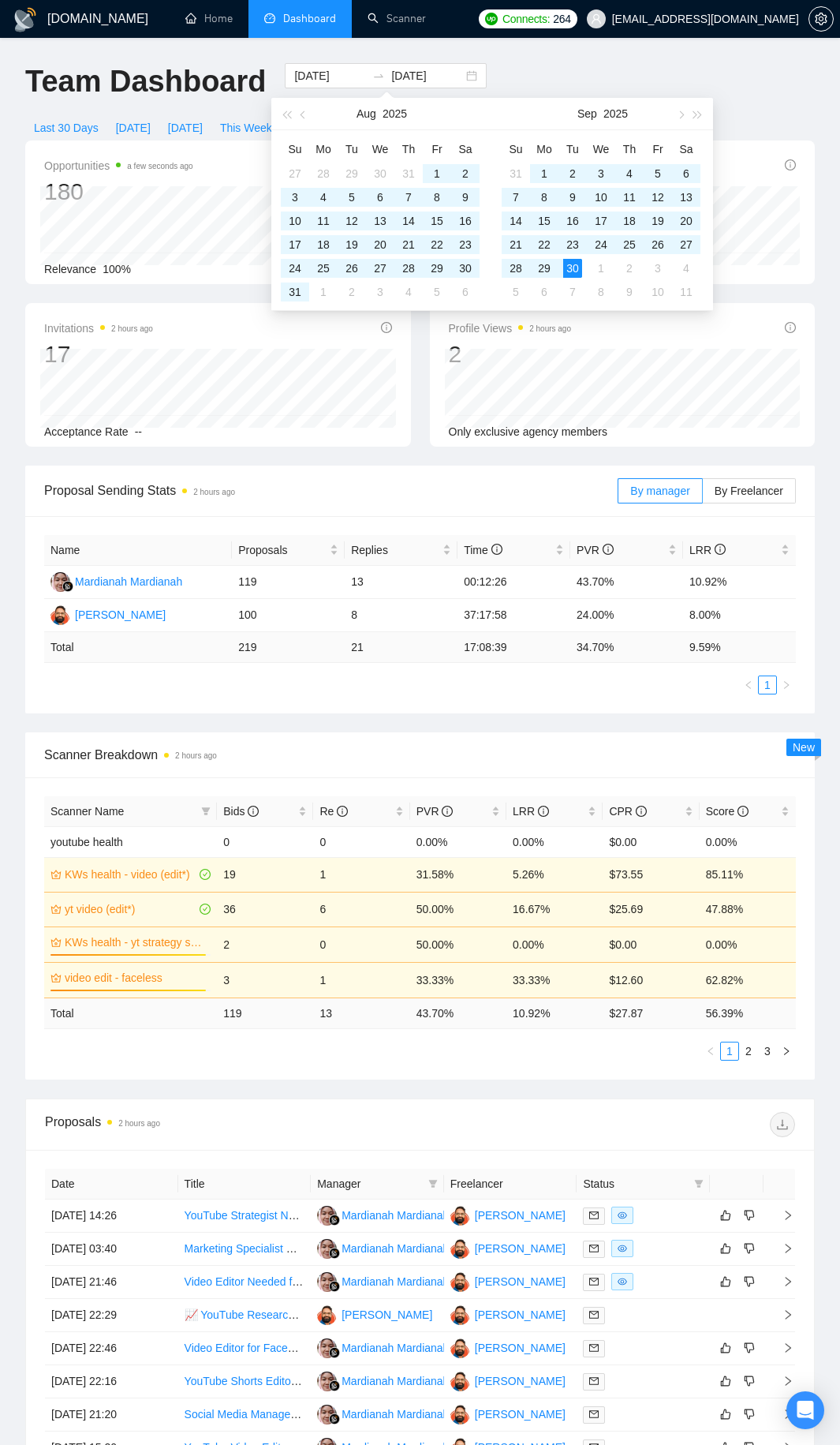
click at [420, 730] on div "Proposal Sending Stats 2 hours ago By manager By Freelancer Name Proposals Repl…" at bounding box center [420, 782] width 808 height 633
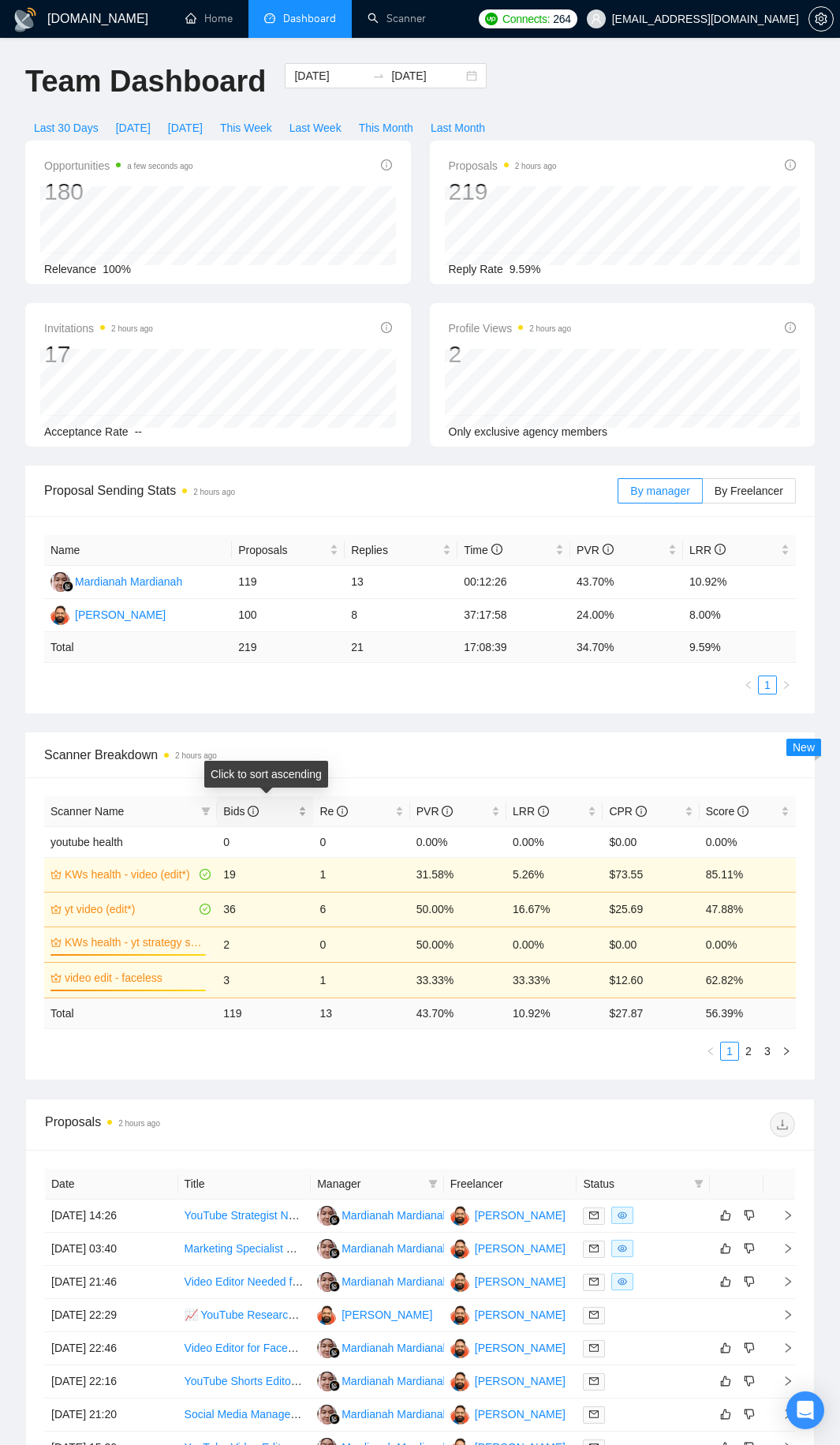
click at [301, 816] on div "Bids" at bounding box center [266, 811] width 84 height 17
click at [301, 815] on div "Bids" at bounding box center [266, 811] width 84 height 17
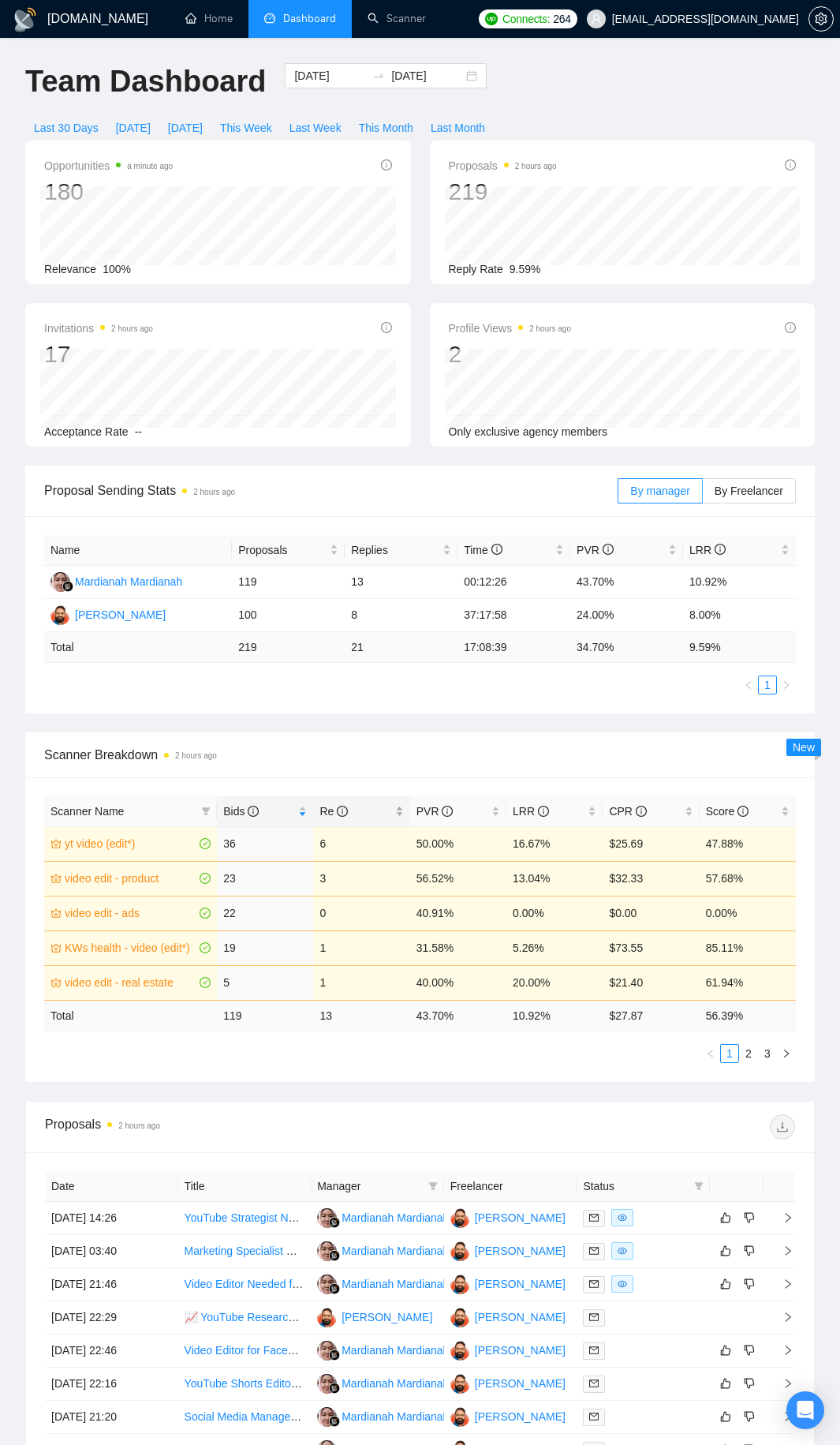
click at [392, 813] on div "Re" at bounding box center [361, 811] width 84 height 17
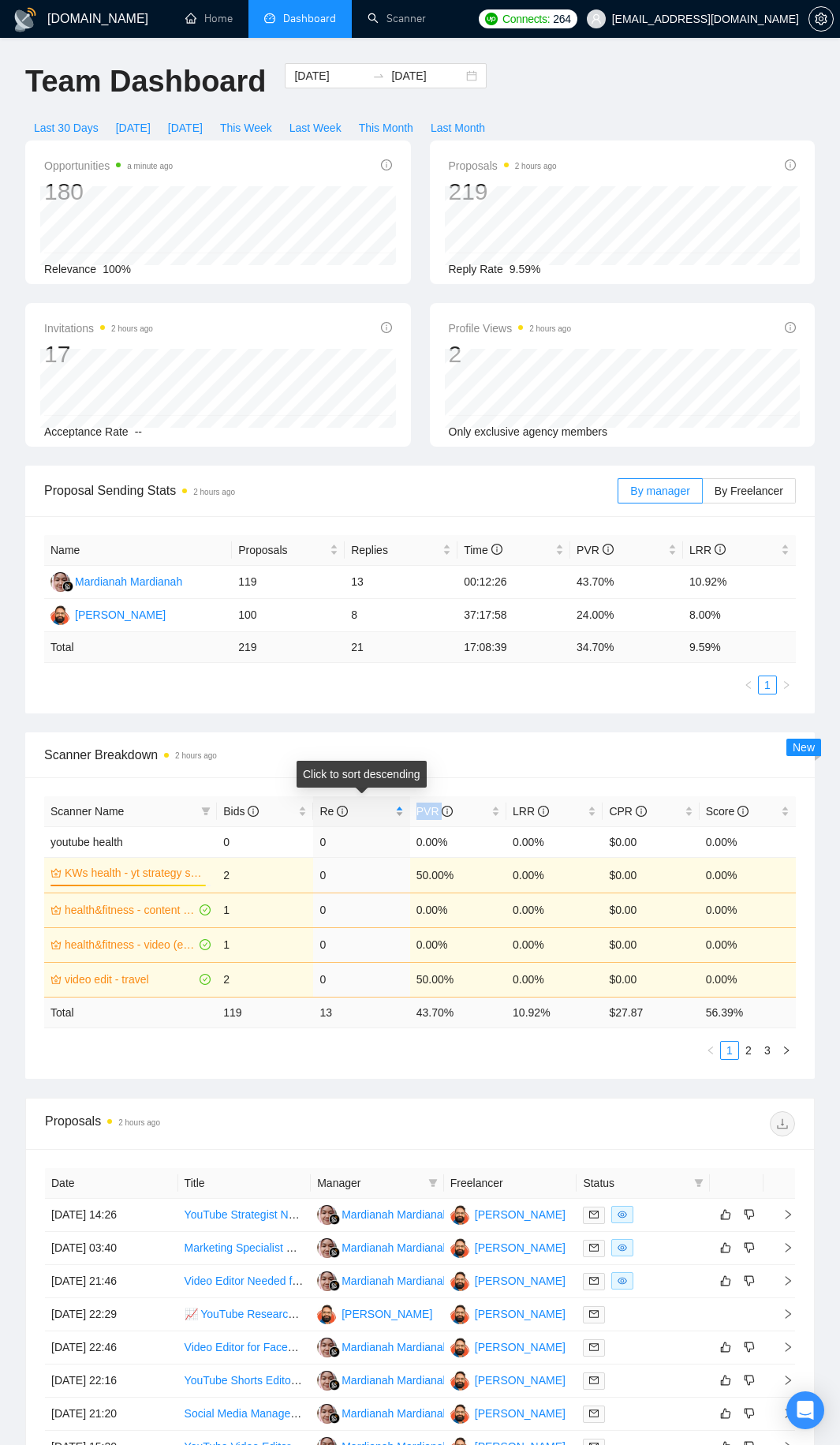
click at [392, 813] on div "Re" at bounding box center [361, 811] width 84 height 17
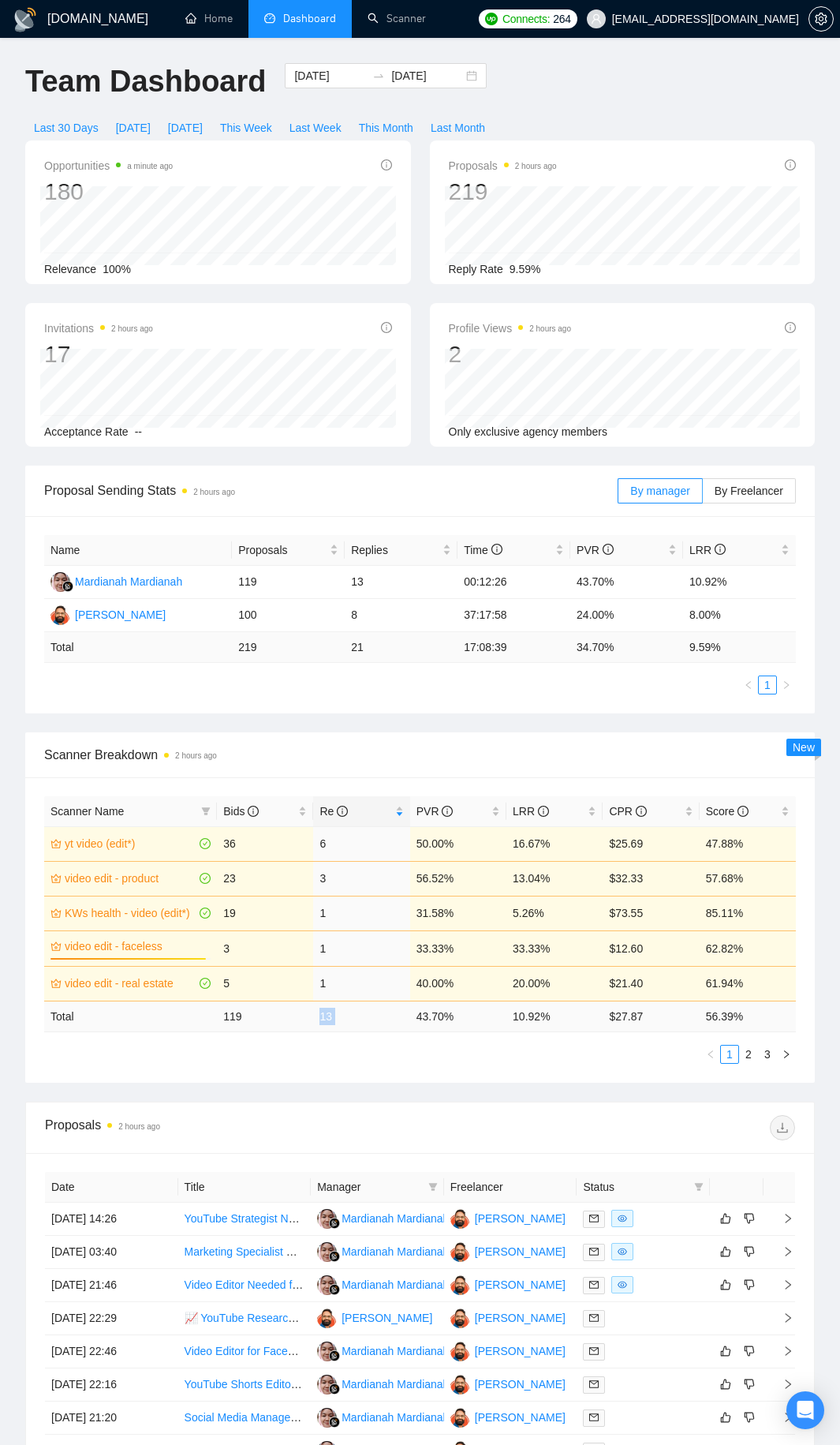
drag, startPoint x: 342, startPoint y: 1027, endPoint x: 418, endPoint y: 1027, distance: 76.0
click at [418, 1027] on tr "Total 119 13 43.70 % 10.92 % $ 27.87 56.39 %" at bounding box center [420, 1016] width 752 height 31
click at [418, 1026] on td "43.70 %" at bounding box center [458, 1016] width 97 height 31
drag, startPoint x: 392, startPoint y: 1014, endPoint x: 708, endPoint y: 1009, distance: 316.0
click at [708, 1009] on tr "Total 119 13 43.70 % 10.92 % $ 27.87 56.39 %" at bounding box center [420, 1016] width 752 height 31
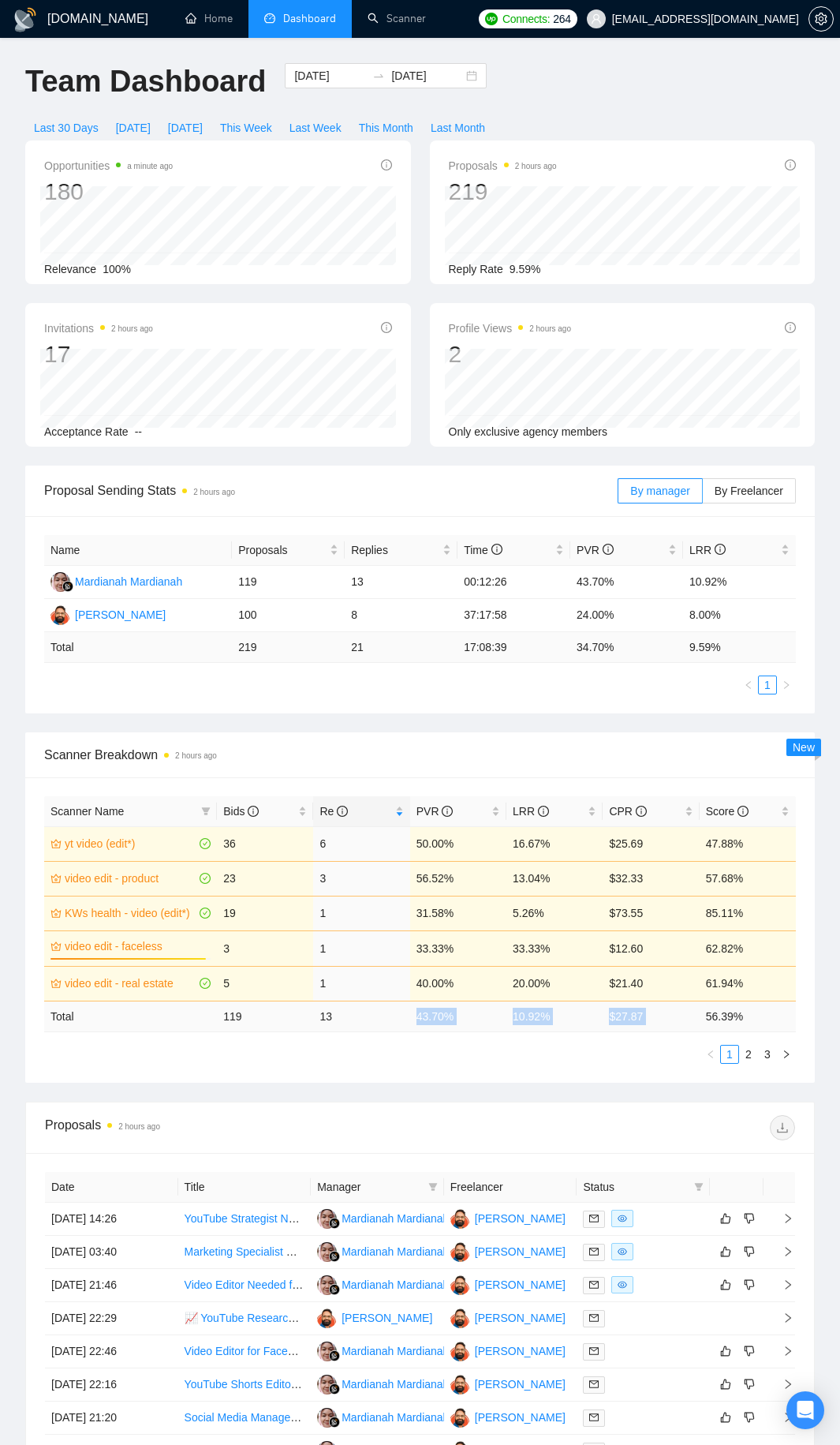
click at [676, 1009] on td "$ 27.87" at bounding box center [651, 1016] width 97 height 31
drag, startPoint x: 418, startPoint y: 1025, endPoint x: 512, endPoint y: 1025, distance: 94.0
click at [508, 1025] on tr "Total 119 13 43.70 % 10.92 % $ 27.87 56.39 %" at bounding box center [420, 1016] width 752 height 31
click at [561, 1129] on div at bounding box center [608, 1128] width 376 height 25
